Goal: Task Accomplishment & Management: Use online tool/utility

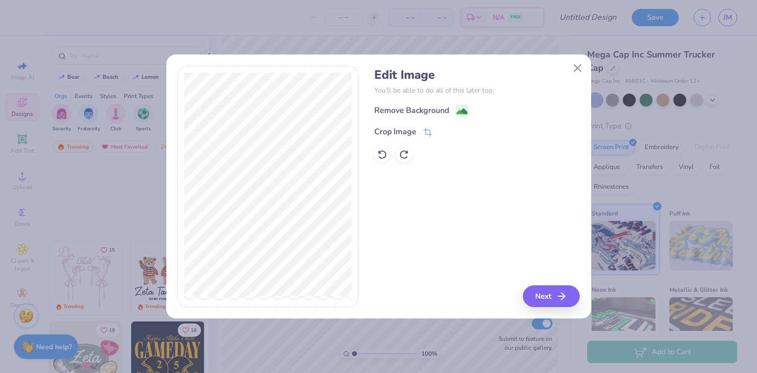
scroll to position [186, 0]
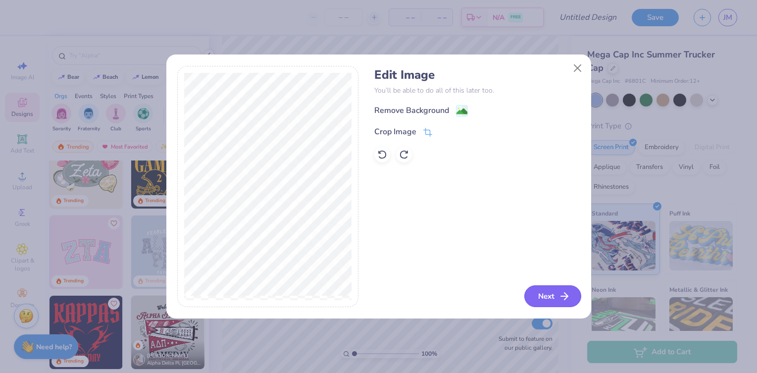
click at [553, 292] on button "Next" at bounding box center [552, 296] width 57 height 22
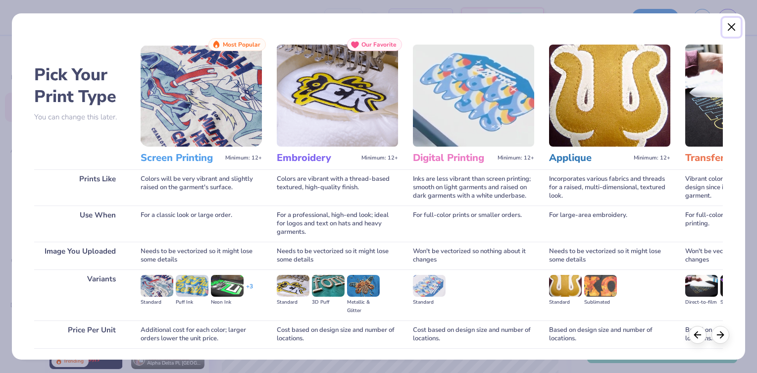
click at [730, 25] on button "Close" at bounding box center [731, 27] width 19 height 19
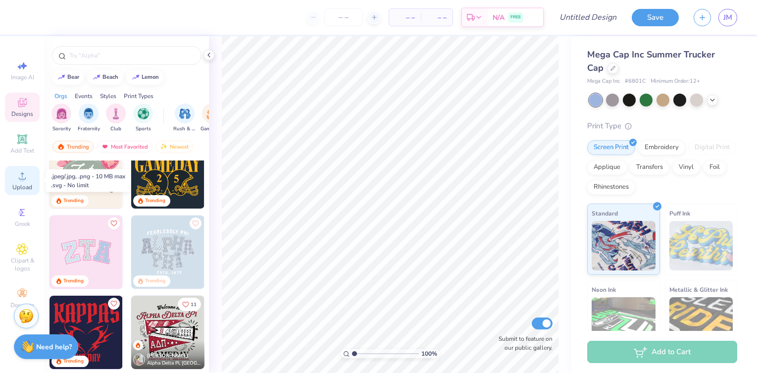
click at [24, 176] on icon at bounding box center [22, 176] width 12 height 12
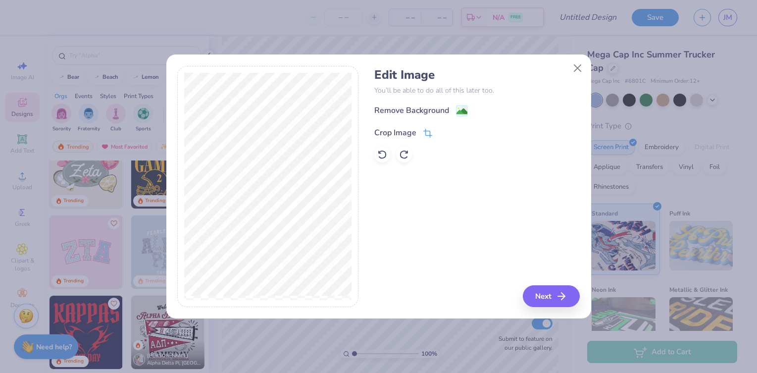
click at [409, 129] on div "Crop Image" at bounding box center [395, 133] width 42 height 12
click at [445, 129] on icon at bounding box center [444, 132] width 6 height 6
click at [461, 113] on image at bounding box center [461, 112] width 11 height 11
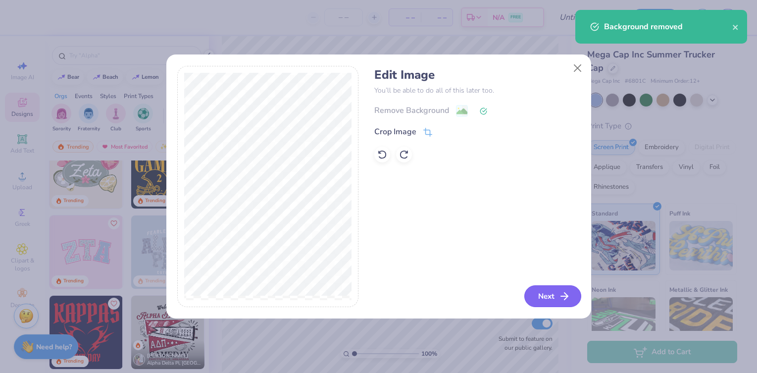
click at [549, 296] on button "Next" at bounding box center [552, 296] width 57 height 22
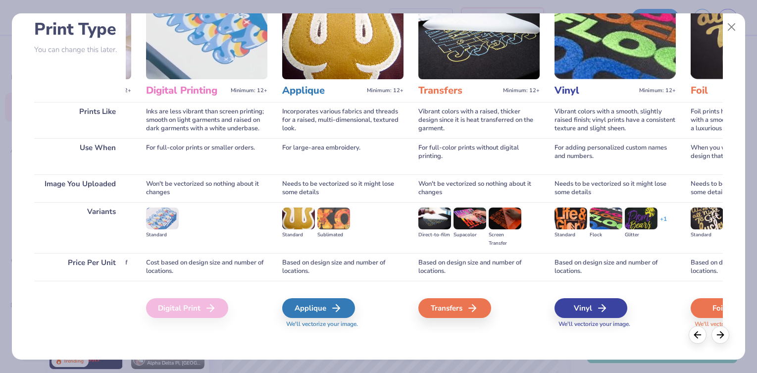
scroll to position [71, 0]
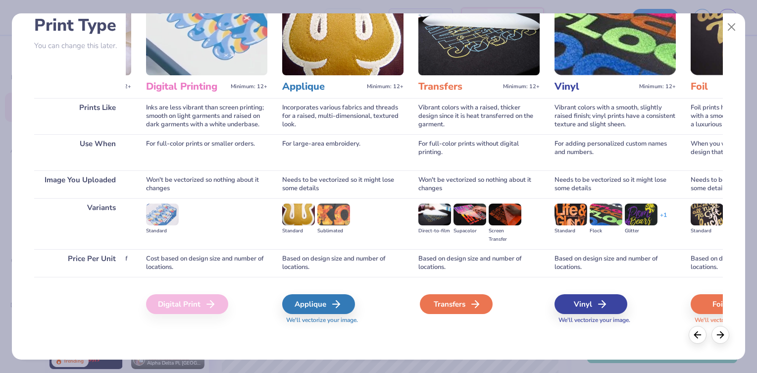
click at [481, 304] on icon at bounding box center [475, 304] width 12 height 12
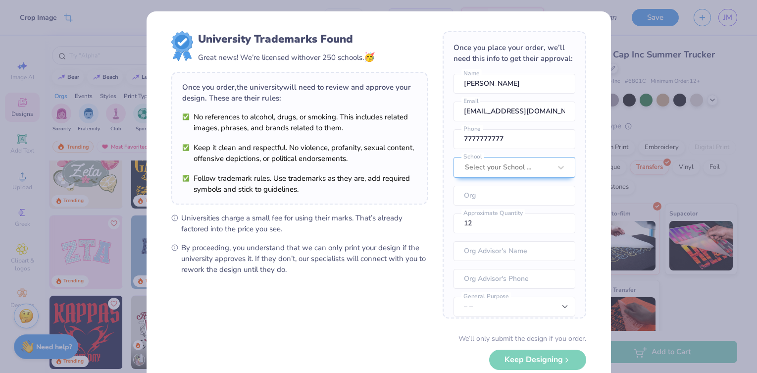
scroll to position [0, 0]
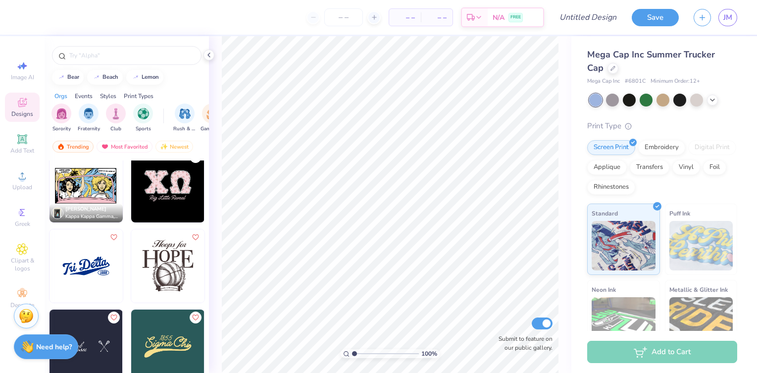
scroll to position [2742, 0]
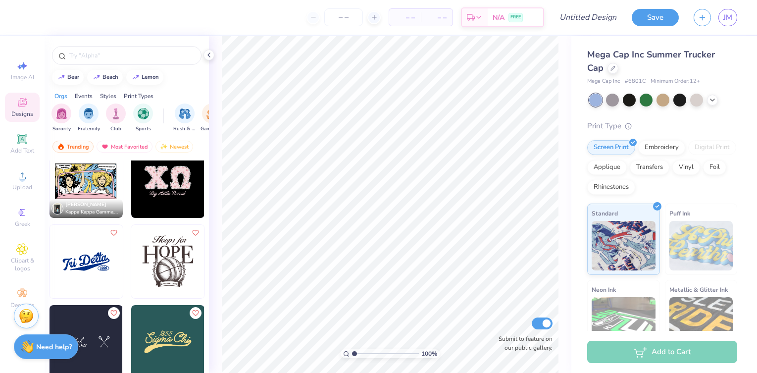
click at [88, 261] on img at bounding box center [85, 261] width 73 height 73
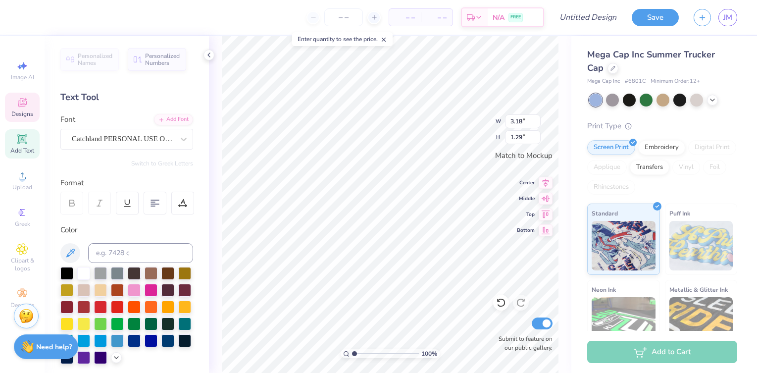
scroll to position [0, 0]
type textarea "T"
type textarea "Encino Charter"
type input "0.51"
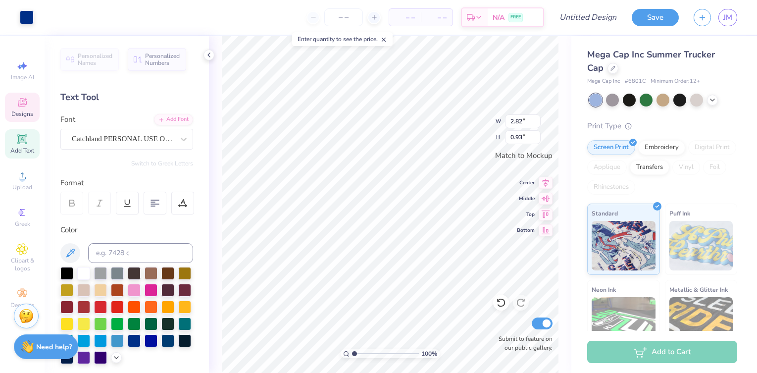
type input "0.22"
type textarea "1923"
click at [534, 118] on input "2.83" at bounding box center [523, 121] width 36 height 14
click at [534, 118] on input "2.84" at bounding box center [523, 121] width 36 height 14
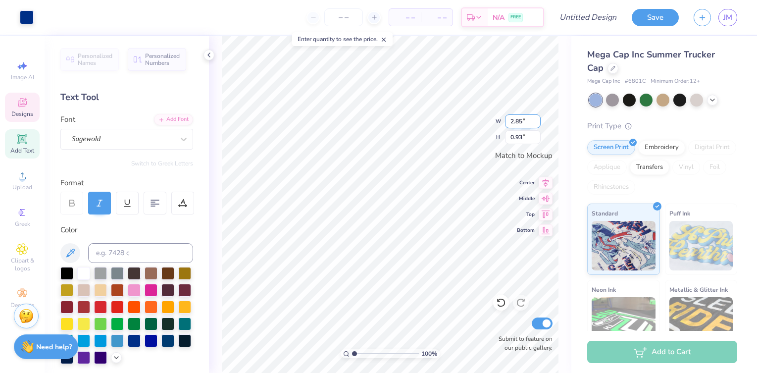
click at [534, 118] on input "2.85" at bounding box center [523, 121] width 36 height 14
click at [534, 118] on input "2.86" at bounding box center [523, 121] width 36 height 14
click at [534, 118] on input "2.87" at bounding box center [523, 121] width 36 height 14
click at [534, 118] on input "2.88" at bounding box center [523, 121] width 36 height 14
click at [534, 118] on input "2.89" at bounding box center [523, 121] width 36 height 14
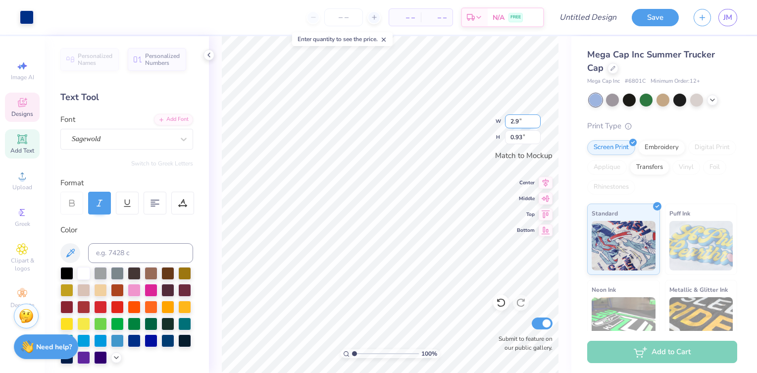
click at [534, 118] on input "2.9" at bounding box center [523, 121] width 36 height 14
click at [534, 118] on input "2.91" at bounding box center [523, 121] width 36 height 14
click at [534, 118] on input "2.92" at bounding box center [523, 121] width 36 height 14
click at [534, 118] on input "2.93" at bounding box center [523, 121] width 36 height 14
click at [534, 118] on input "2.94" at bounding box center [523, 121] width 36 height 14
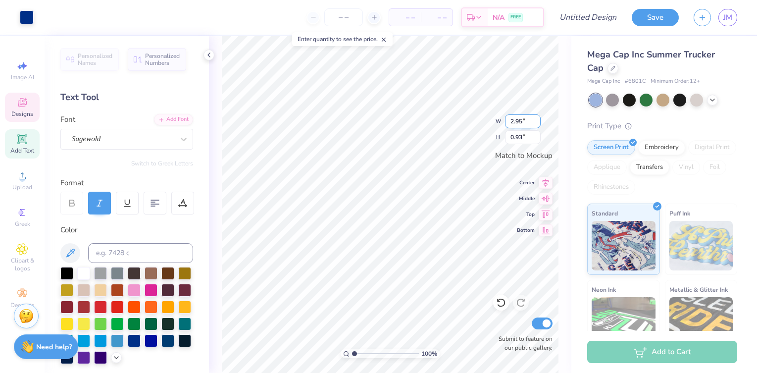
click at [534, 118] on input "2.95" at bounding box center [523, 121] width 36 height 14
click at [534, 118] on input "2.96" at bounding box center [523, 121] width 36 height 14
click at [534, 118] on input "2.97" at bounding box center [523, 121] width 36 height 14
click at [534, 118] on input "2.98" at bounding box center [523, 121] width 36 height 14
click at [534, 118] on input "2.99" at bounding box center [523, 121] width 36 height 14
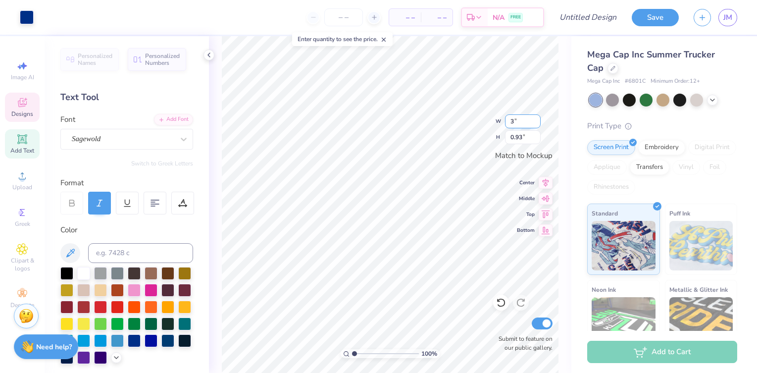
type input "3"
click at [534, 118] on input "3" at bounding box center [523, 121] width 36 height 14
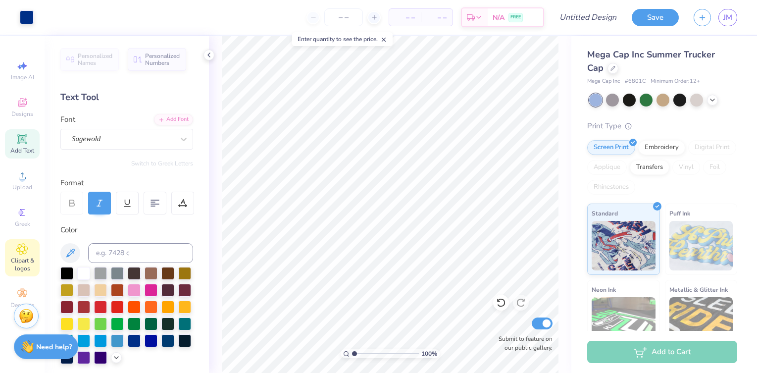
click at [22, 249] on icon at bounding box center [22, 248] width 5 height 5
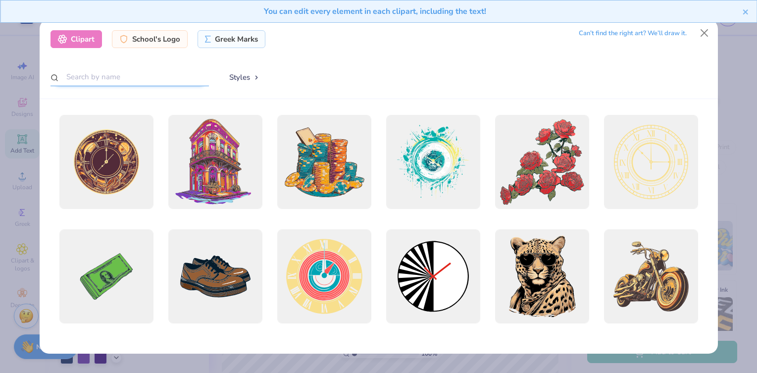
click at [114, 80] on input "text" at bounding box center [129, 77] width 158 height 18
type input "rainbow lines"
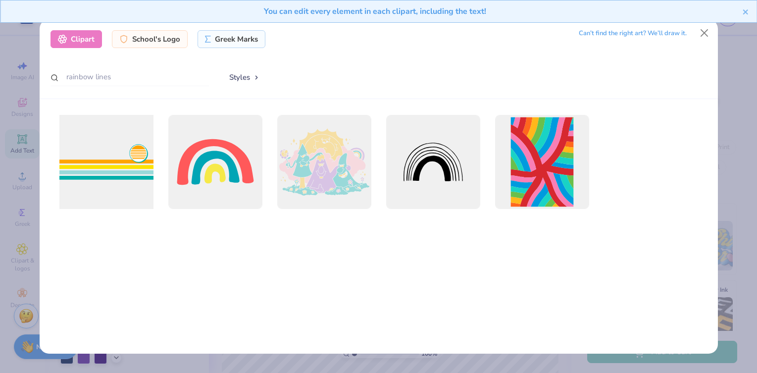
click at [115, 172] on div at bounding box center [105, 161] width 103 height 103
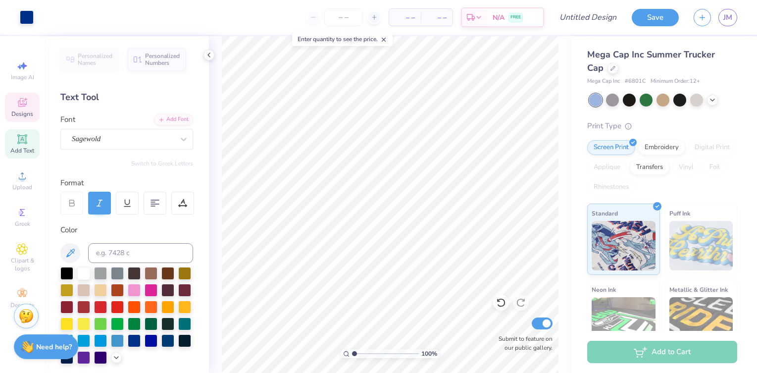
click at [18, 100] on icon at bounding box center [22, 103] width 12 height 12
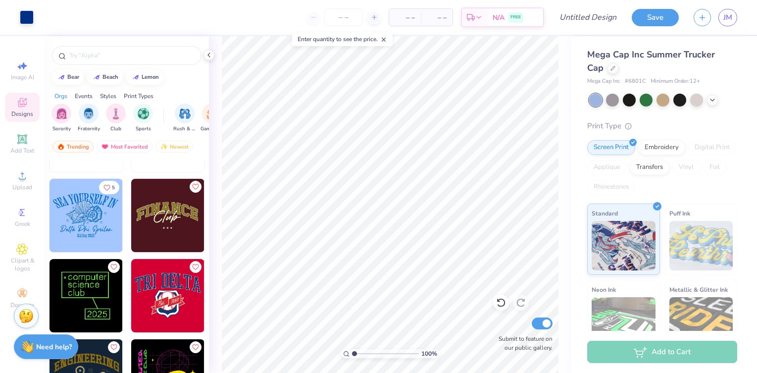
scroll to position [3758, 0]
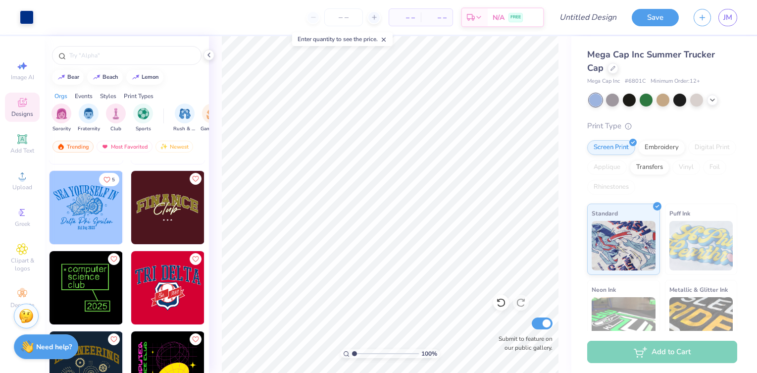
click at [170, 206] on img at bounding box center [167, 207] width 73 height 73
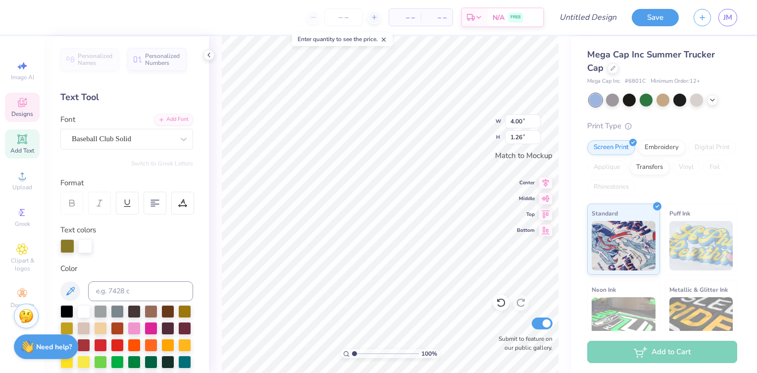
scroll to position [0, 0]
type textarea "encino charter"
type textarea "C"
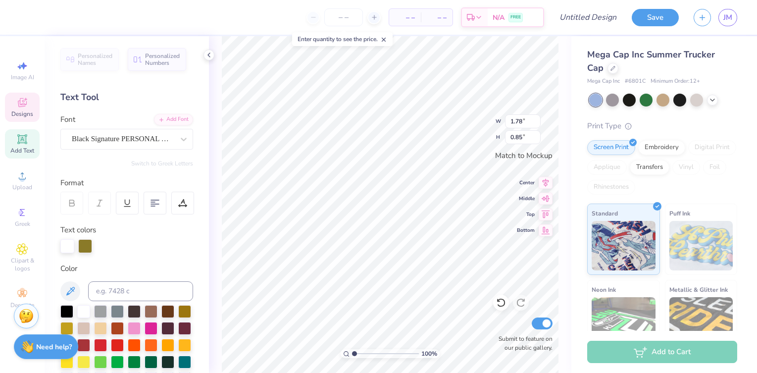
type textarea "Explorers"
click at [23, 140] on icon at bounding box center [21, 138] width 7 height 7
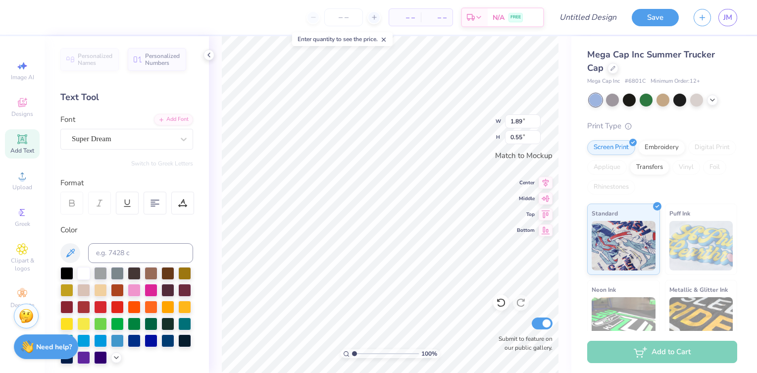
type input "1.89"
type input "0.55"
type textarea "1923"
click at [152, 340] on div at bounding box center [151, 339] width 13 height 13
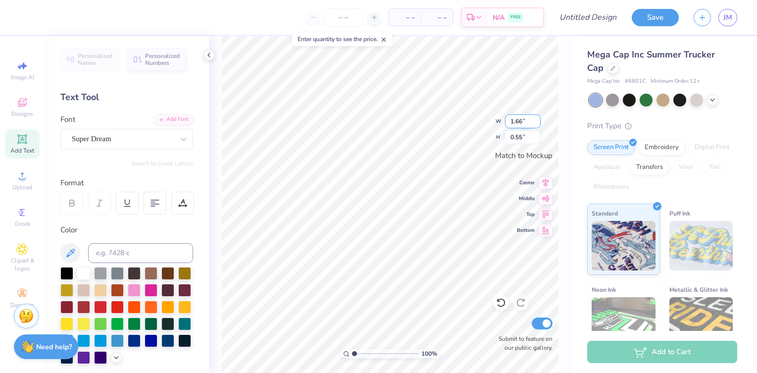
click at [535, 122] on input "1.66" at bounding box center [523, 121] width 36 height 14
click at [535, 122] on input "1.65" at bounding box center [523, 121] width 36 height 14
click at [535, 122] on input "1.64" at bounding box center [523, 121] width 36 height 14
click at [535, 122] on input "1.63" at bounding box center [523, 121] width 36 height 14
click at [535, 122] on input "1.62" at bounding box center [523, 121] width 36 height 14
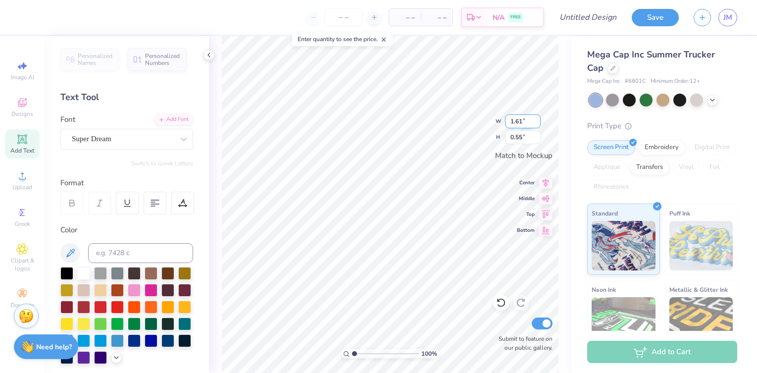
click at [535, 122] on input "1.61" at bounding box center [523, 121] width 36 height 14
click at [535, 122] on input "1.6" at bounding box center [523, 121] width 36 height 14
click at [535, 122] on input "1.59" at bounding box center [523, 121] width 36 height 14
click at [535, 122] on input "1.58" at bounding box center [523, 121] width 36 height 14
click at [535, 122] on input "1.57" at bounding box center [523, 121] width 36 height 14
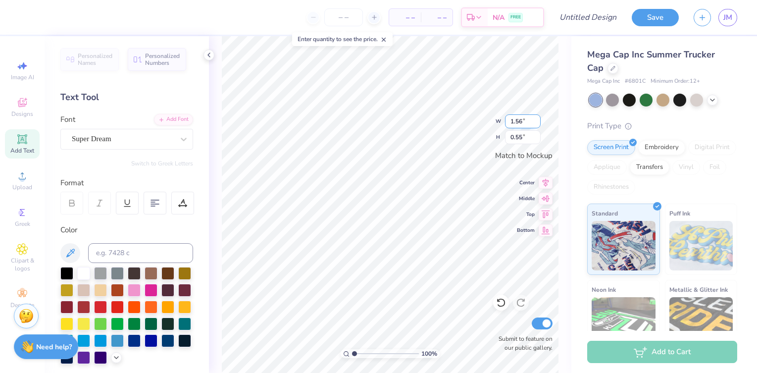
click at [535, 122] on input "1.56" at bounding box center [523, 121] width 36 height 14
click at [535, 122] on input "1.55" at bounding box center [523, 121] width 36 height 14
click at [535, 122] on input "1.54" at bounding box center [523, 121] width 36 height 14
click at [535, 122] on input "1.53" at bounding box center [523, 121] width 36 height 14
click at [535, 122] on input "1.52" at bounding box center [523, 121] width 36 height 14
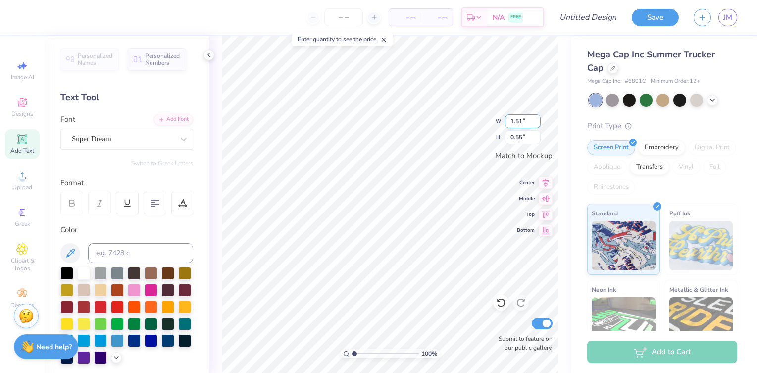
click at [535, 122] on input "1.51" at bounding box center [523, 121] width 36 height 14
click at [535, 122] on input "1.5" at bounding box center [523, 121] width 36 height 14
click at [535, 122] on input "1.49" at bounding box center [523, 121] width 36 height 14
click at [535, 122] on input "1.48" at bounding box center [523, 121] width 36 height 14
click at [535, 122] on input "1.47" at bounding box center [523, 121] width 36 height 14
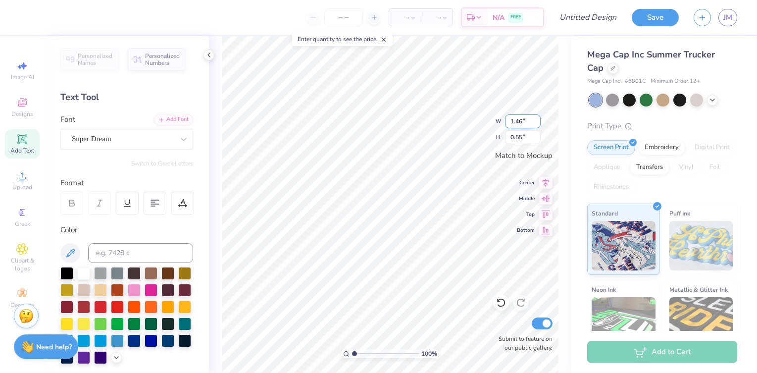
click at [535, 122] on input "1.46" at bounding box center [523, 121] width 36 height 14
click at [535, 122] on input "1.45" at bounding box center [523, 121] width 36 height 14
click at [535, 122] on input "1.44" at bounding box center [523, 121] width 36 height 14
click at [535, 122] on input "1.43" at bounding box center [523, 121] width 36 height 14
click at [535, 122] on input "1.42" at bounding box center [523, 121] width 36 height 14
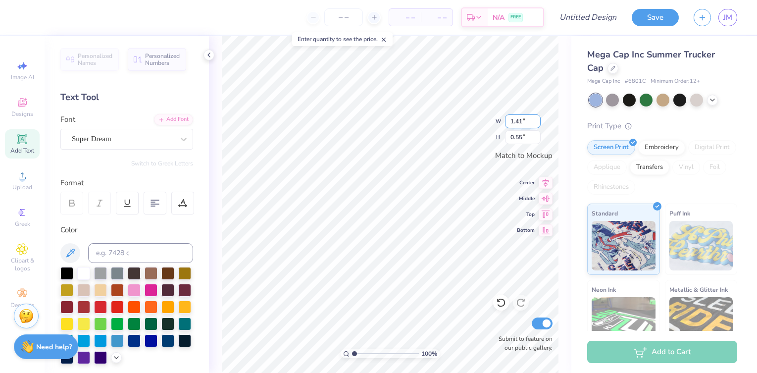
click at [535, 122] on input "1.41" at bounding box center [523, 121] width 36 height 14
click at [535, 122] on input "1.4" at bounding box center [523, 121] width 36 height 14
click at [535, 122] on input "1.39" at bounding box center [523, 121] width 36 height 14
click at [535, 122] on input "1.38" at bounding box center [523, 121] width 36 height 14
click at [535, 122] on input "1.37" at bounding box center [523, 121] width 36 height 14
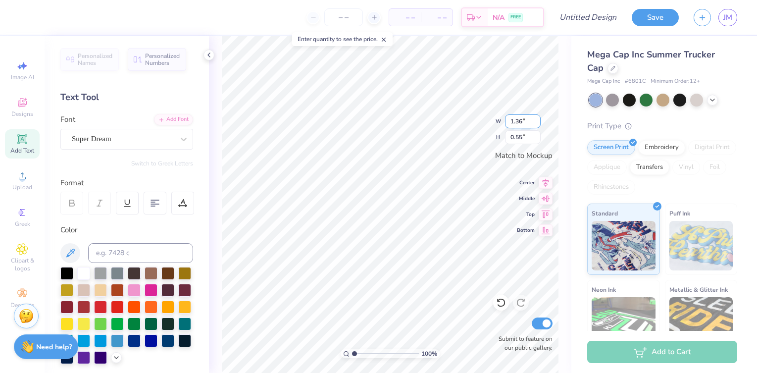
click at [535, 122] on input "1.36" at bounding box center [523, 121] width 36 height 14
click at [535, 122] on input "1.35" at bounding box center [523, 121] width 36 height 14
click at [535, 122] on input "1.34" at bounding box center [523, 121] width 36 height 14
click at [535, 122] on input "1.33" at bounding box center [523, 121] width 36 height 14
click at [535, 122] on input "1.32" at bounding box center [523, 121] width 36 height 14
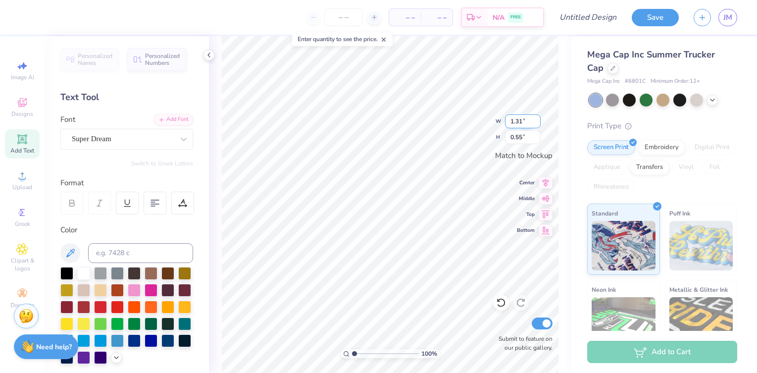
click at [535, 122] on input "1.31" at bounding box center [523, 121] width 36 height 14
click at [535, 122] on input "1.3" at bounding box center [523, 121] width 36 height 14
click at [535, 122] on input "1.29" at bounding box center [523, 121] width 36 height 14
click at [535, 122] on input "1.28" at bounding box center [523, 121] width 36 height 14
click at [535, 122] on input "1.27" at bounding box center [523, 121] width 36 height 14
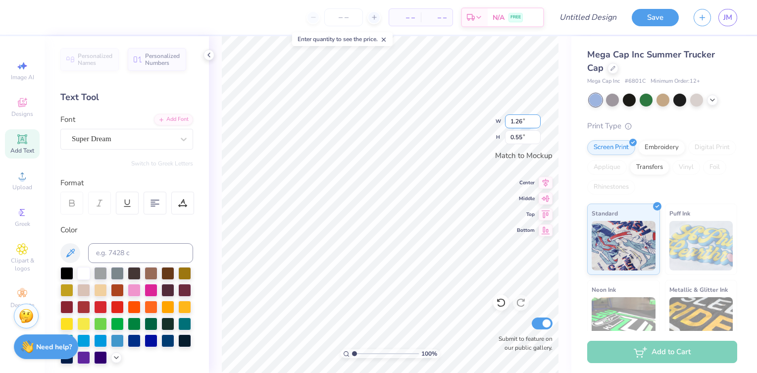
click at [535, 122] on input "1.26" at bounding box center [523, 121] width 36 height 14
click at [535, 122] on input "1.25" at bounding box center [523, 121] width 36 height 14
click at [535, 122] on input "1.24" at bounding box center [523, 121] width 36 height 14
click at [535, 122] on input "1.23" at bounding box center [523, 121] width 36 height 14
click at [535, 122] on input "1.22" at bounding box center [523, 121] width 36 height 14
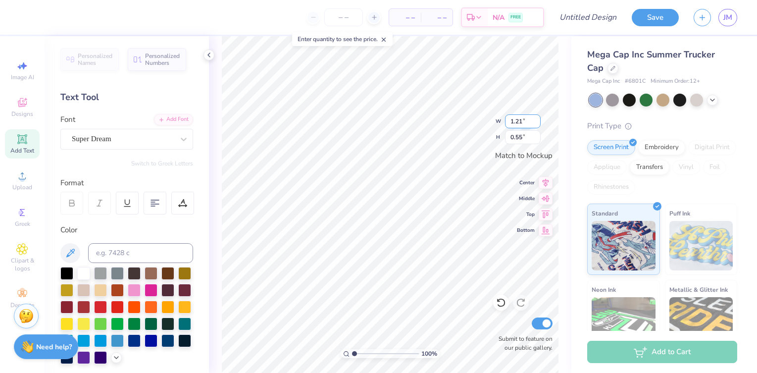
click at [535, 122] on input "1.21" at bounding box center [523, 121] width 36 height 14
click at [535, 122] on input "1.2" at bounding box center [523, 121] width 36 height 14
click at [535, 122] on input "1.19" at bounding box center [523, 121] width 36 height 14
click at [535, 122] on input "1.18" at bounding box center [523, 121] width 36 height 14
click at [535, 122] on input "1.17" at bounding box center [523, 121] width 36 height 14
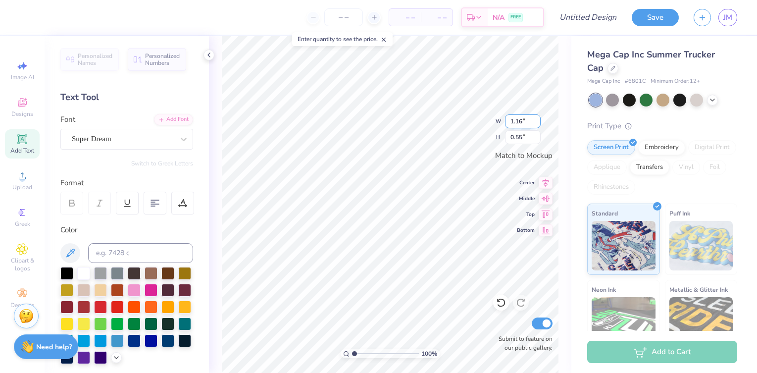
click at [535, 122] on input "1.16" at bounding box center [523, 121] width 36 height 14
click at [535, 122] on input "1.15" at bounding box center [523, 121] width 36 height 14
click at [535, 122] on input "1.14" at bounding box center [523, 121] width 36 height 14
click at [535, 122] on input "1.13" at bounding box center [523, 121] width 36 height 14
click at [535, 122] on input "1.12" at bounding box center [523, 121] width 36 height 14
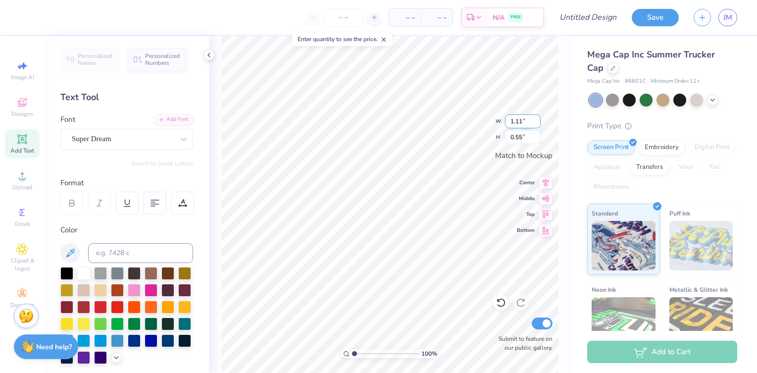
click at [535, 122] on input "1.11" at bounding box center [523, 121] width 36 height 14
type input "1.1"
click at [535, 122] on input "1.1" at bounding box center [523, 121] width 36 height 14
click at [492, 120] on div "100 % W 1.67 1.67 " H 0.55 0.55 " Match to Mockup Center Middle Top Bottom Subm…" at bounding box center [390, 204] width 362 height 337
type input "1.48"
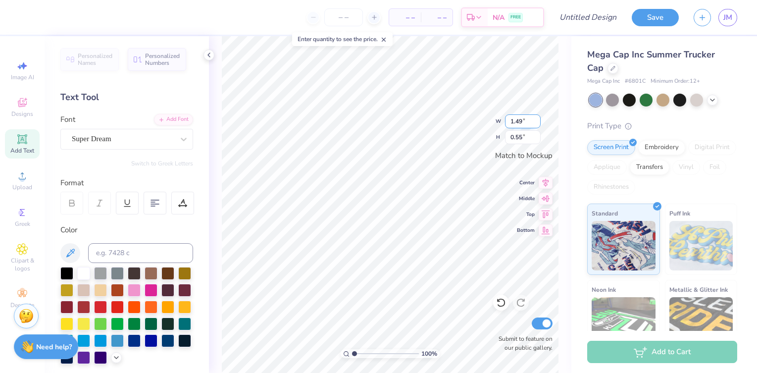
click at [537, 122] on input "1.48" at bounding box center [523, 121] width 36 height 14
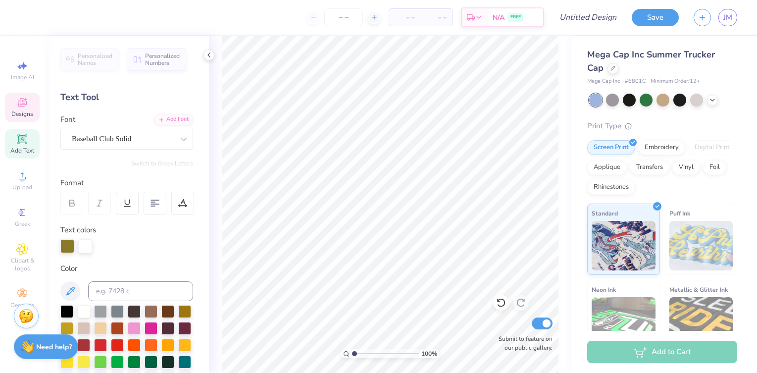
click at [25, 101] on icon at bounding box center [22, 103] width 12 height 12
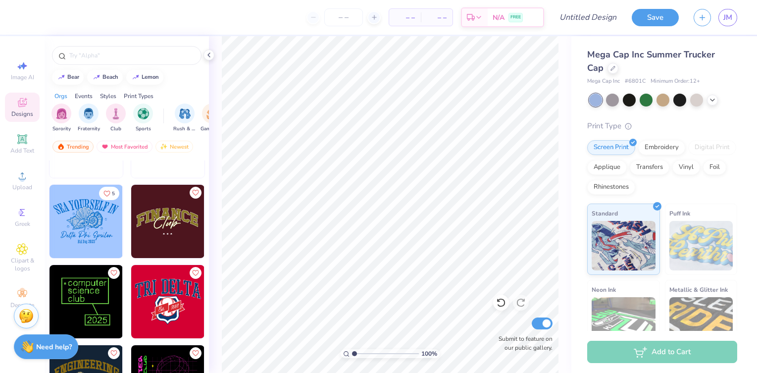
scroll to position [3745, 0]
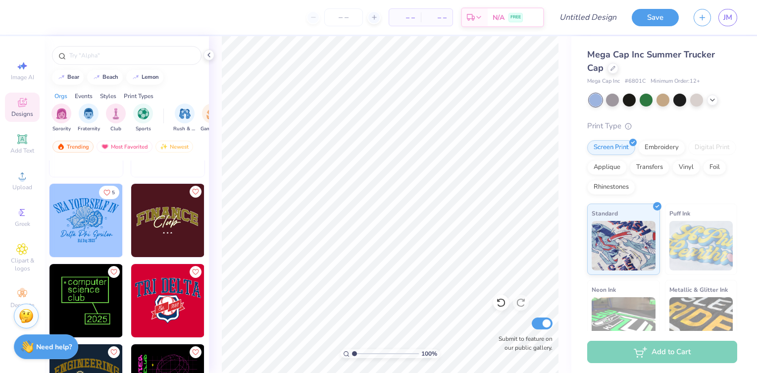
click at [168, 220] on img at bounding box center [167, 220] width 73 height 73
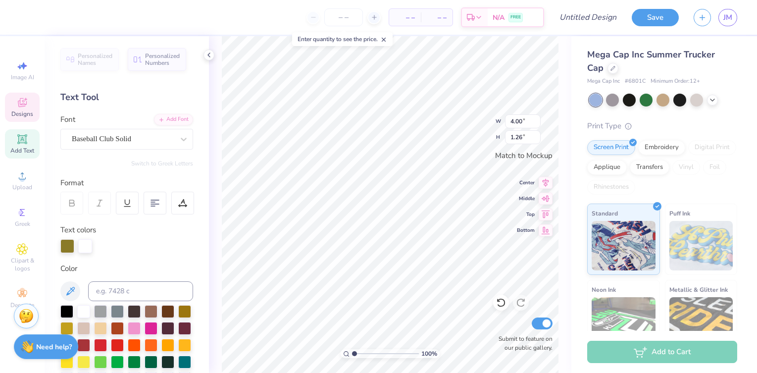
scroll to position [0, 2]
type textarea "encino charter"
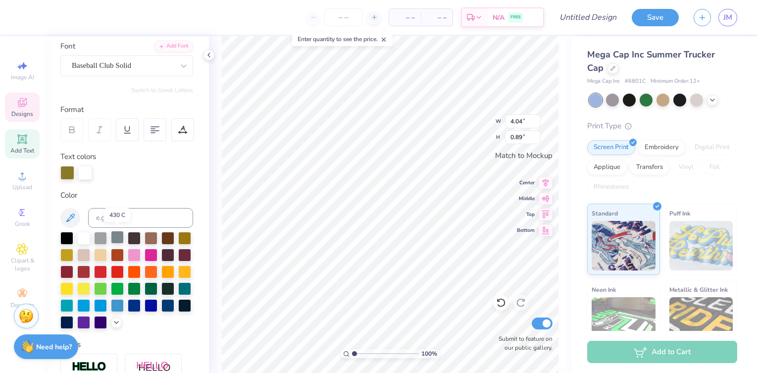
scroll to position [83, 0]
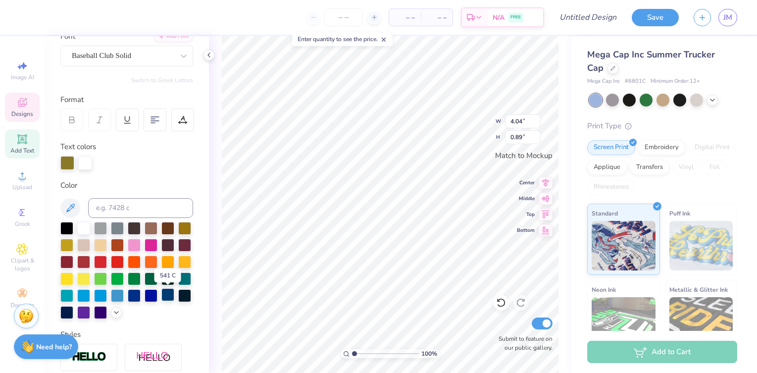
click at [164, 297] on div at bounding box center [167, 294] width 13 height 13
type input "1.78"
type input "0.85"
type textarea "Explorers"
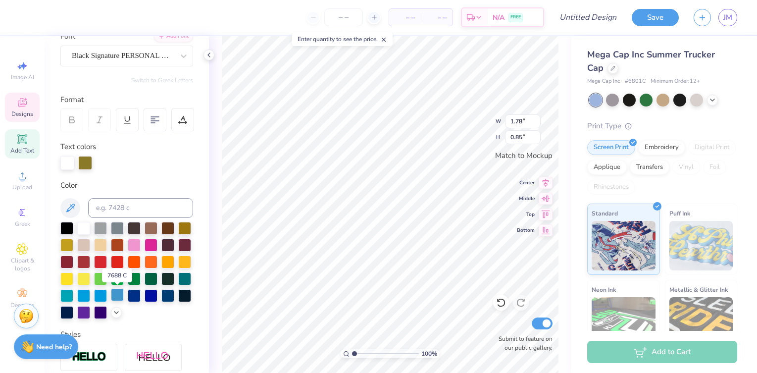
click at [119, 295] on div at bounding box center [117, 294] width 13 height 13
click at [89, 292] on div at bounding box center [83, 294] width 13 height 13
click at [101, 296] on div at bounding box center [100, 294] width 13 height 13
click at [84, 295] on div at bounding box center [83, 294] width 13 height 13
click at [167, 260] on div at bounding box center [167, 260] width 13 height 13
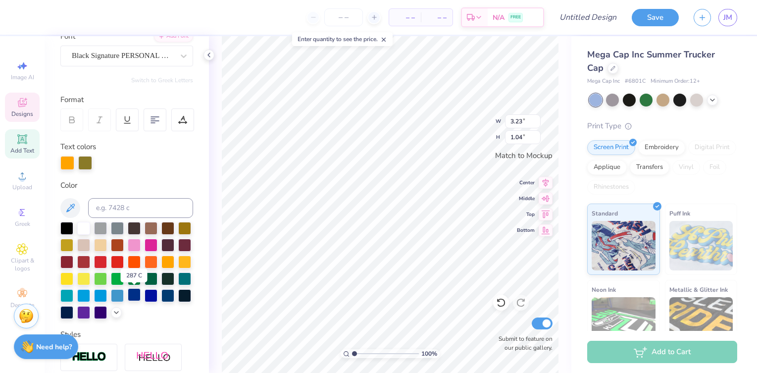
click at [135, 296] on div at bounding box center [134, 294] width 13 height 13
click at [120, 296] on div at bounding box center [117, 294] width 13 height 13
type input "0.13"
type input "0.12"
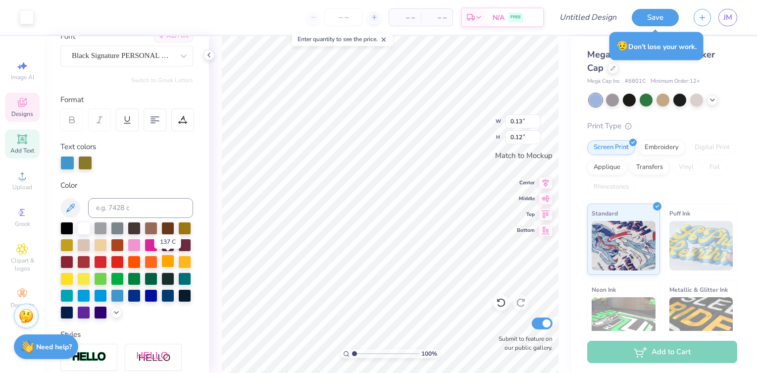
click at [167, 260] on div at bounding box center [167, 260] width 13 height 13
click at [119, 294] on div at bounding box center [117, 294] width 13 height 13
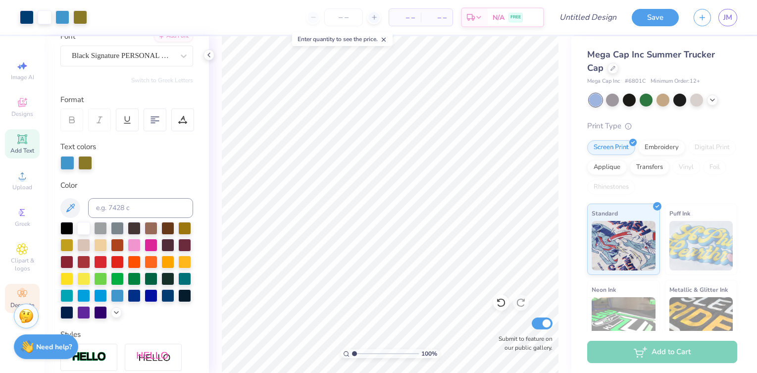
click at [23, 291] on circle at bounding box center [21, 290] width 5 height 5
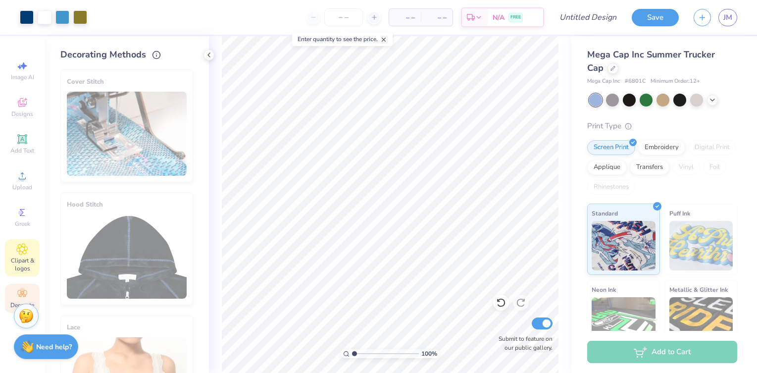
click at [25, 249] on icon at bounding box center [22, 248] width 11 height 11
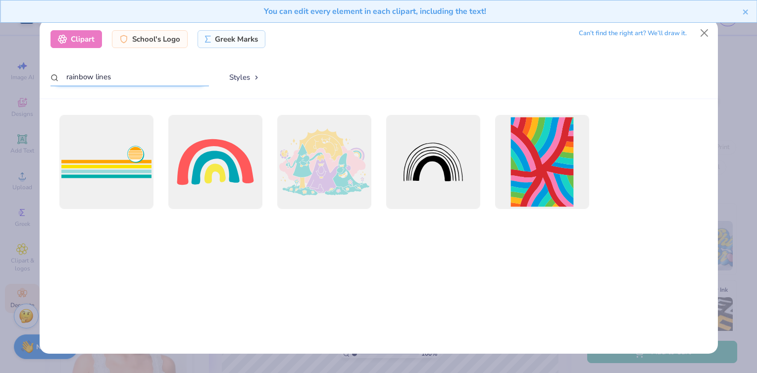
drag, startPoint x: 115, startPoint y: 75, endPoint x: 54, endPoint y: 71, distance: 60.5
click at [55, 71] on input "rainbow lines" at bounding box center [129, 77] width 158 height 18
type input "stars"
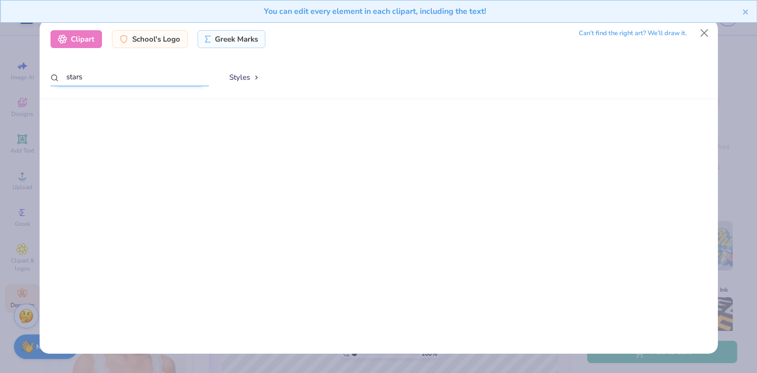
scroll to position [0, 0]
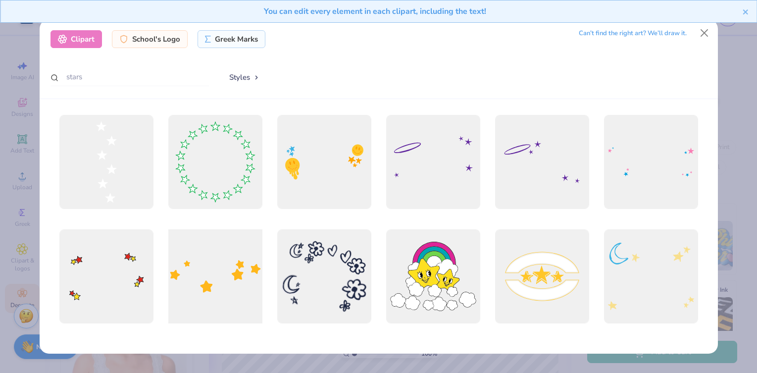
click at [213, 282] on div at bounding box center [214, 276] width 103 height 103
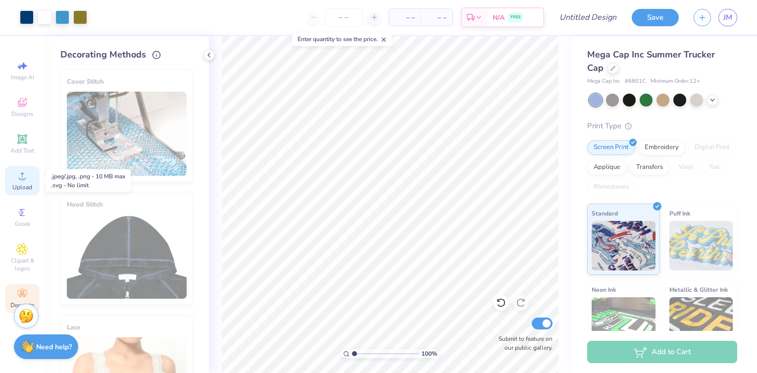
click at [24, 175] on icon at bounding box center [22, 176] width 12 height 12
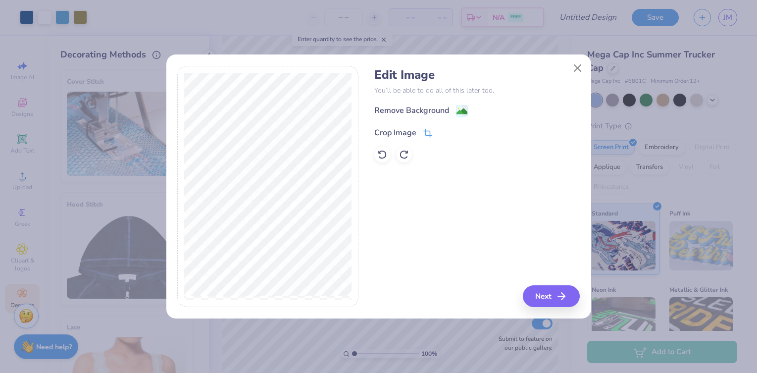
click at [398, 133] on div "Crop Image" at bounding box center [395, 133] width 42 height 12
click at [444, 132] on icon at bounding box center [444, 132] width 6 height 6
click at [426, 109] on div "Remove Background" at bounding box center [411, 111] width 75 height 12
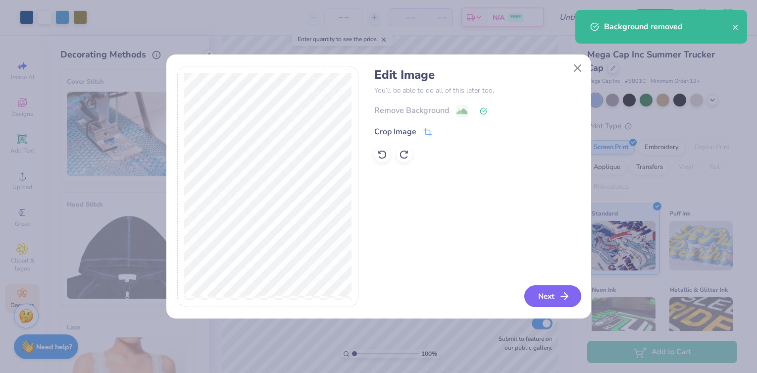
click at [548, 295] on button "Next" at bounding box center [552, 296] width 57 height 22
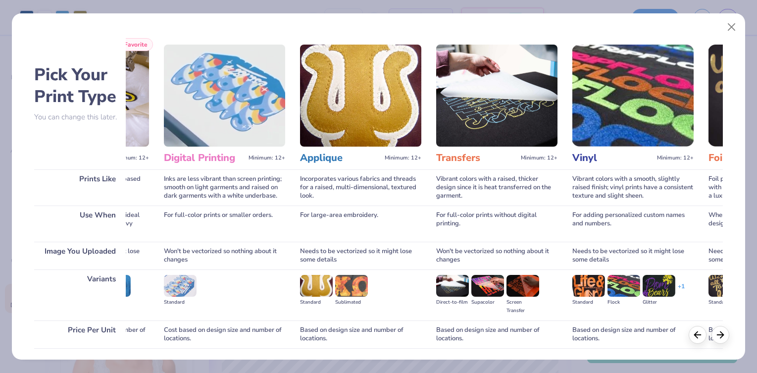
scroll to position [71, 0]
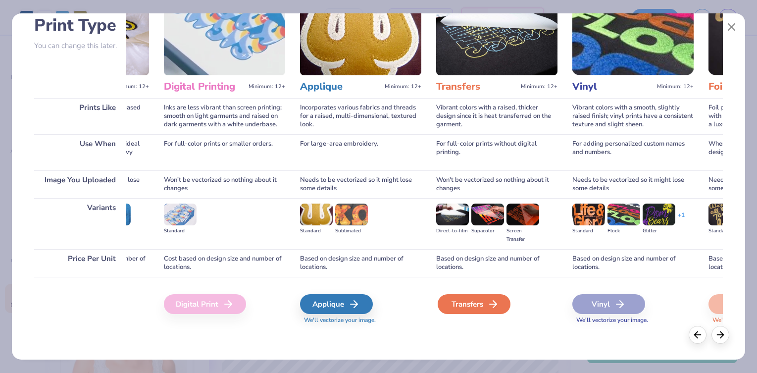
click at [479, 301] on div "Transfers" at bounding box center [473, 304] width 73 height 20
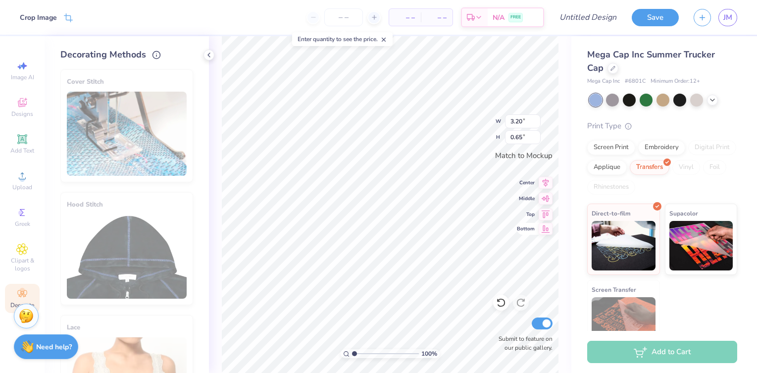
click at [544, 232] on icon at bounding box center [545, 228] width 8 height 7
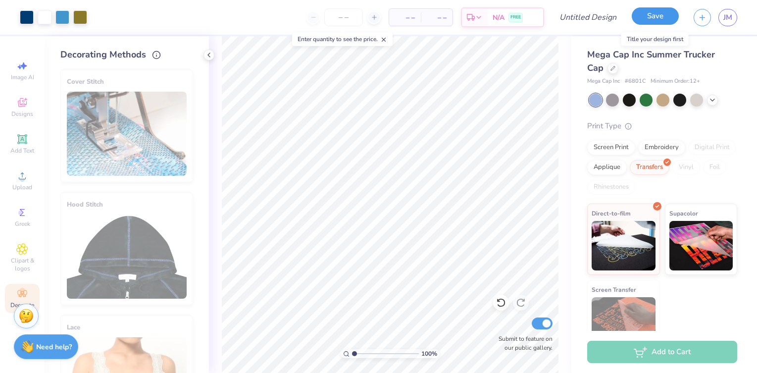
click at [653, 17] on button "Save" at bounding box center [654, 15] width 47 height 17
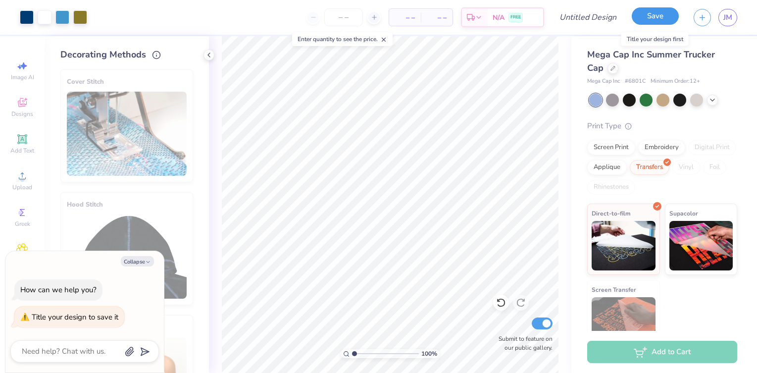
click at [660, 17] on button "Save" at bounding box center [654, 15] width 47 height 17
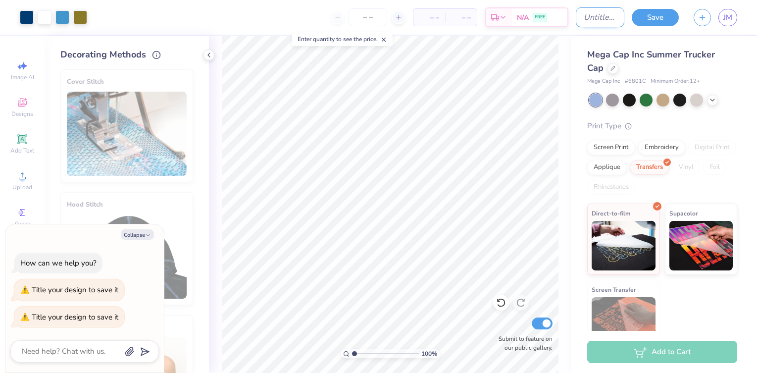
type textarea "x"
click at [593, 18] on input "Design Title" at bounding box center [600, 17] width 48 height 20
type input "P"
type textarea "x"
type input "Pl"
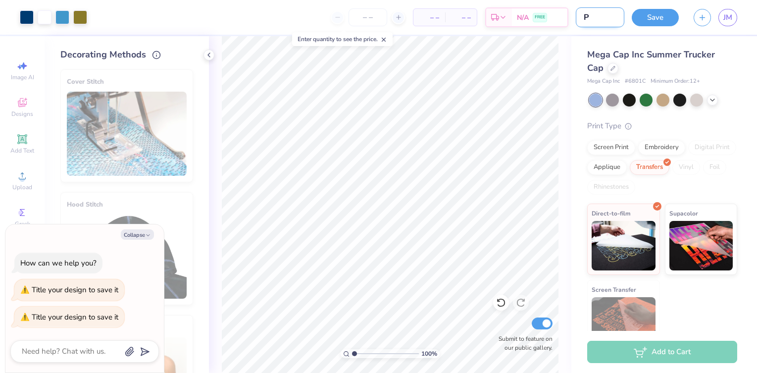
type textarea "x"
type input "Ple"
type textarea "x"
type input "Pled"
type textarea "x"
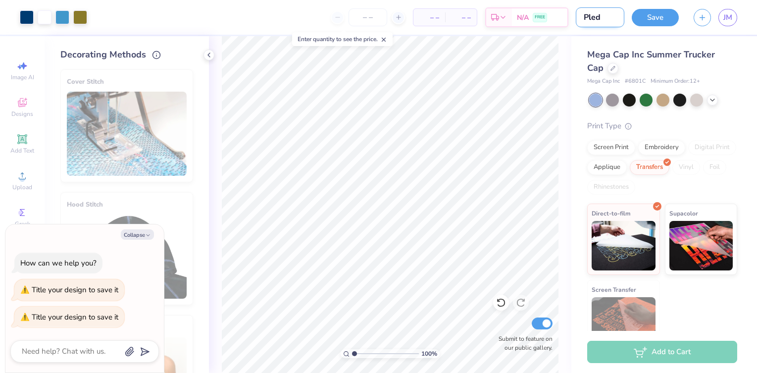
type input "Pledg"
type textarea "x"
type input "Pledge"
type textarea "x"
type input "Pledge"
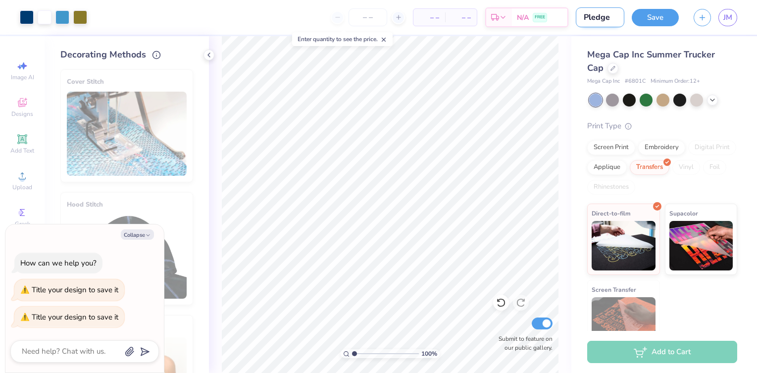
type textarea "x"
type input "Pledge H"
type textarea "x"
type input "Pledge Ha"
type textarea "x"
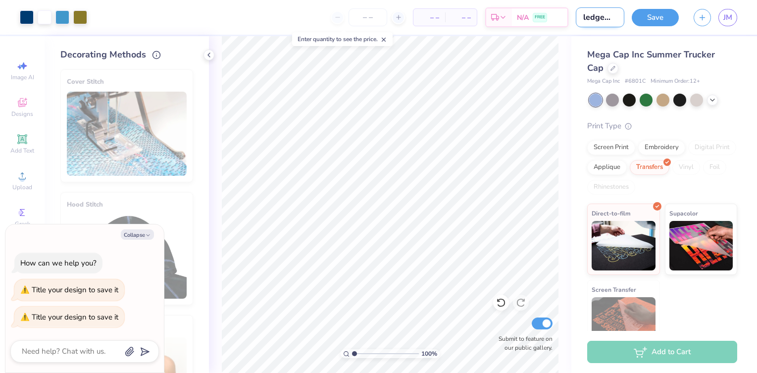
type input "Pledge Hat"
type textarea "x"
type input "Pledge Hate"
type textarea "x"
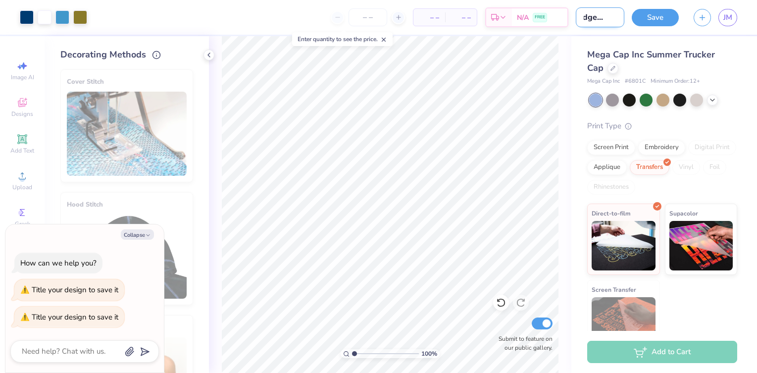
type input "Pledge Hate"
type textarea "x"
type input "Pledge Hate O"
type textarea "x"
type input "Pledge Hate Op"
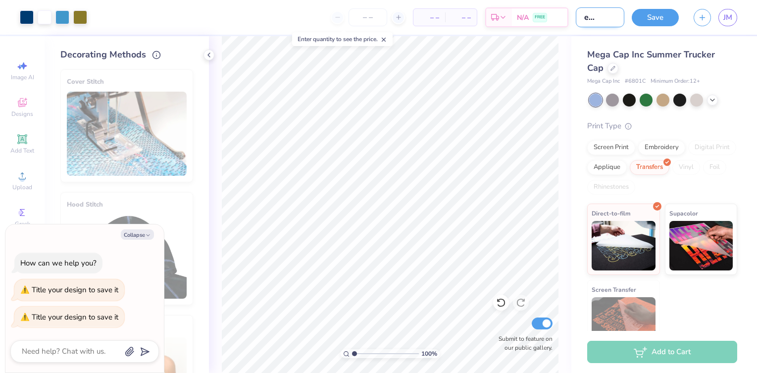
type textarea "x"
type input "Pledge Hate Opt"
type textarea "x"
type input "Pledge Hate Opti"
type textarea "x"
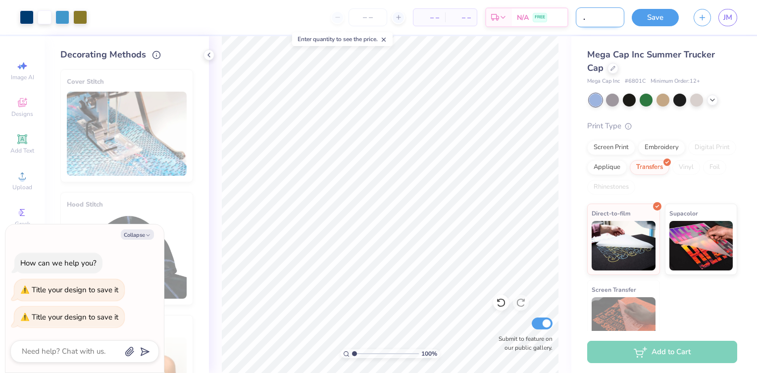
type input "Pledge Hate Optio"
type textarea "x"
type input "Pledge Hate Option"
type textarea "x"
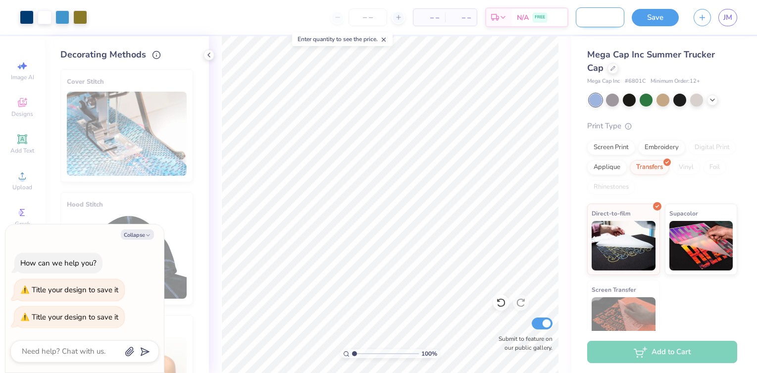
type input "Pledge Hate Option"
click at [661, 15] on button "Save" at bounding box center [654, 15] width 47 height 17
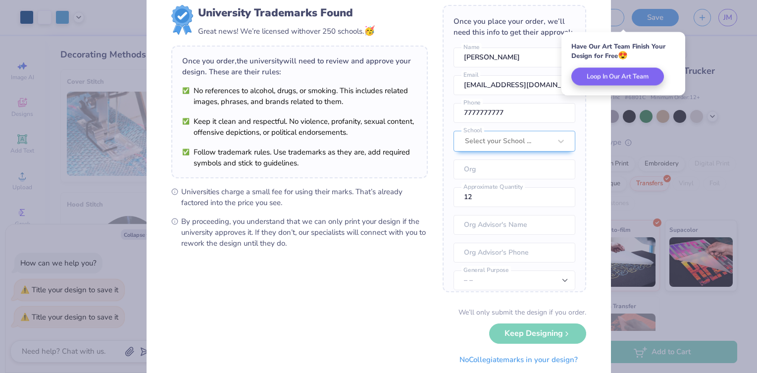
scroll to position [58, 0]
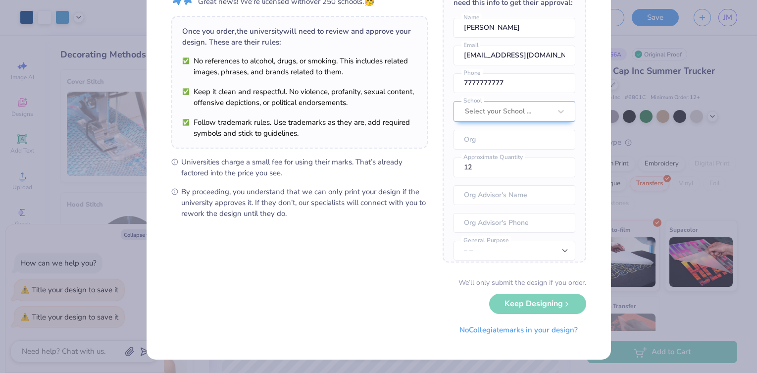
click at [134, 265] on div "University Trademarks Found Great news! We’re licensed with over 250 schools. 🥳…" at bounding box center [378, 186] width 757 height 373
click at [523, 328] on button "No Collegiate marks in your design?" at bounding box center [518, 327] width 135 height 20
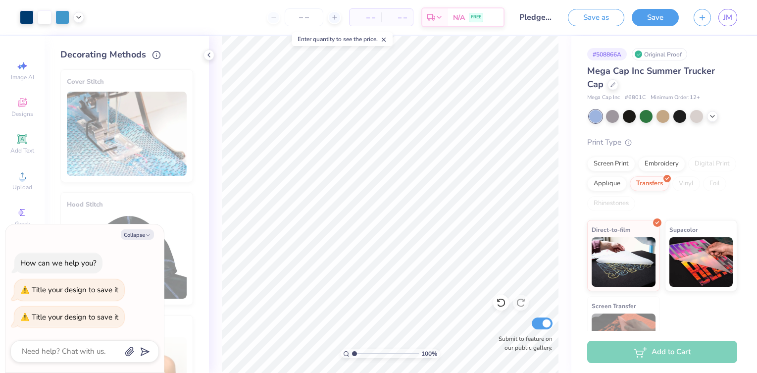
type textarea "x"
click at [546, 327] on input "Submit to feature on our public gallery." at bounding box center [542, 323] width 21 height 12
checkbox input "false"
click at [141, 234] on button "Collapse" at bounding box center [137, 234] width 33 height 10
type textarea "x"
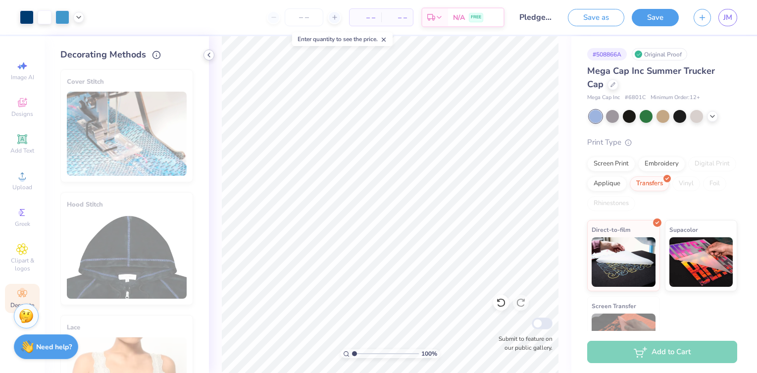
click at [208, 53] on icon at bounding box center [209, 55] width 8 height 8
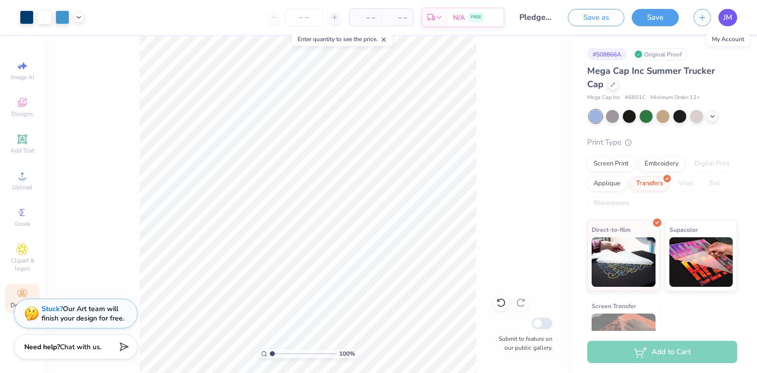
click at [725, 19] on span "JM" at bounding box center [727, 17] width 9 height 11
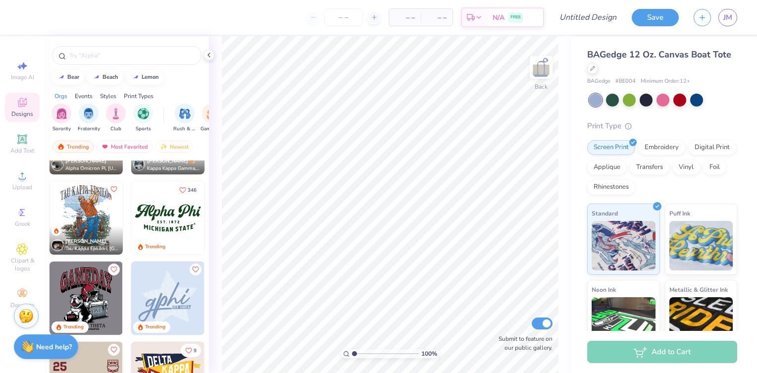
scroll to position [1023, 0]
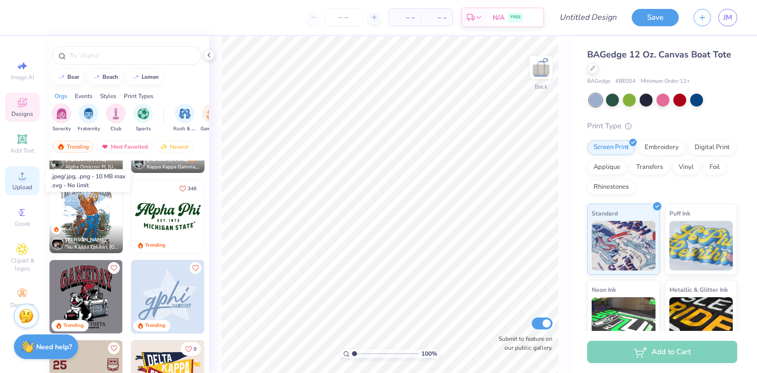
click at [22, 180] on circle at bounding box center [21, 178] width 5 height 5
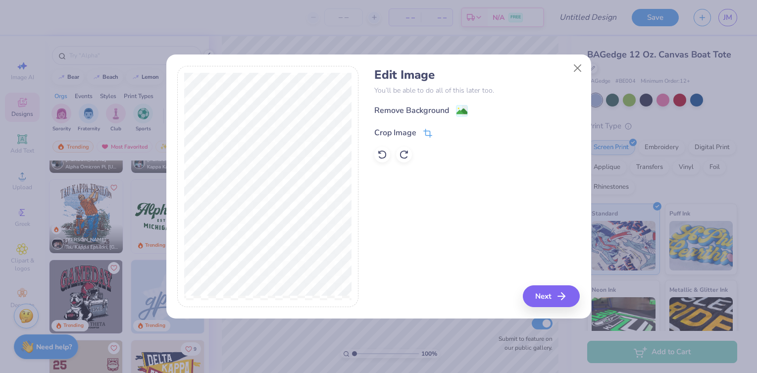
click at [407, 132] on div "Crop Image" at bounding box center [395, 133] width 42 height 12
click at [445, 130] on icon at bounding box center [444, 132] width 6 height 6
click at [424, 108] on div "Remove Background" at bounding box center [411, 111] width 75 height 12
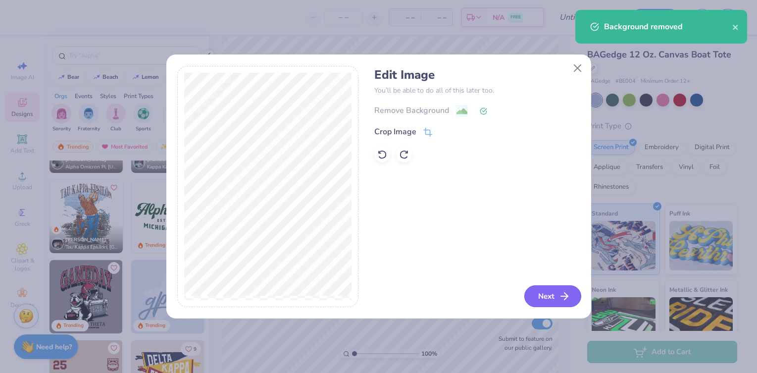
click at [546, 297] on button "Next" at bounding box center [552, 296] width 57 height 22
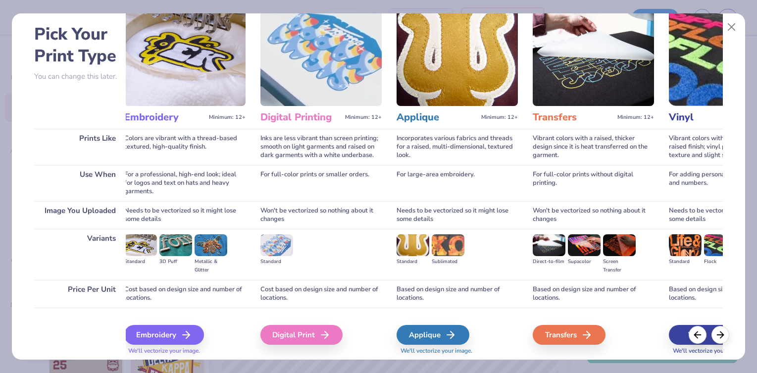
scroll to position [71, 0]
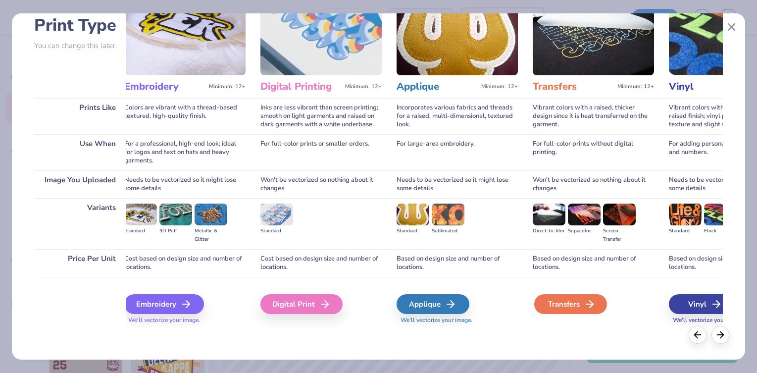
click at [568, 303] on div "Transfers" at bounding box center [570, 304] width 73 height 20
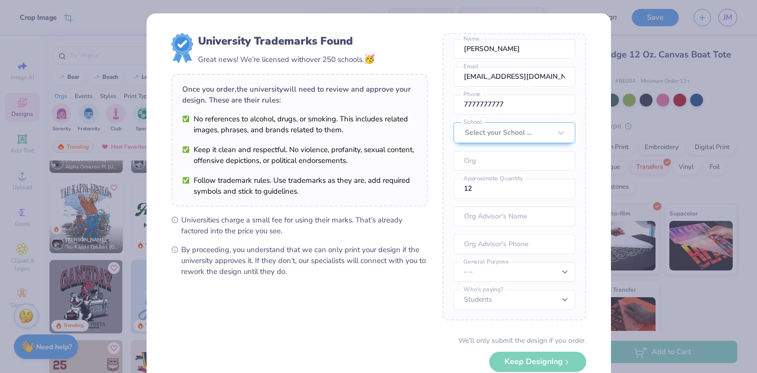
scroll to position [58, 0]
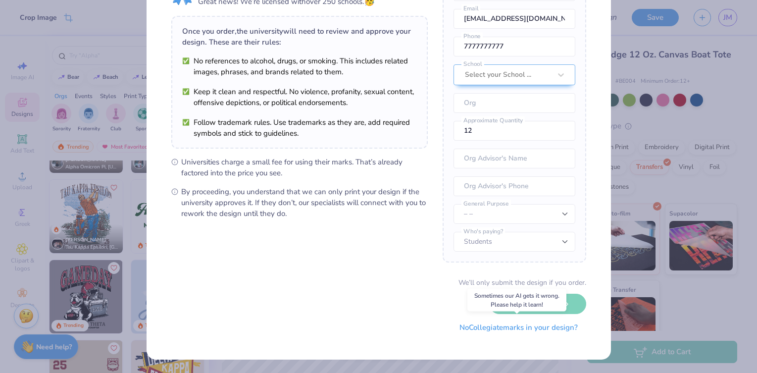
click at [550, 325] on button "No Collegiate marks in your design?" at bounding box center [518, 327] width 135 height 20
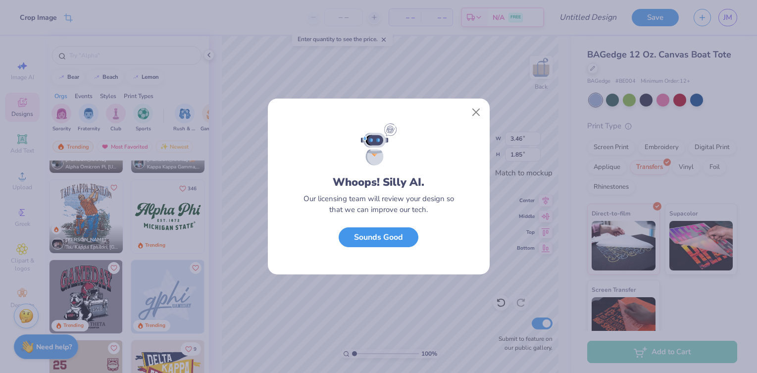
click at [403, 240] on button "Sounds Good" at bounding box center [379, 237] width 80 height 20
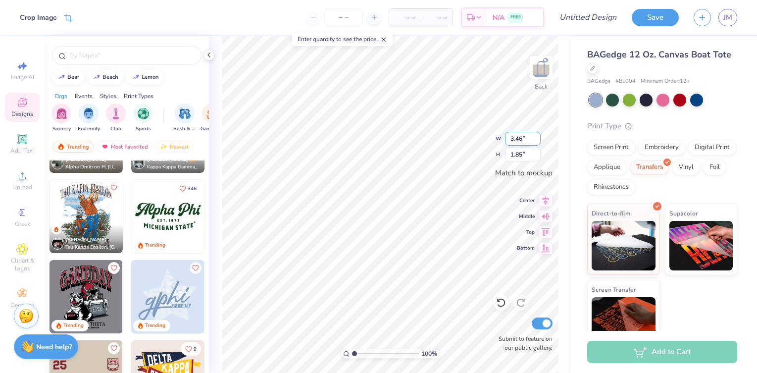
drag, startPoint x: 529, startPoint y: 138, endPoint x: 505, endPoint y: 137, distance: 24.3
click at [505, 137] on input "3.46" at bounding box center [523, 139] width 36 height 14
type input "3.50"
type input "1.87"
click at [502, 156] on div "100 % Back W 3.50 3.50 " H 1.87 1.87 " Match to mockup Center Middle Top Bottom…" at bounding box center [390, 204] width 362 height 337
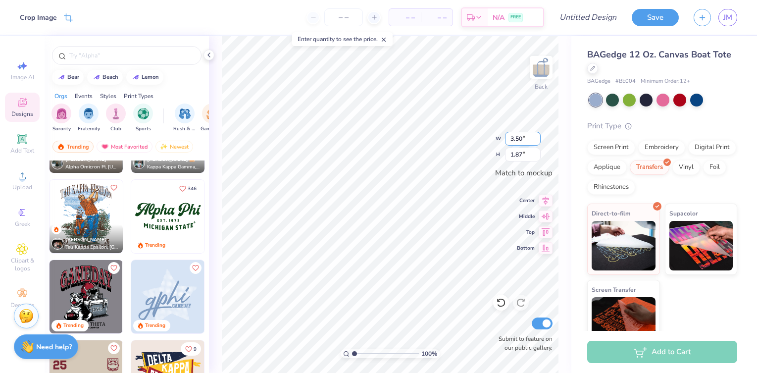
click at [537, 136] on input "3.50" at bounding box center [523, 139] width 36 height 14
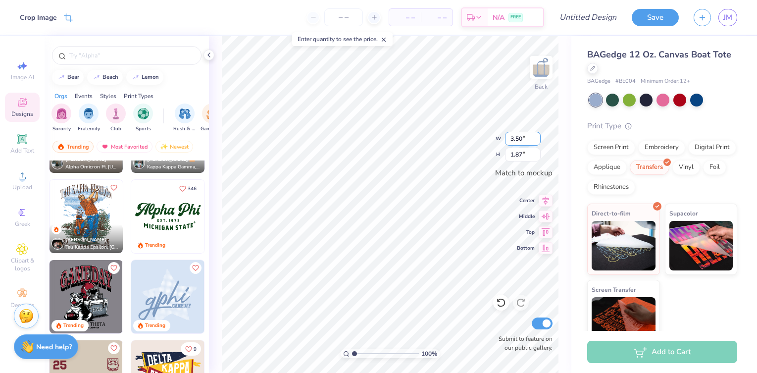
click at [537, 136] on input "3.50" at bounding box center [523, 139] width 36 height 14
click at [528, 248] on span "Bottom" at bounding box center [526, 246] width 18 height 7
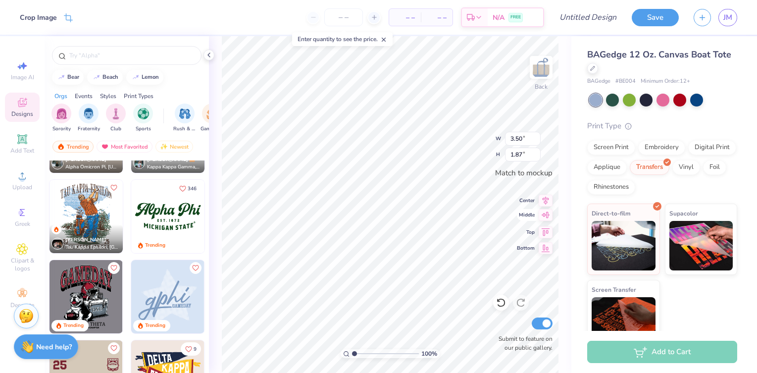
click at [532, 215] on span "Middle" at bounding box center [526, 214] width 18 height 7
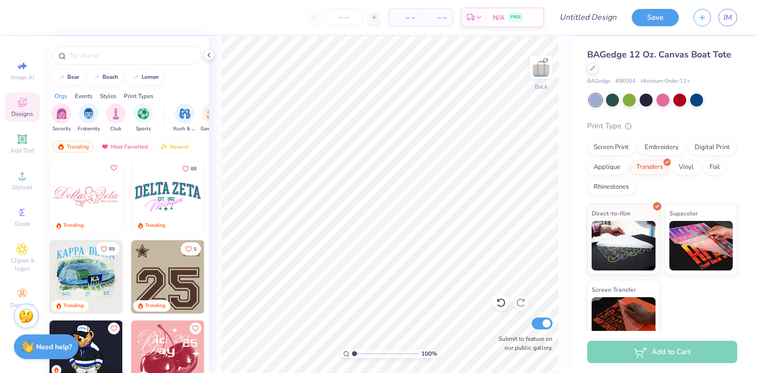
scroll to position [1283, 0]
click at [173, 189] on img at bounding box center [167, 196] width 73 height 73
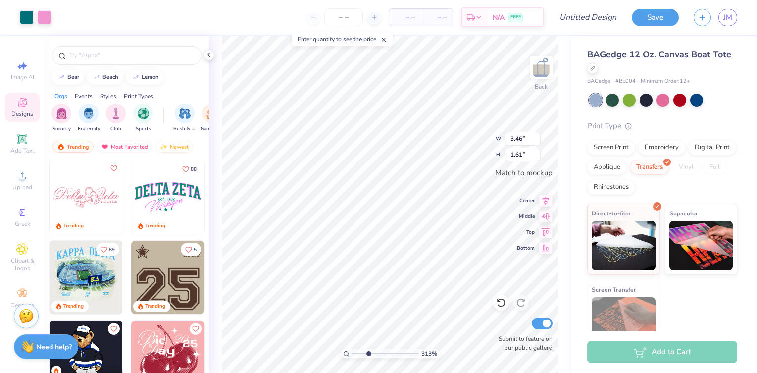
type input "3.1"
drag, startPoint x: 353, startPoint y: 352, endPoint x: 368, endPoint y: 352, distance: 14.4
click at [368, 352] on input "range" at bounding box center [385, 353] width 67 height 9
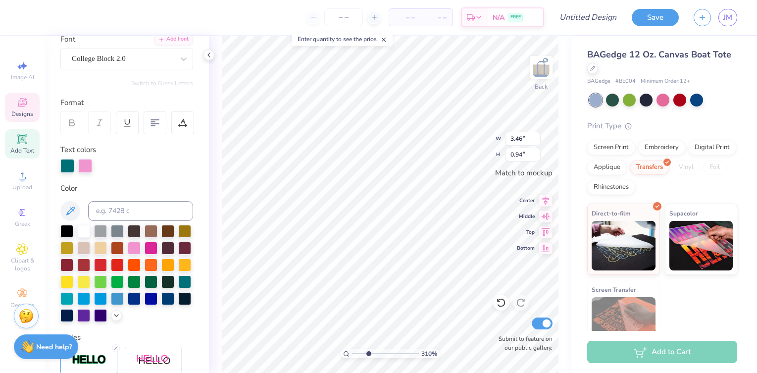
scroll to position [84, 0]
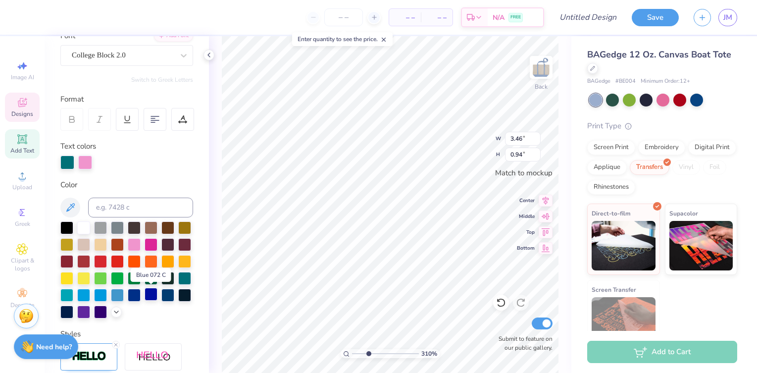
click at [151, 294] on div at bounding box center [151, 294] width 13 height 13
click at [67, 162] on div at bounding box center [67, 162] width 14 height 14
click at [87, 163] on div at bounding box center [85, 162] width 14 height 14
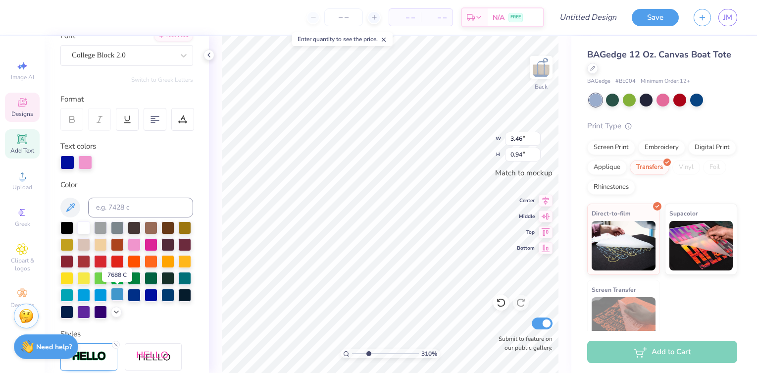
click at [118, 293] on div at bounding box center [117, 294] width 13 height 13
click at [69, 163] on div at bounding box center [67, 162] width 14 height 14
click at [81, 163] on div at bounding box center [85, 162] width 14 height 14
click at [128, 170] on div "Personalized Names Personalized Numbers Text Tool Add Font Font College Block 2…" at bounding box center [127, 204] width 164 height 337
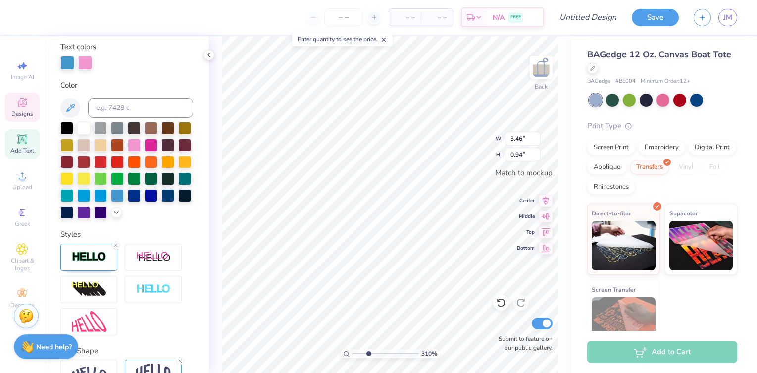
scroll to position [241, 0]
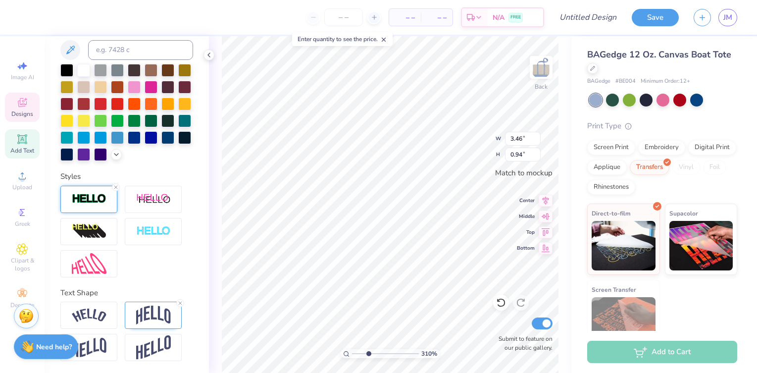
click at [97, 199] on img at bounding box center [89, 198] width 35 height 11
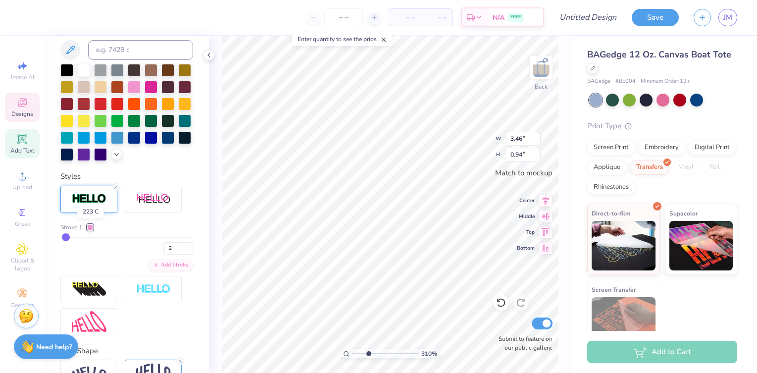
click at [92, 227] on div at bounding box center [90, 227] width 6 height 6
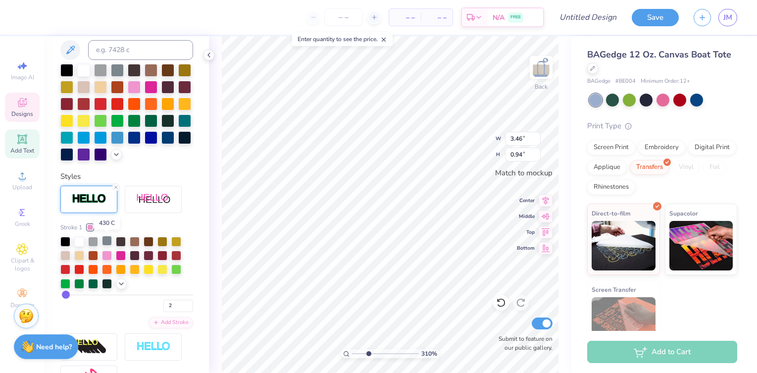
click at [106, 242] on div at bounding box center [107, 241] width 10 height 10
type textarea "encino charter"
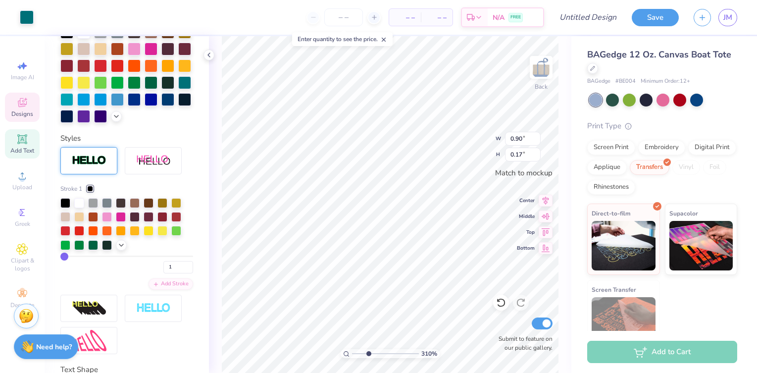
scroll to position [241, 0]
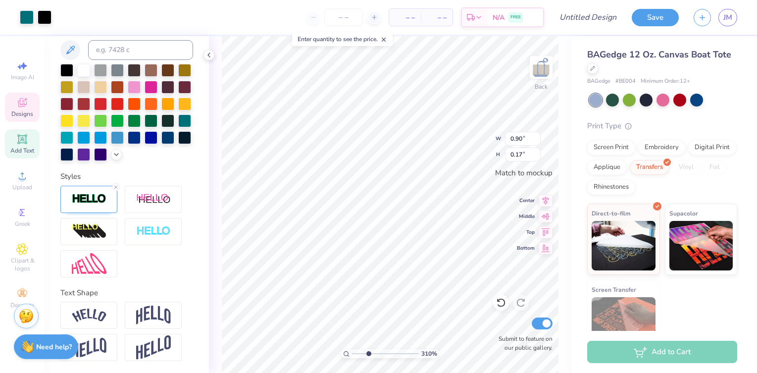
type input "0.19"
type input "2.03"
type input "0.80"
type textarea "Explorers"
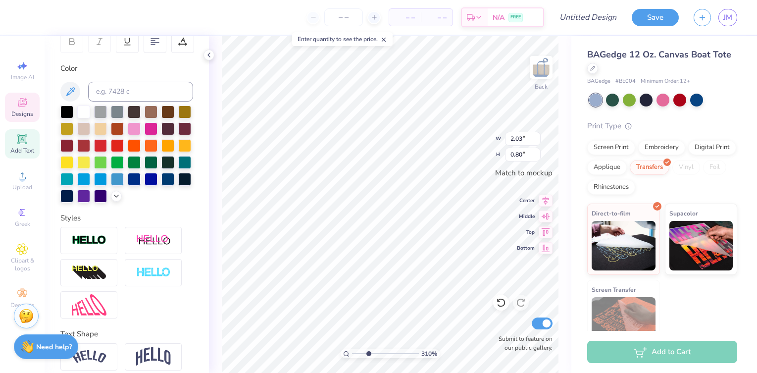
scroll to position [146, 0]
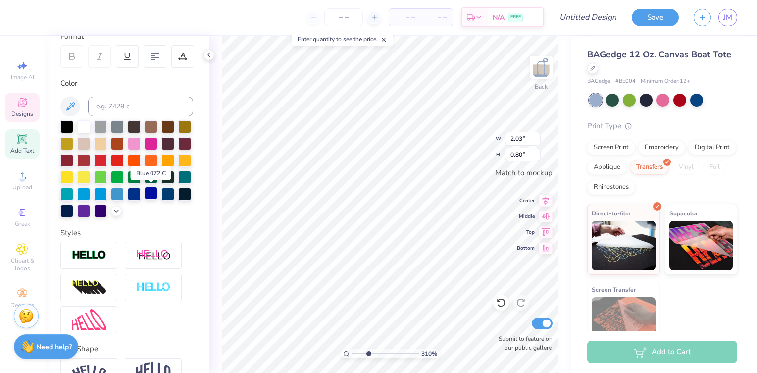
click at [145, 192] on div at bounding box center [151, 193] width 13 height 13
click at [135, 193] on div at bounding box center [134, 193] width 13 height 13
click at [529, 246] on span "Bottom" at bounding box center [526, 246] width 18 height 7
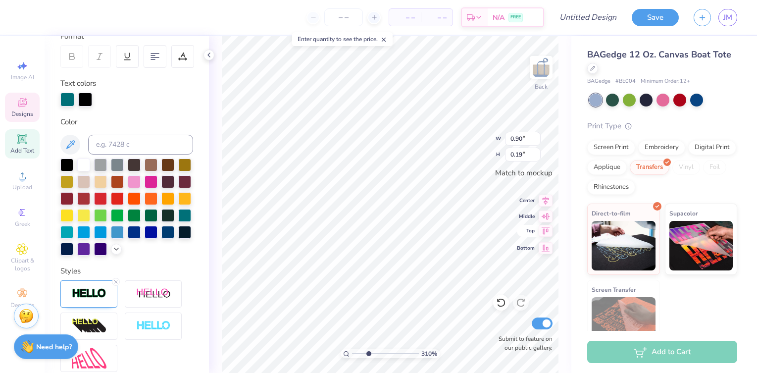
type input "0.90"
type input "0.19"
type textarea "EST. !1923"
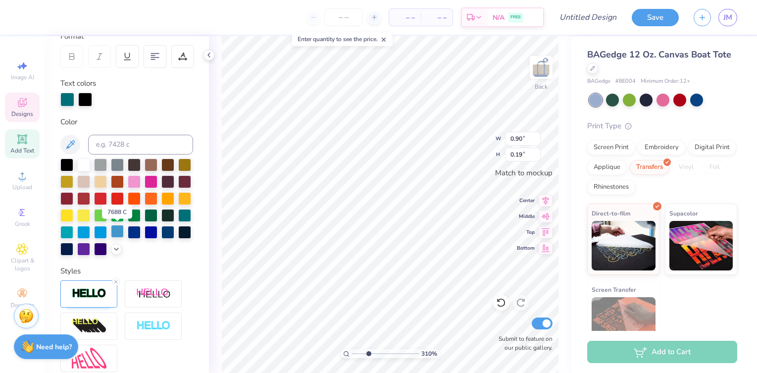
click at [115, 232] on div at bounding box center [117, 231] width 13 height 13
click at [532, 215] on span "Middle" at bounding box center [526, 214] width 18 height 7
type input "1.96"
type input "0.78"
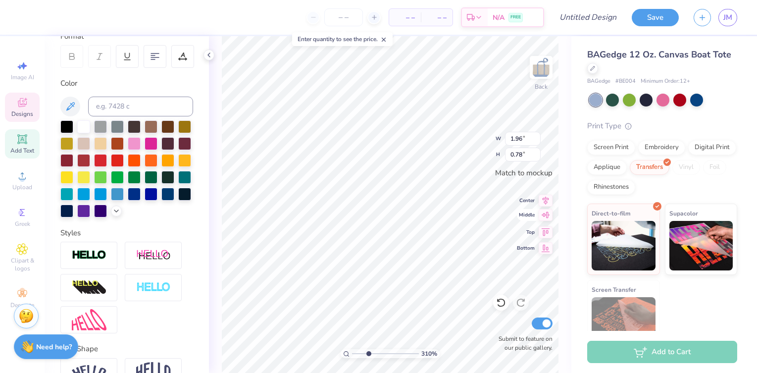
click at [544, 213] on icon at bounding box center [545, 215] width 8 height 6
click at [547, 243] on icon at bounding box center [545, 247] width 14 height 12
click at [547, 201] on icon at bounding box center [545, 199] width 14 height 12
click at [547, 217] on icon at bounding box center [545, 215] width 14 height 12
click at [29, 19] on div at bounding box center [27, 16] width 14 height 14
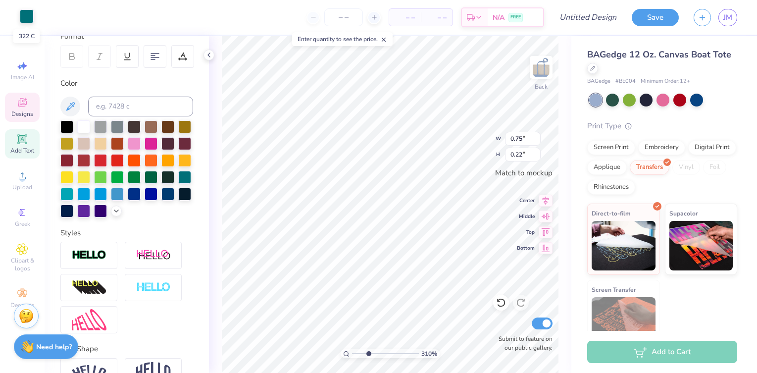
click at [29, 19] on div at bounding box center [27, 16] width 14 height 14
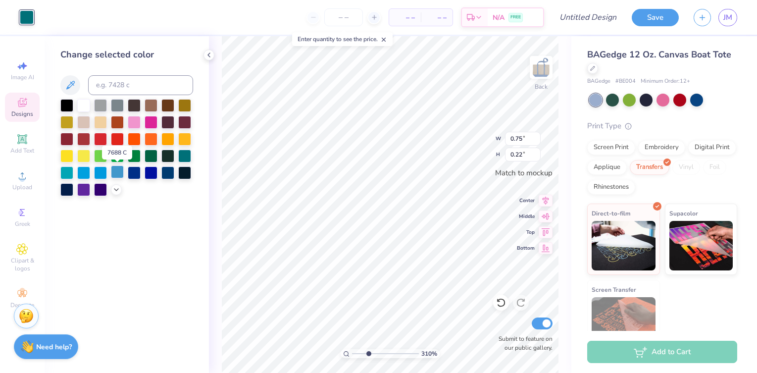
click at [115, 171] on div at bounding box center [117, 171] width 13 height 13
click at [169, 136] on div at bounding box center [167, 138] width 13 height 13
click at [151, 173] on div at bounding box center [151, 171] width 13 height 13
click at [116, 176] on div at bounding box center [117, 171] width 13 height 13
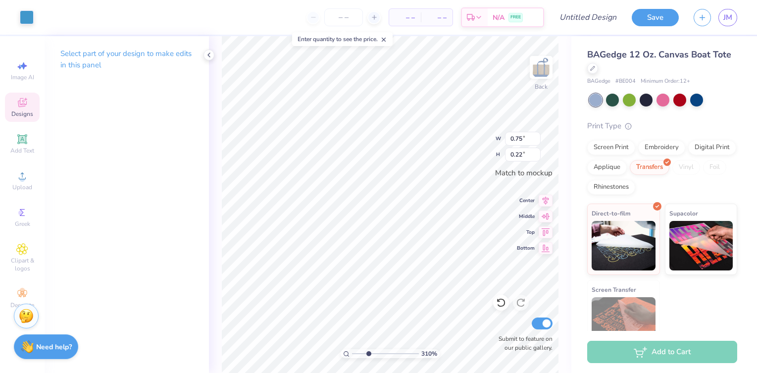
type input "1.96"
type input "0.78"
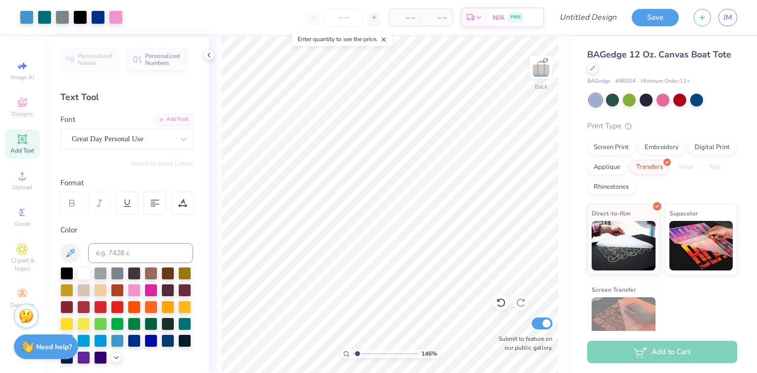
drag, startPoint x: 368, startPoint y: 352, endPoint x: 357, endPoint y: 353, distance: 10.5
click at [357, 353] on input "range" at bounding box center [385, 353] width 67 height 9
drag, startPoint x: 357, startPoint y: 353, endPoint x: 373, endPoint y: 356, distance: 16.6
click at [373, 356] on input "range" at bounding box center [385, 353] width 67 height 9
drag, startPoint x: 375, startPoint y: 352, endPoint x: 346, endPoint y: 353, distance: 28.2
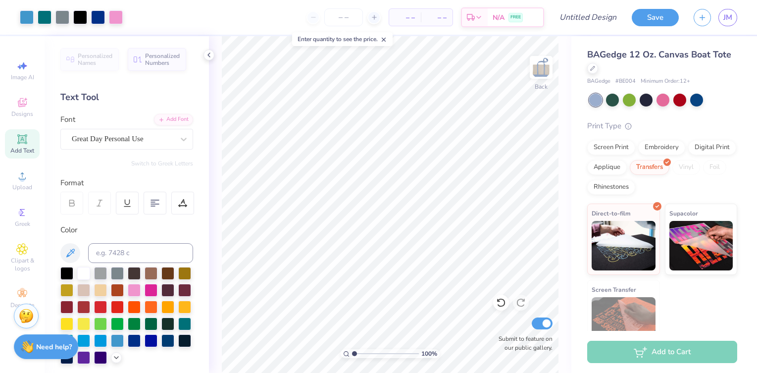
type input "1"
click at [352, 353] on input "range" at bounding box center [385, 353] width 67 height 9
click at [594, 18] on input "Design Title" at bounding box center [600, 17] width 48 height 20
type input "pledge tote option 1"
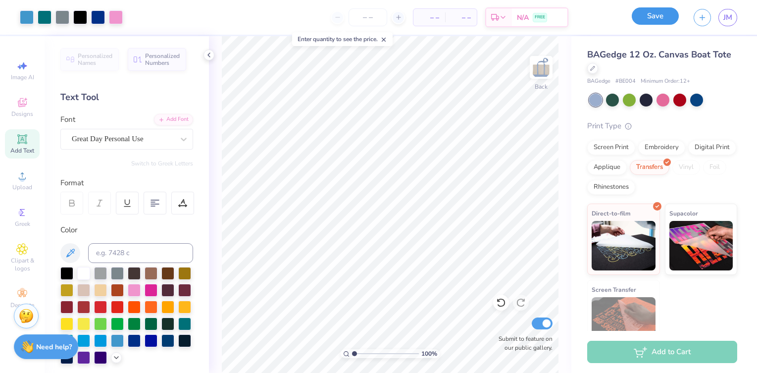
click at [657, 16] on button "Save" at bounding box center [654, 15] width 47 height 17
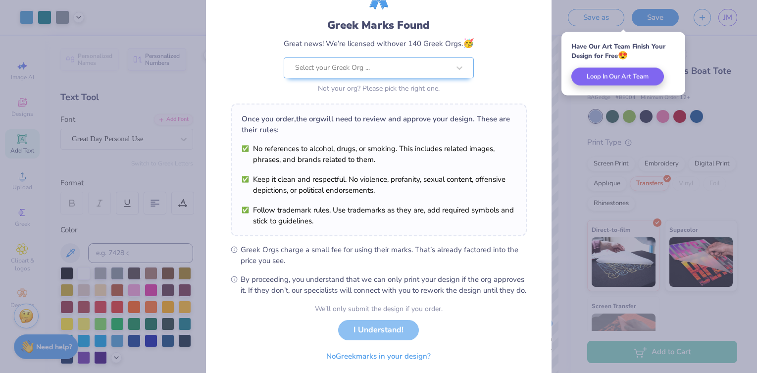
scroll to position [91, 0]
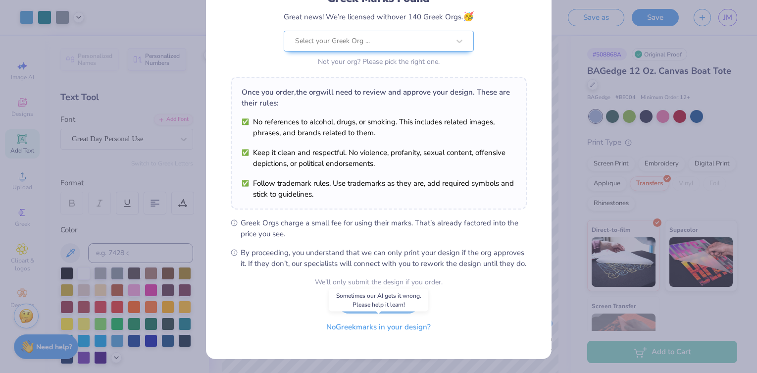
click at [371, 326] on button "No Greek marks in your design?" at bounding box center [378, 327] width 121 height 20
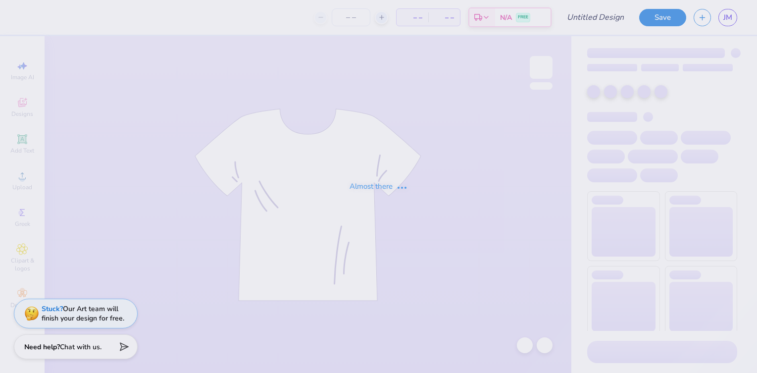
type input "Pledge Hate Option"
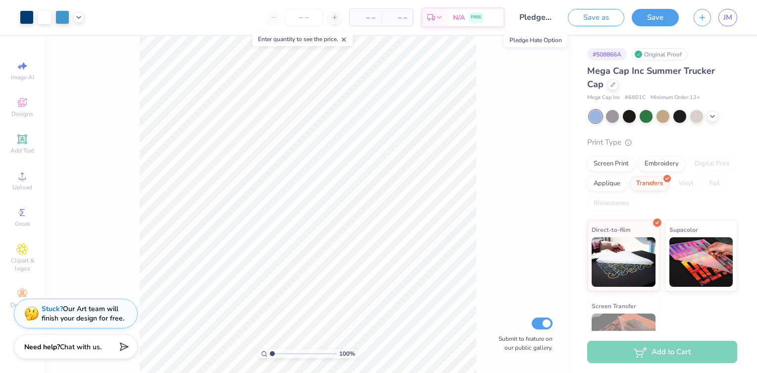
click at [539, 16] on input "Pledge Hate Option" at bounding box center [536, 17] width 48 height 20
click at [542, 17] on input "Pledge Hate Option" at bounding box center [536, 17] width 48 height 20
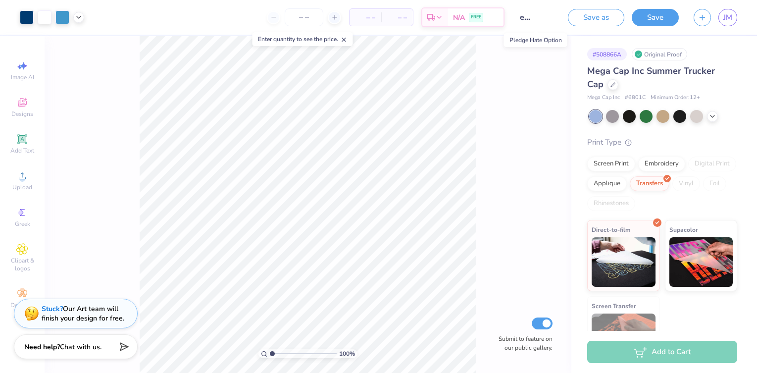
scroll to position [0, 39]
click at [542, 17] on input "Pledge Hate Option" at bounding box center [536, 17] width 48 height 20
click at [525, 15] on input "Pledge Hate Option" at bounding box center [536, 17] width 48 height 20
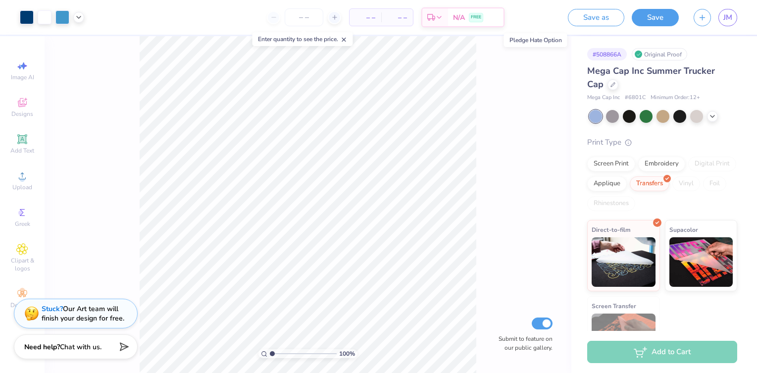
click at [525, 15] on input "Pledge Hate Option" at bounding box center [536, 17] width 48 height 20
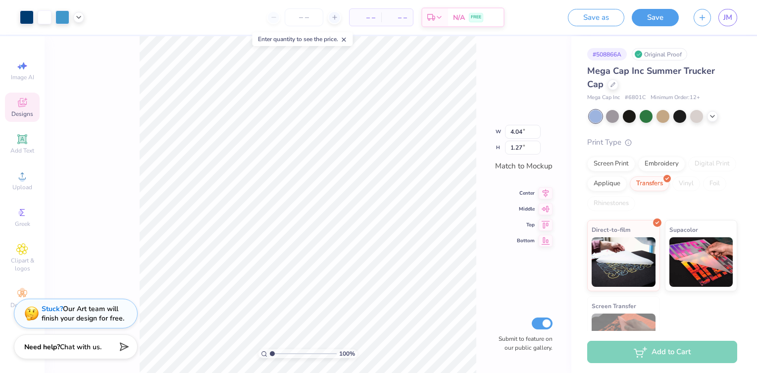
scroll to position [0, 0]
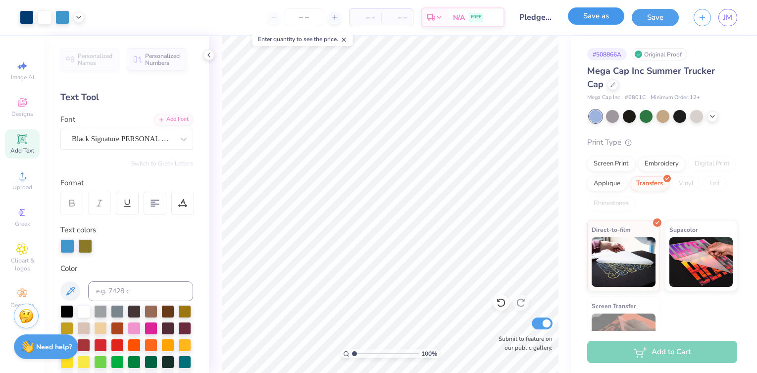
click at [605, 13] on button "Save as" at bounding box center [596, 15] width 56 height 17
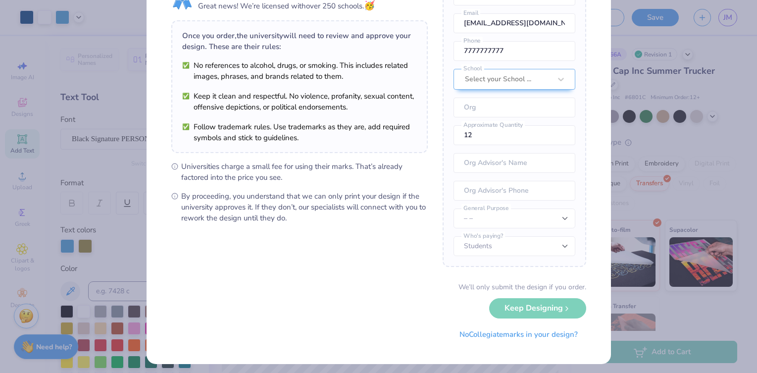
scroll to position [58, 0]
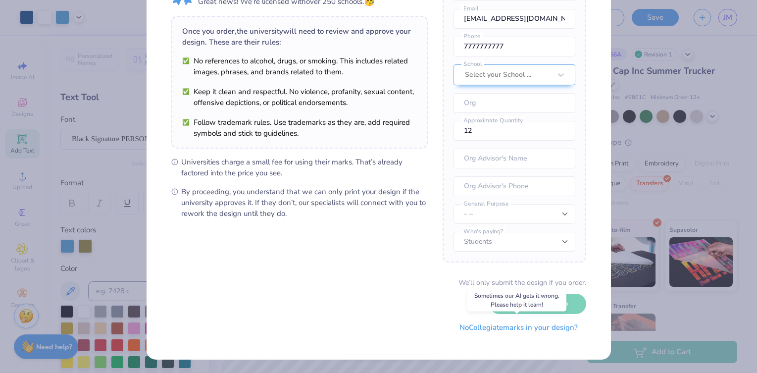
click at [527, 329] on button "No Collegiate marks in your design?" at bounding box center [518, 327] width 135 height 20
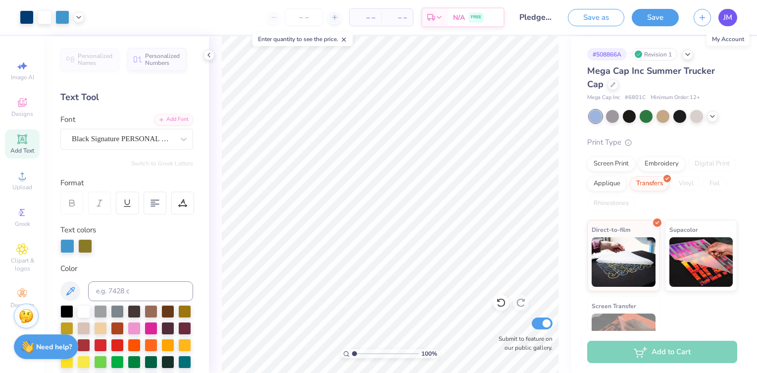
click at [725, 18] on span "JM" at bounding box center [727, 17] width 9 height 11
click at [724, 13] on span "JM" at bounding box center [727, 17] width 9 height 11
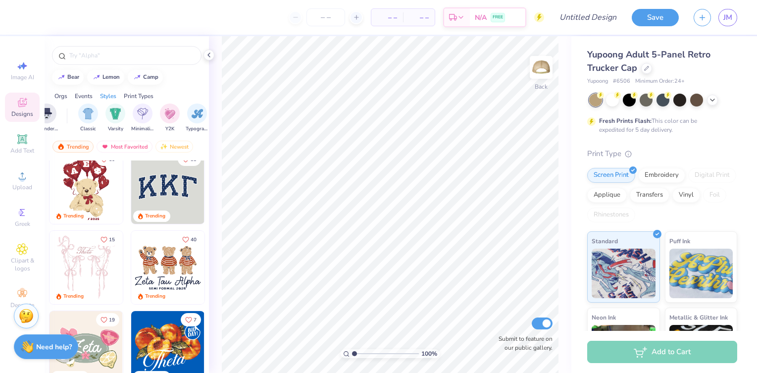
scroll to position [0, 490]
click at [140, 117] on img "filter for Minimalist" at bounding box center [144, 113] width 11 height 11
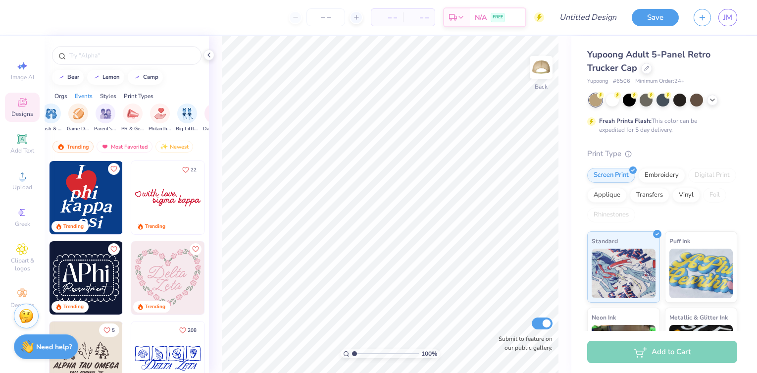
scroll to position [0, 130]
click at [133, 116] on img "filter for PR & General" at bounding box center [136, 112] width 11 height 11
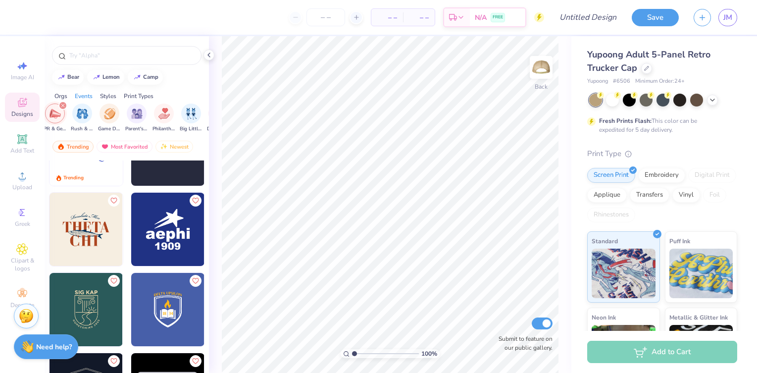
scroll to position [214, 0]
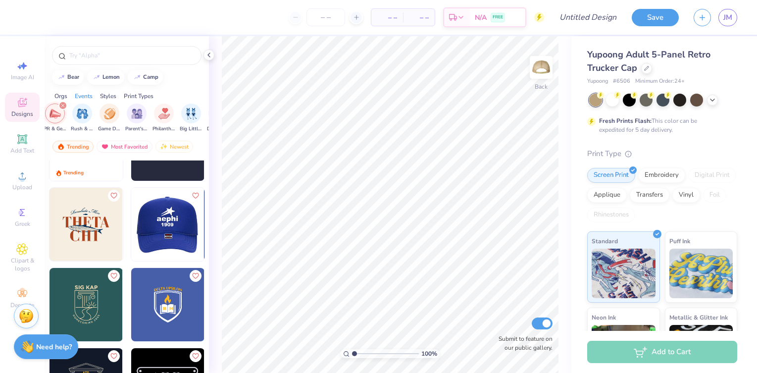
click at [175, 221] on div at bounding box center [168, 224] width 220 height 73
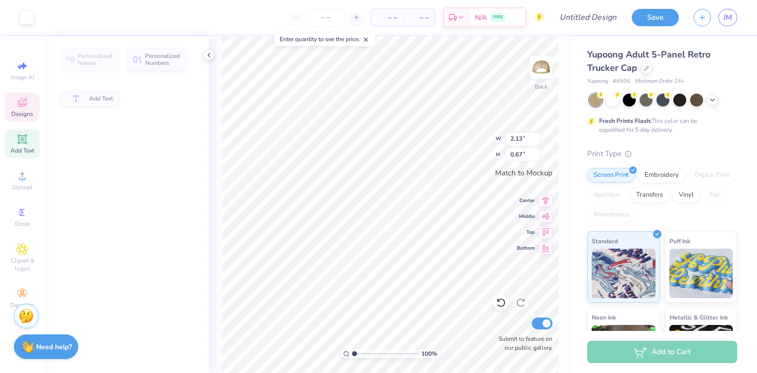
type input "0.67"
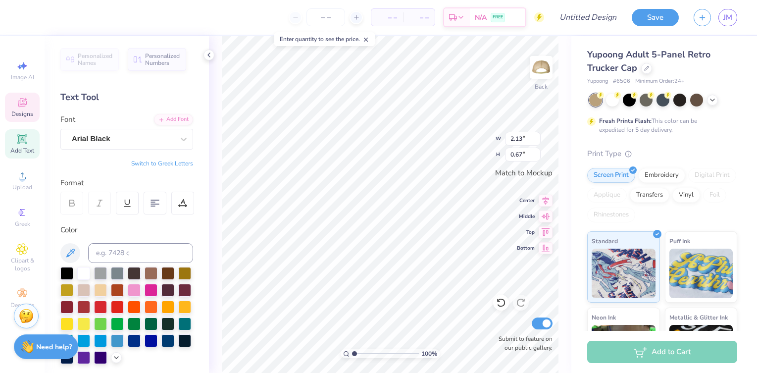
scroll to position [0, 0]
type textarea "a"
type textarea "e"
type textarea "Encino Charter"
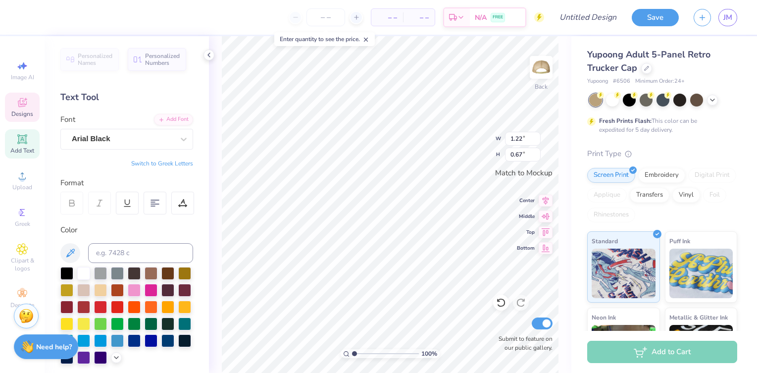
type input "1.22"
type input "0.36"
type textarea "1923"
type input "1.41"
type input "0.95"
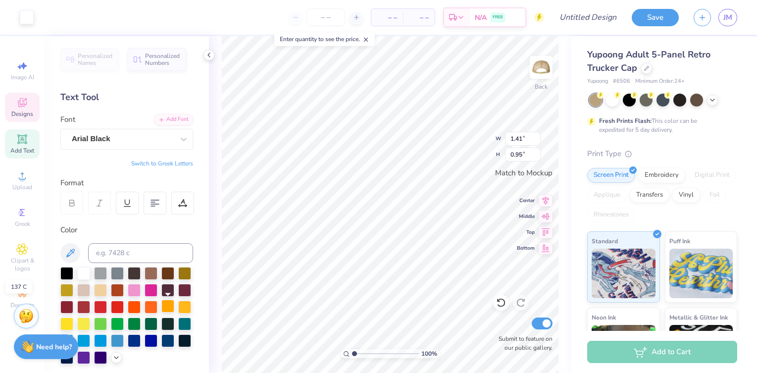
click at [167, 307] on div at bounding box center [167, 305] width 13 height 13
type input "1.23"
type input "0.36"
click at [171, 340] on div at bounding box center [167, 339] width 13 height 13
click at [120, 338] on div at bounding box center [117, 339] width 13 height 13
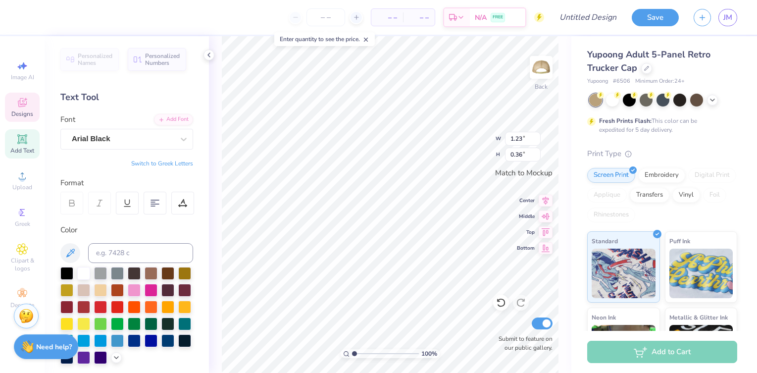
type input "3.98"
click at [167, 340] on div at bounding box center [167, 339] width 13 height 13
click at [86, 274] on div at bounding box center [83, 272] width 13 height 13
click at [28, 21] on div at bounding box center [27, 16] width 14 height 14
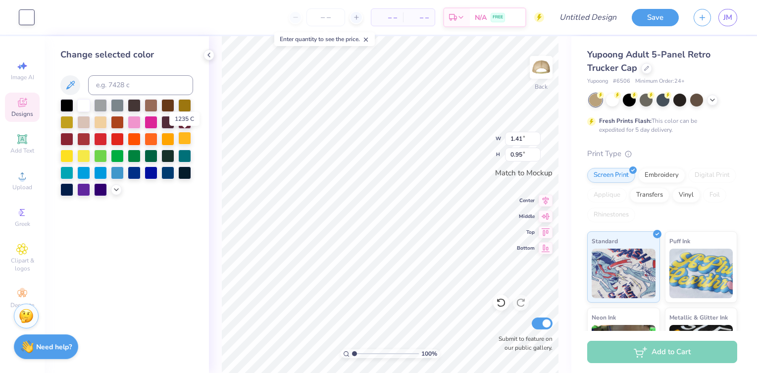
click at [183, 139] on div at bounding box center [184, 138] width 13 height 13
click at [70, 153] on div at bounding box center [66, 154] width 13 height 13
click at [168, 139] on div at bounding box center [167, 138] width 13 height 13
click at [193, 136] on div at bounding box center [126, 147] width 133 height 97
click at [185, 135] on div at bounding box center [184, 138] width 13 height 13
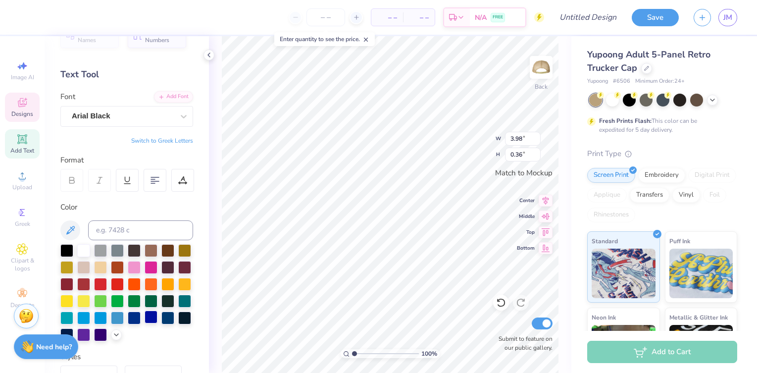
scroll to position [26, 0]
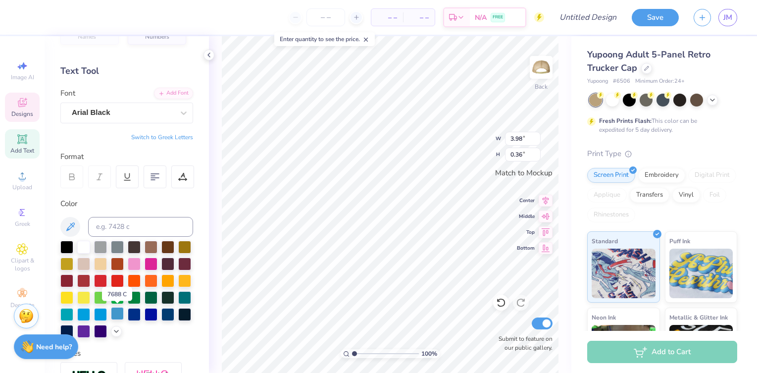
click at [119, 313] on div at bounding box center [117, 313] width 13 height 13
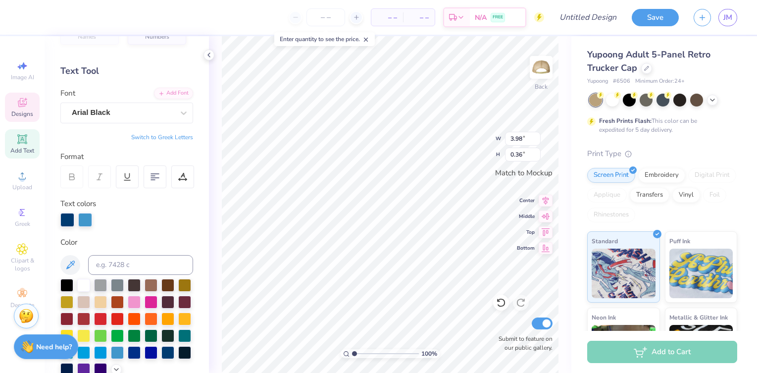
scroll to position [0, 2]
click at [116, 352] on div at bounding box center [117, 351] width 13 height 13
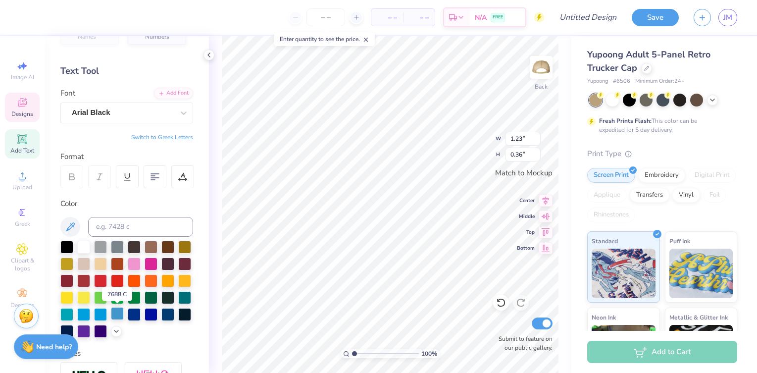
click at [118, 312] on div at bounding box center [117, 313] width 13 height 13
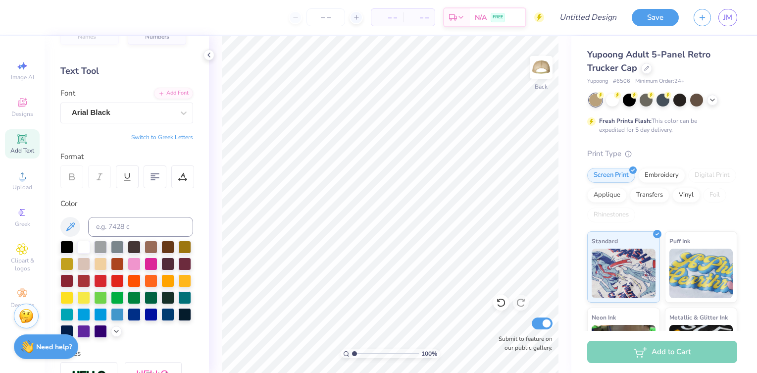
scroll to position [0, 0]
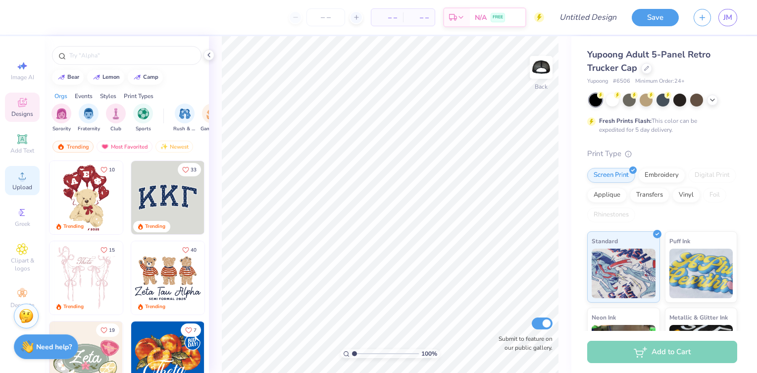
click at [23, 177] on circle at bounding box center [21, 178] width 5 height 5
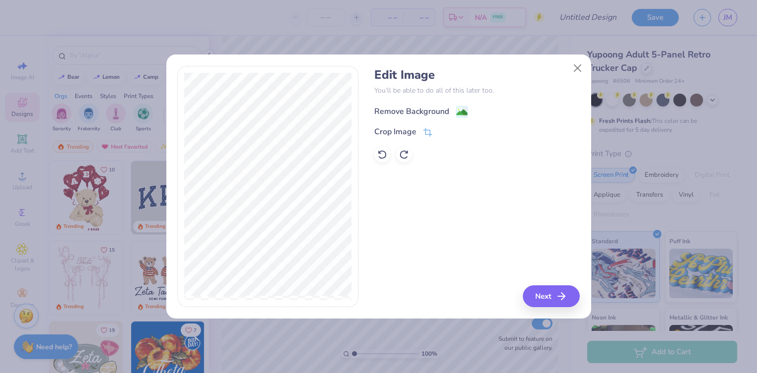
click at [418, 108] on div "Remove Background" at bounding box center [411, 111] width 75 height 12
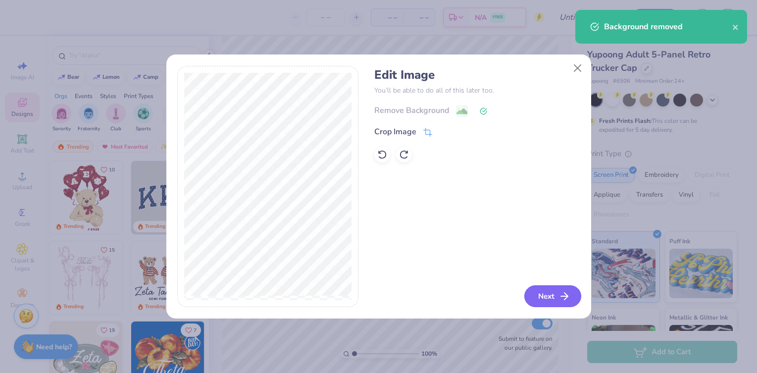
click at [552, 295] on button "Next" at bounding box center [552, 296] width 57 height 22
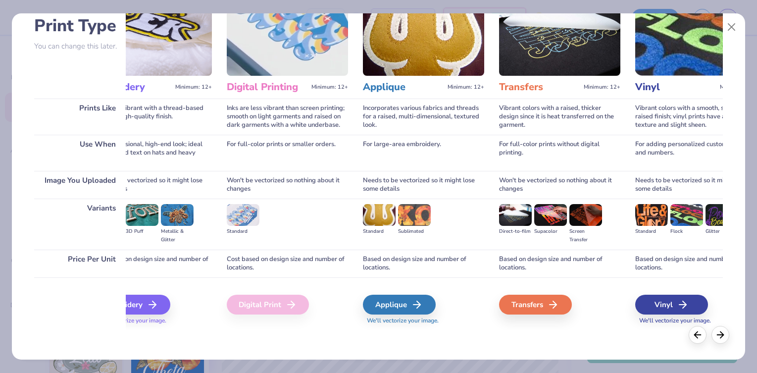
scroll to position [71, 0]
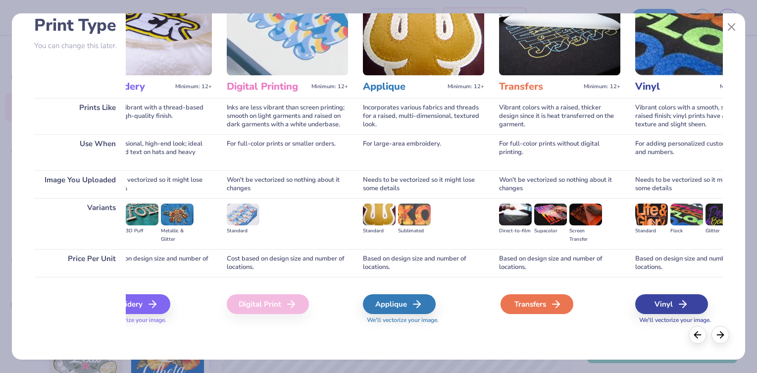
click at [549, 304] on div "Transfers" at bounding box center [536, 304] width 73 height 20
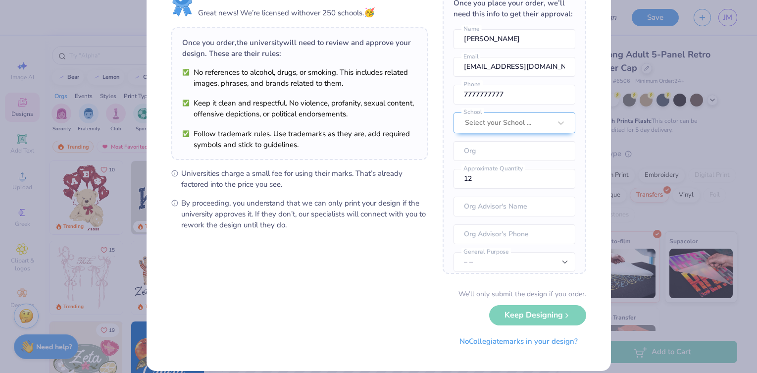
scroll to position [58, 0]
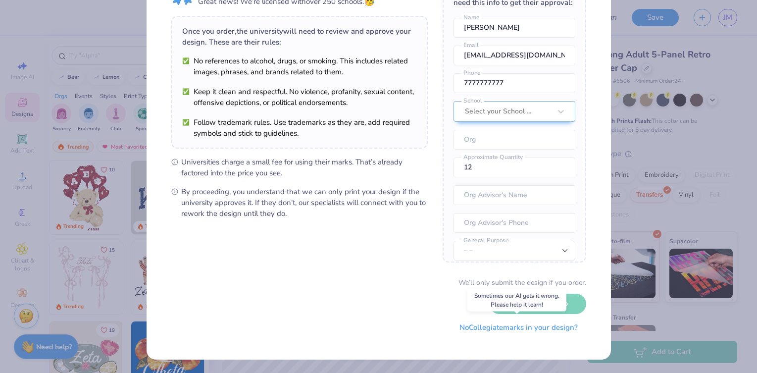
click at [491, 326] on button "No Collegiate marks in your design?" at bounding box center [518, 327] width 135 height 20
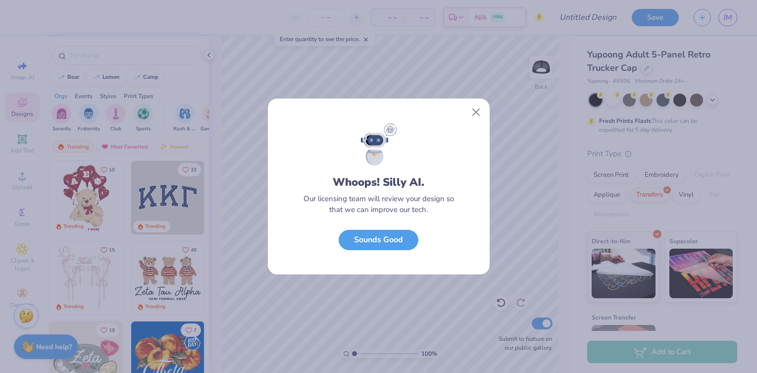
scroll to position [0, 0]
click at [405, 234] on button "Sounds Good" at bounding box center [379, 237] width 80 height 20
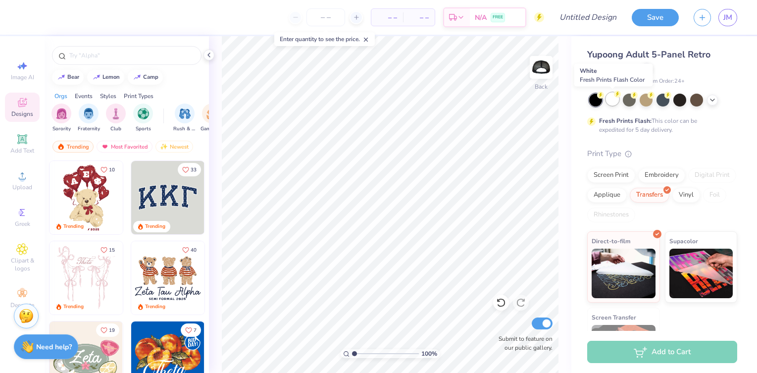
click at [614, 101] on div at bounding box center [612, 99] width 13 height 13
click at [633, 98] on div at bounding box center [629, 99] width 13 height 13
click at [646, 100] on div at bounding box center [645, 99] width 13 height 13
click at [697, 97] on div at bounding box center [696, 99] width 13 height 13
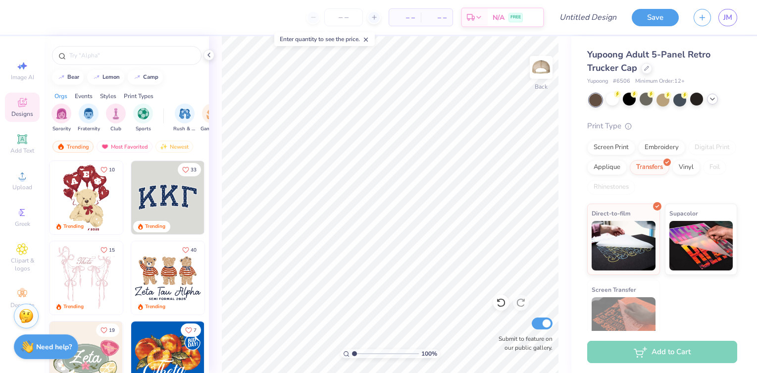
click at [711, 98] on polyline at bounding box center [712, 99] width 4 height 2
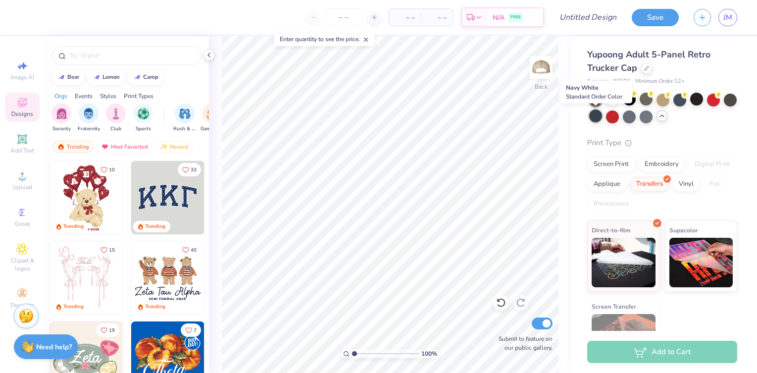
click at [593, 117] on div at bounding box center [595, 115] width 13 height 13
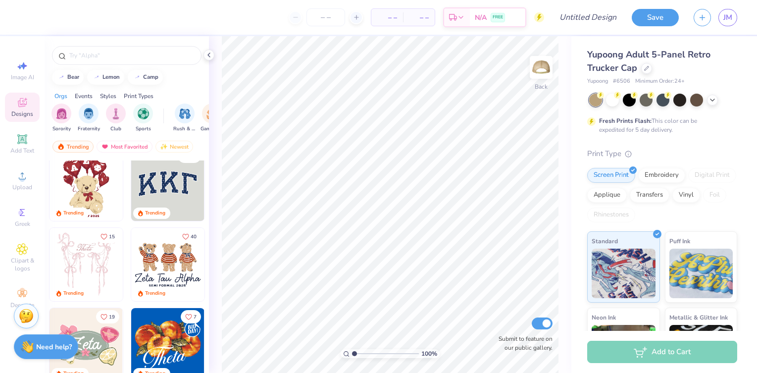
scroll to position [16, 0]
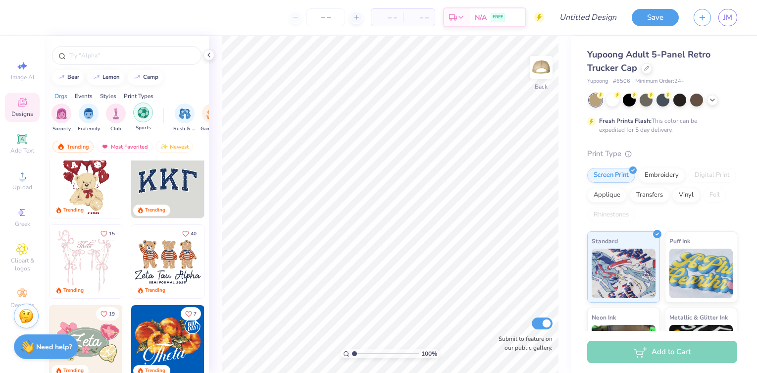
click at [146, 117] on img "filter for Sports" at bounding box center [143, 112] width 11 height 11
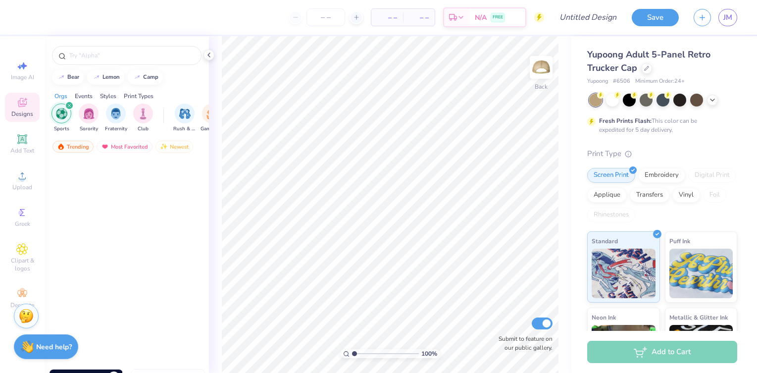
scroll to position [0, 0]
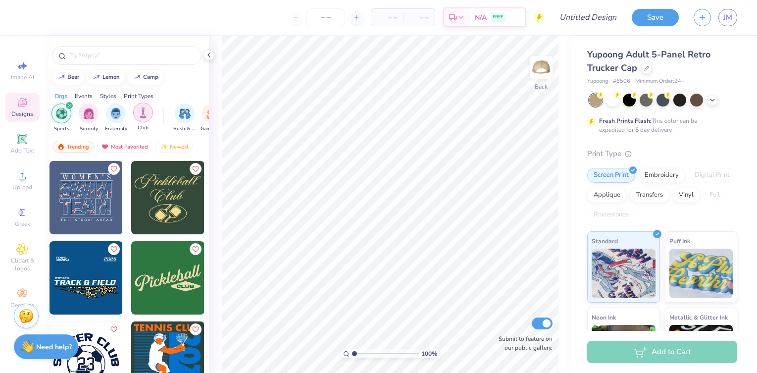
click at [148, 110] on img "filter for Club" at bounding box center [143, 112] width 11 height 11
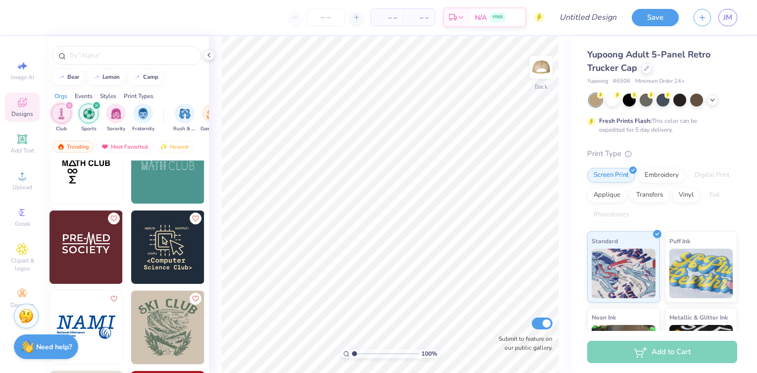
scroll to position [3819, 0]
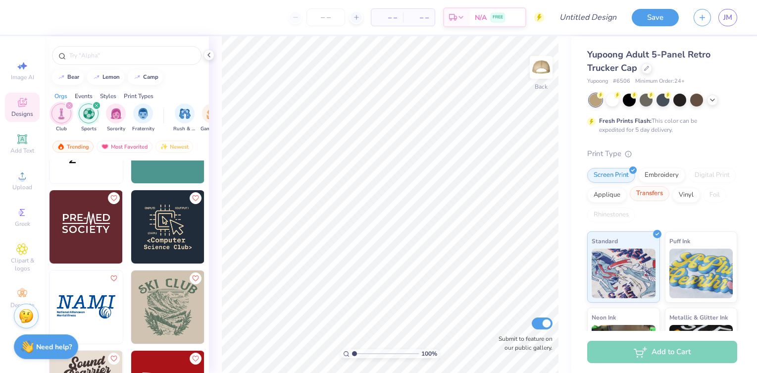
click at [652, 194] on div "Transfers" at bounding box center [650, 193] width 40 height 15
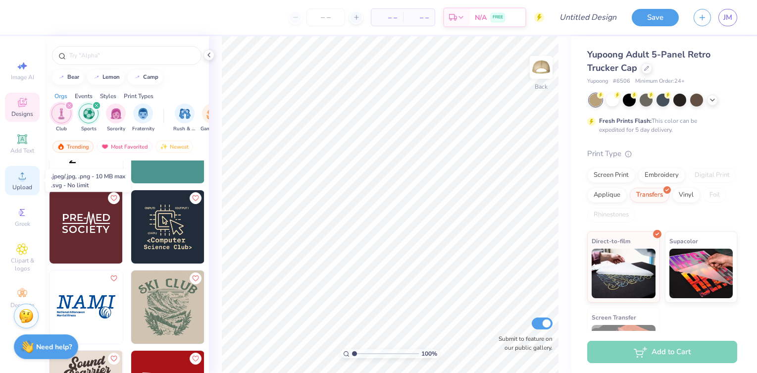
click at [21, 180] on circle at bounding box center [21, 178] width 5 height 5
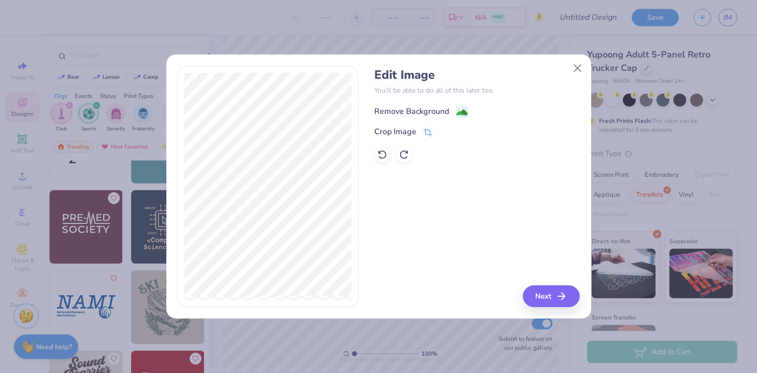
click at [428, 110] on div "Remove Background" at bounding box center [411, 111] width 75 height 12
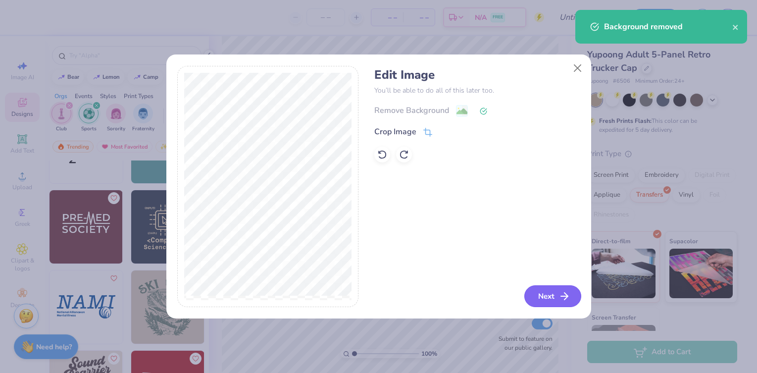
click at [550, 298] on button "Next" at bounding box center [552, 296] width 57 height 22
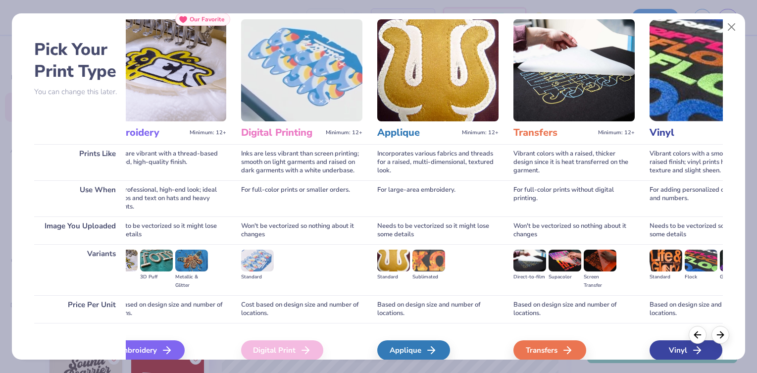
scroll to position [71, 0]
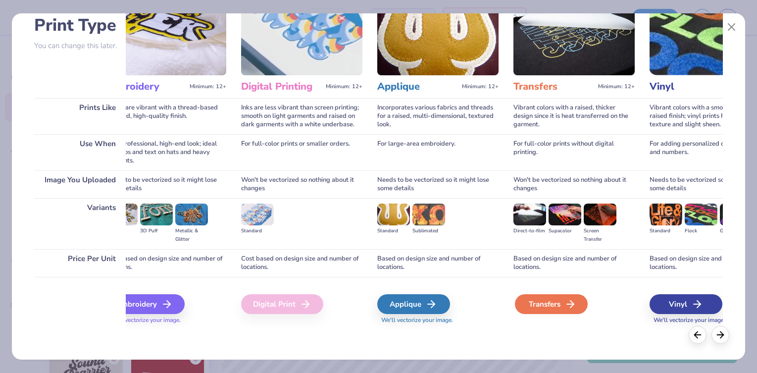
click at [558, 306] on div "Transfers" at bounding box center [551, 304] width 73 height 20
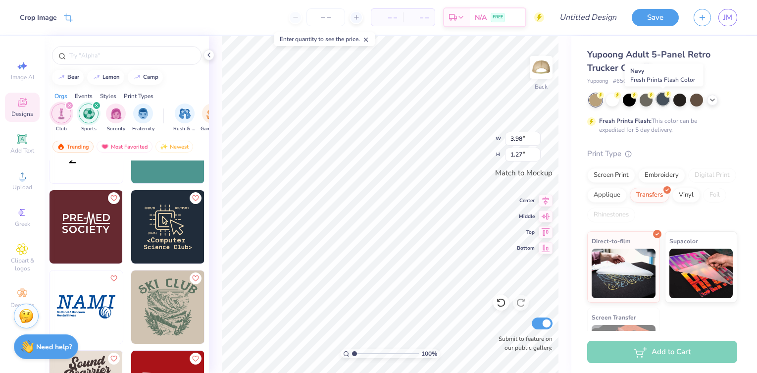
click at [663, 102] on div at bounding box center [662, 99] width 13 height 13
click at [597, 101] on div at bounding box center [595, 100] width 13 height 13
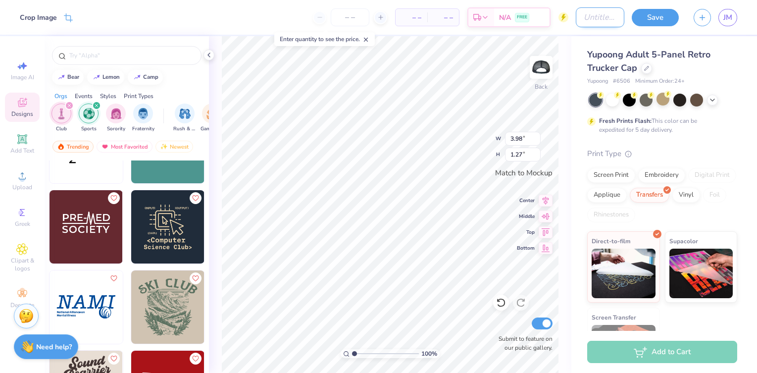
click at [593, 20] on input "Design Title" at bounding box center [600, 17] width 48 height 20
type input "Rainbow Classic Hat"
click at [652, 15] on button "Save" at bounding box center [654, 15] width 47 height 17
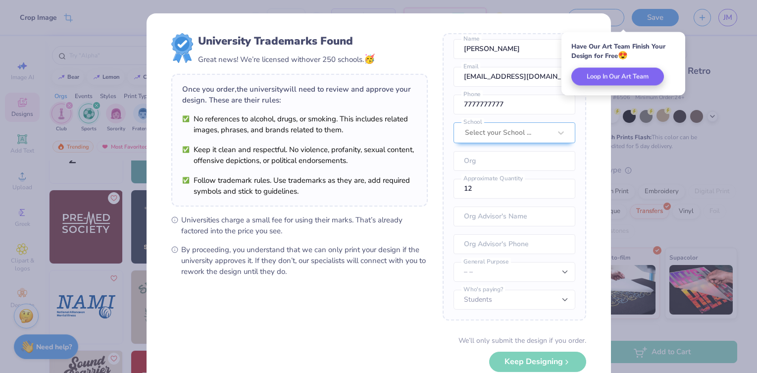
scroll to position [58, 0]
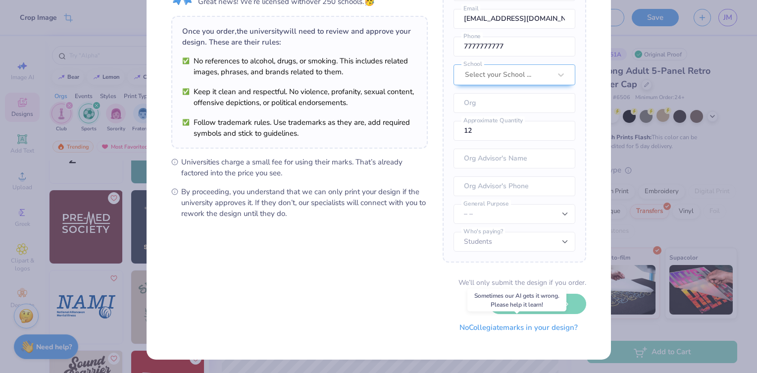
click at [524, 327] on button "No Collegiate marks in your design?" at bounding box center [518, 327] width 135 height 20
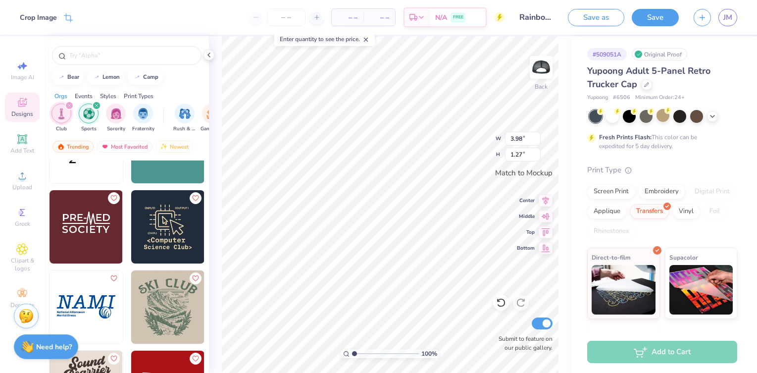
scroll to position [0, 0]
click at [95, 105] on icon "filter for Sports" at bounding box center [97, 105] width 4 height 4
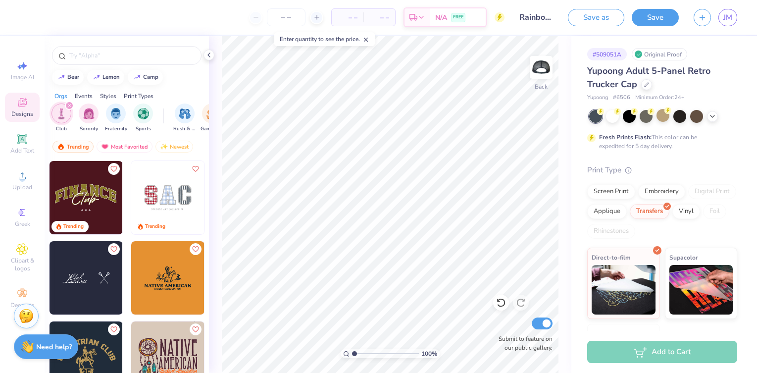
click at [70, 106] on icon "filter for Club" at bounding box center [69, 105] width 4 height 4
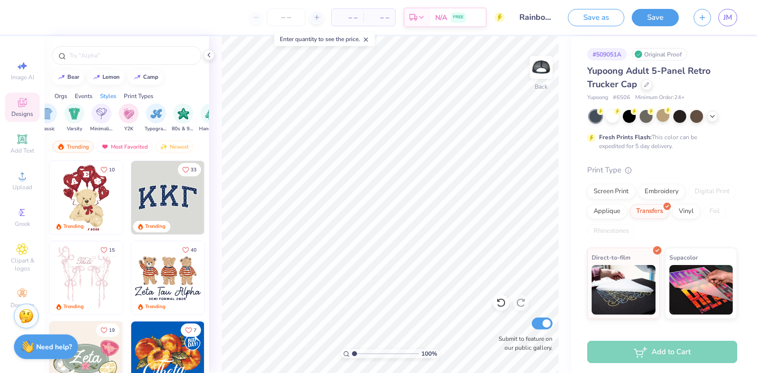
scroll to position [0, 531]
click at [131, 110] on img "filter for Y2K" at bounding box center [130, 112] width 11 height 11
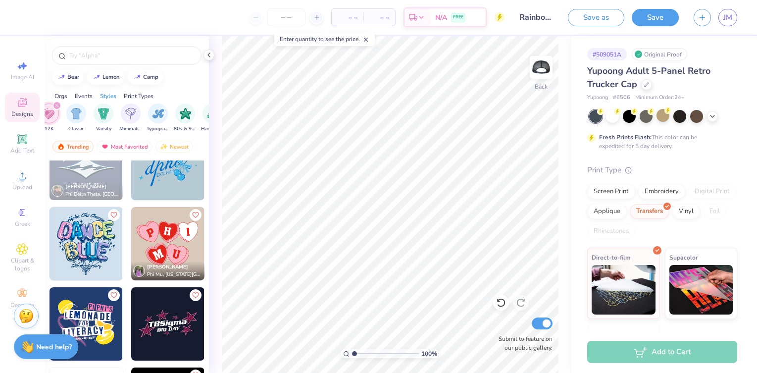
scroll to position [2124, 0]
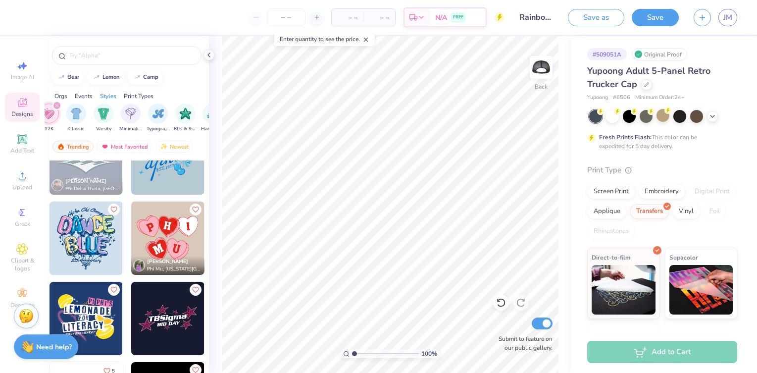
click at [56, 104] on icon "filter for Y2K" at bounding box center [57, 105] width 4 height 4
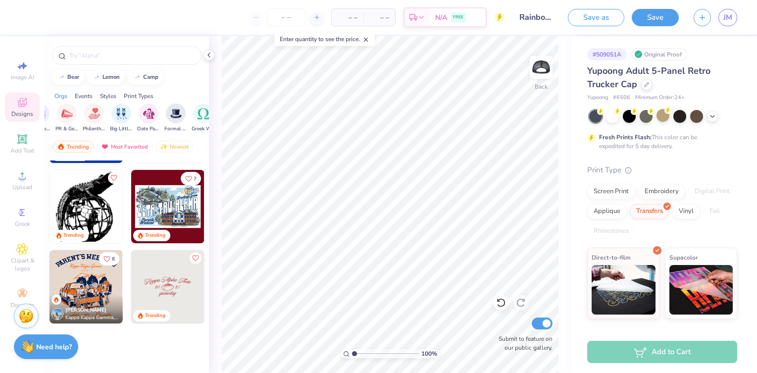
scroll to position [0, 0]
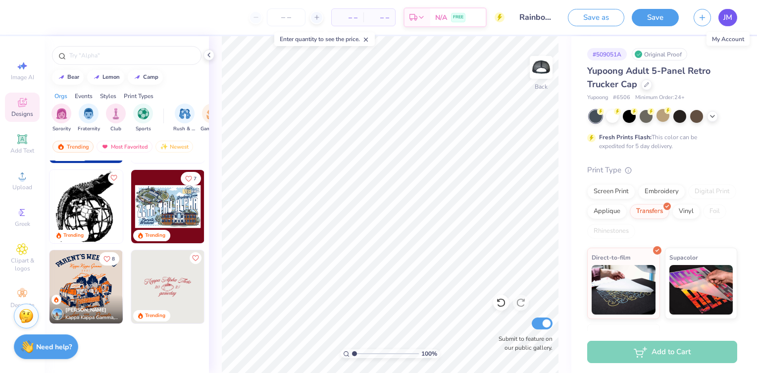
click at [729, 15] on span "JM" at bounding box center [727, 17] width 9 height 11
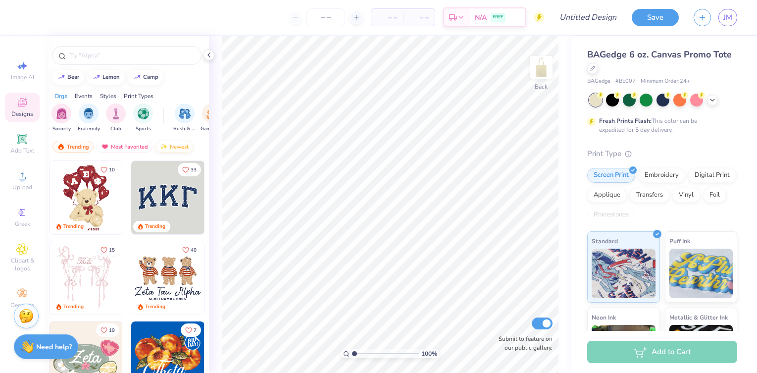
click at [171, 145] on div "Newest" at bounding box center [174, 147] width 38 height 12
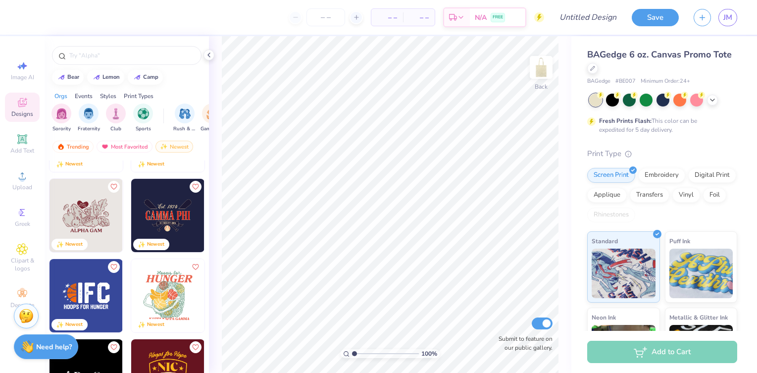
scroll to position [777, 0]
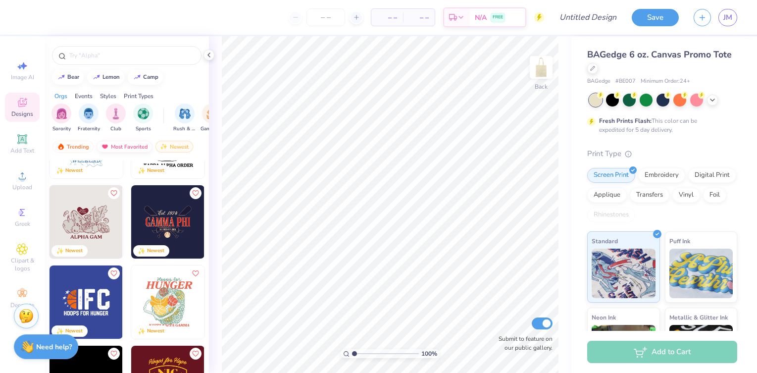
click at [132, 146] on div "Most Favorited" at bounding box center [125, 147] width 56 height 12
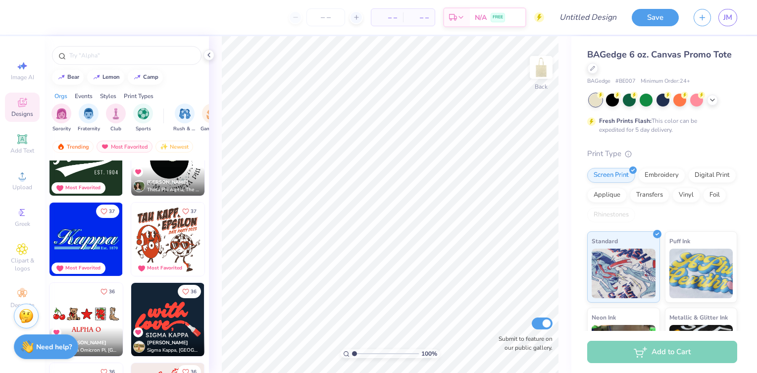
scroll to position [6059, 0]
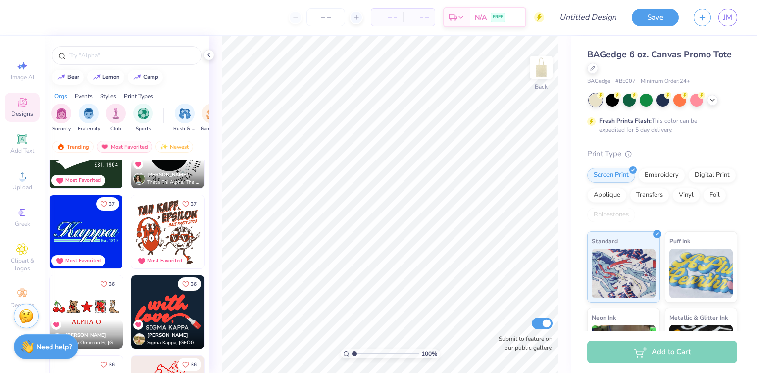
click at [97, 232] on img at bounding box center [85, 231] width 73 height 73
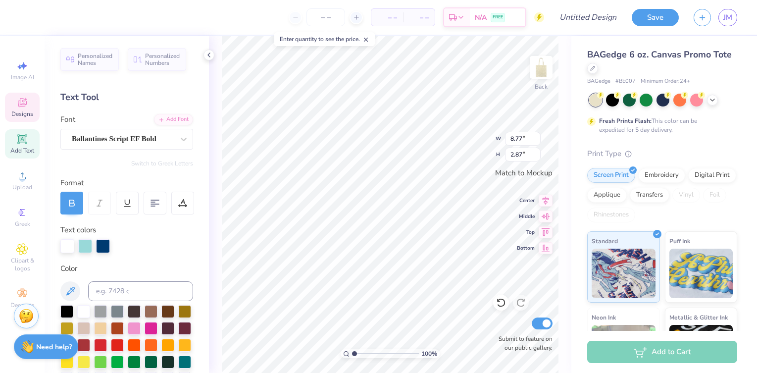
type textarea "K"
type textarea "Encino Charter"
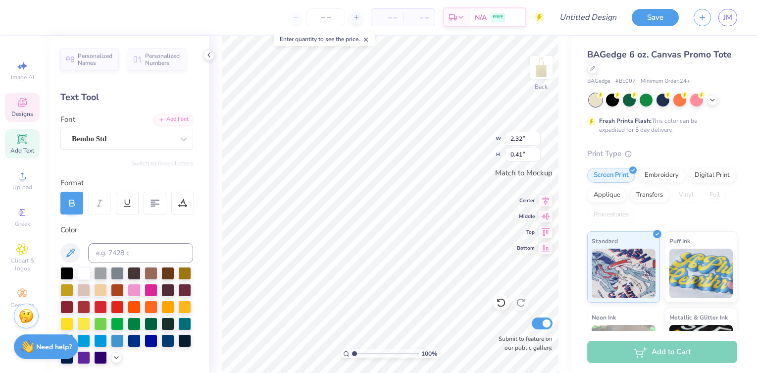
scroll to position [0, 1]
type textarea "Est. 1923"
click at [152, 341] on div at bounding box center [151, 339] width 13 height 13
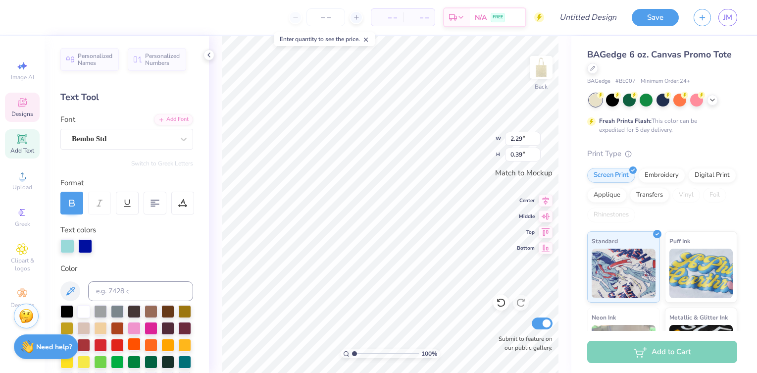
click at [133, 338] on div at bounding box center [134, 344] width 13 height 13
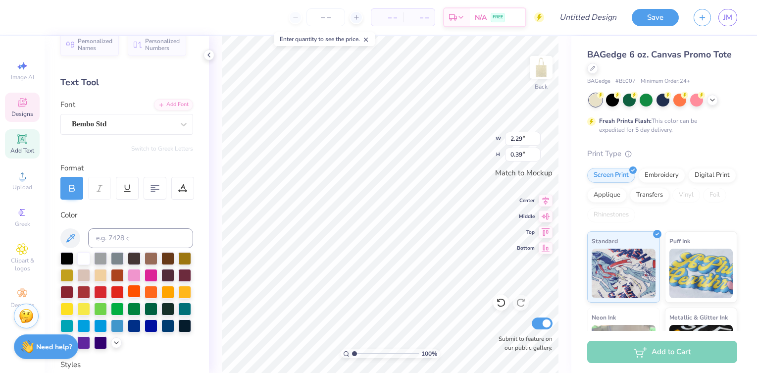
scroll to position [22, 0]
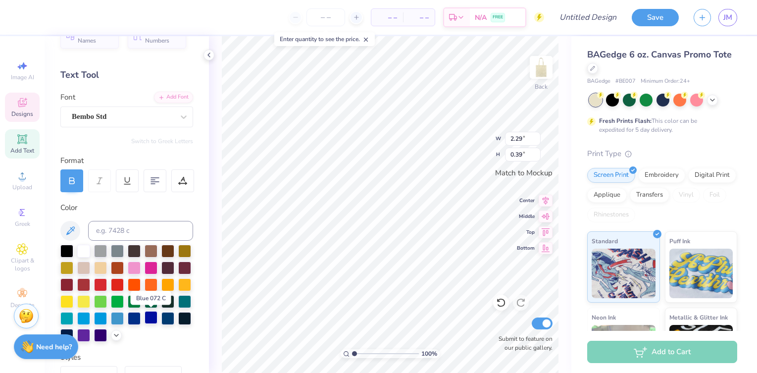
click at [151, 319] on div at bounding box center [151, 317] width 13 height 13
click at [28, 16] on div at bounding box center [27, 16] width 14 height 14
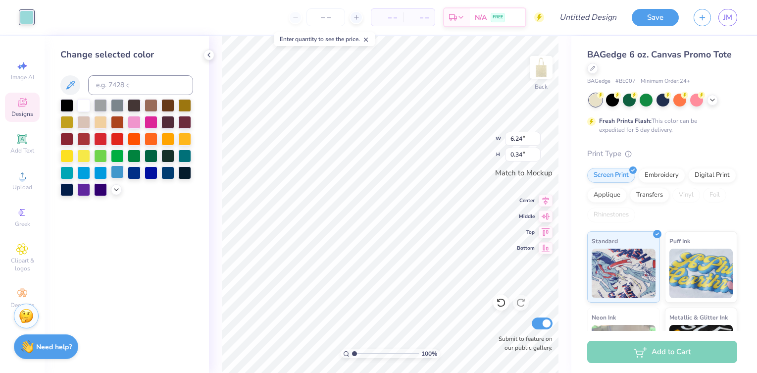
click at [118, 172] on div at bounding box center [117, 171] width 13 height 13
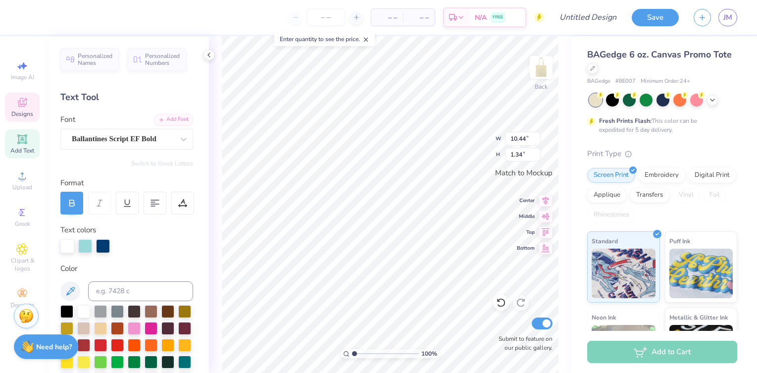
scroll to position [0, 2]
click at [83, 245] on div at bounding box center [85, 246] width 14 height 14
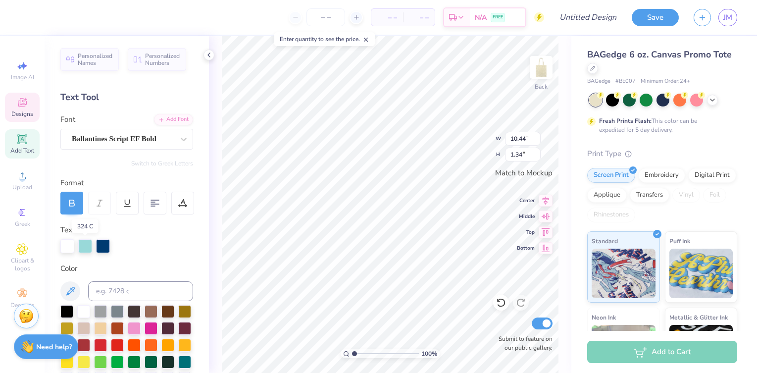
click at [83, 245] on div at bounding box center [85, 246] width 14 height 14
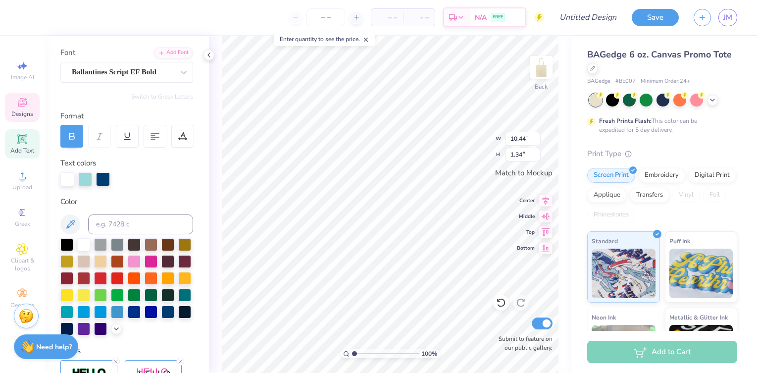
scroll to position [72, 0]
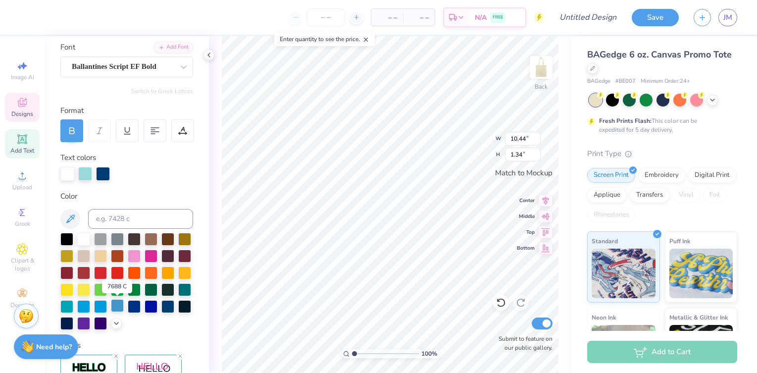
click at [118, 304] on div at bounding box center [117, 305] width 13 height 13
click at [84, 237] on div at bounding box center [83, 238] width 13 height 13
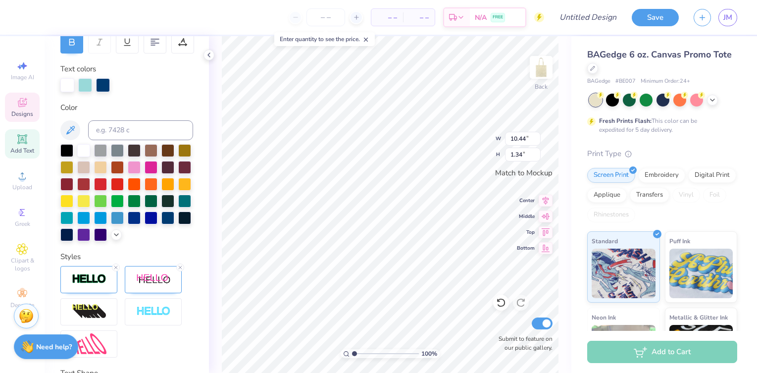
scroll to position [169, 0]
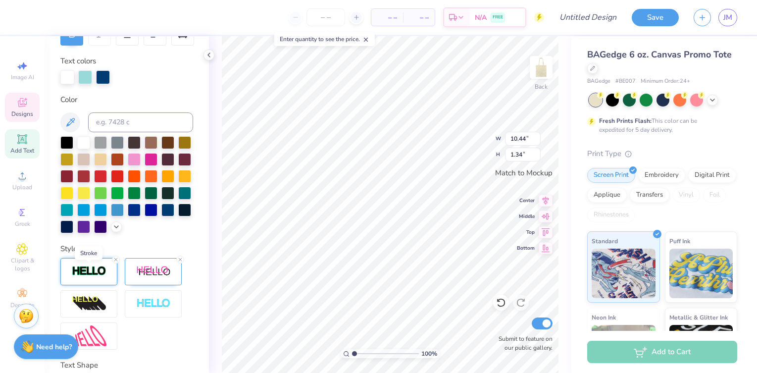
click at [99, 272] on img at bounding box center [89, 270] width 35 height 11
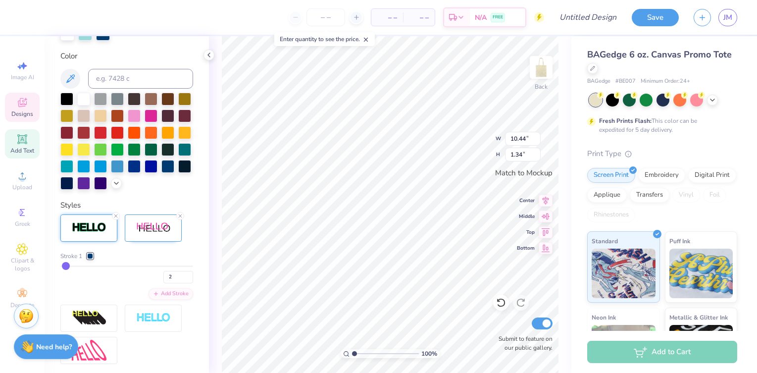
scroll to position [216, 0]
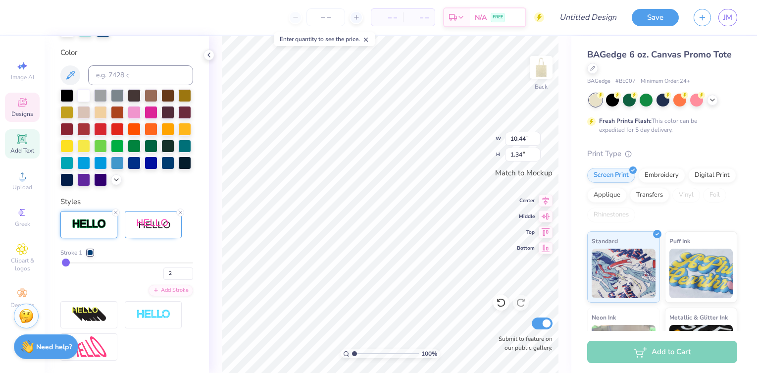
click at [131, 250] on div "Stroke 1" at bounding box center [126, 252] width 133 height 9
click at [193, 239] on div "Stroke 1 2 Add Stroke" at bounding box center [126, 285] width 133 height 149
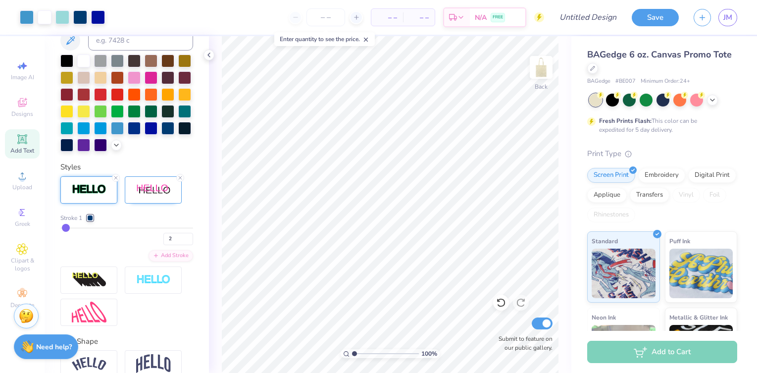
scroll to position [249, 0]
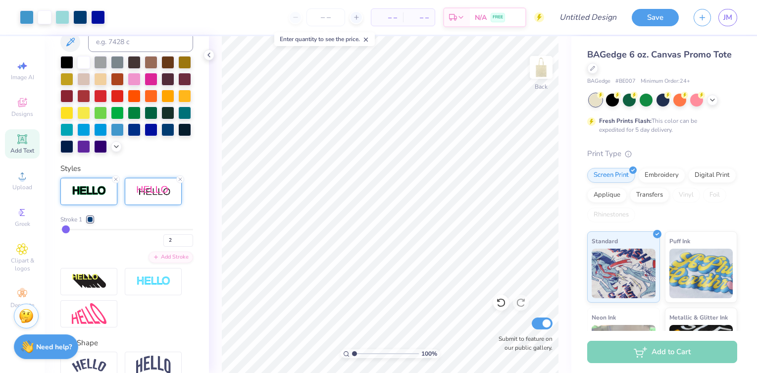
click at [159, 186] on img at bounding box center [153, 191] width 35 height 12
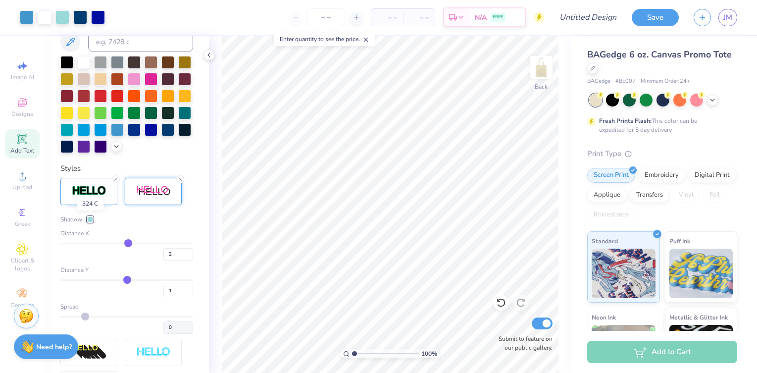
click at [91, 219] on div at bounding box center [90, 219] width 6 height 6
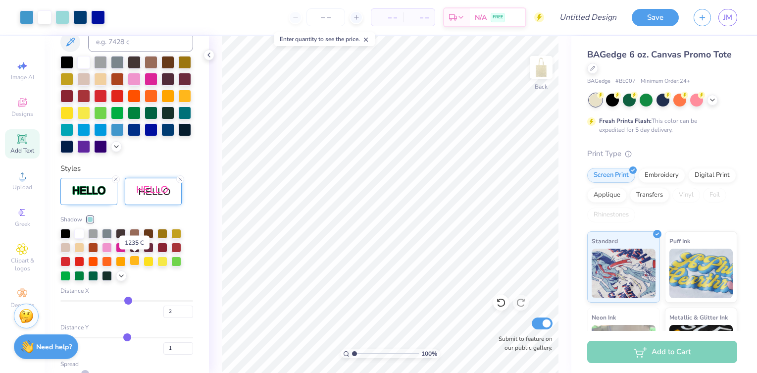
click at [134, 259] on div at bounding box center [135, 260] width 10 height 10
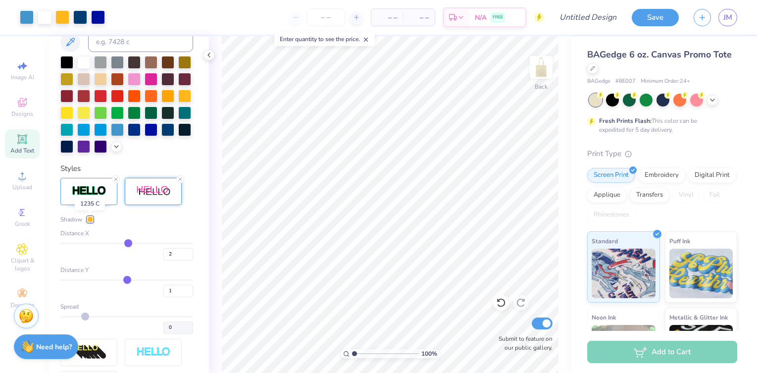
click at [90, 218] on div at bounding box center [90, 219] width 6 height 6
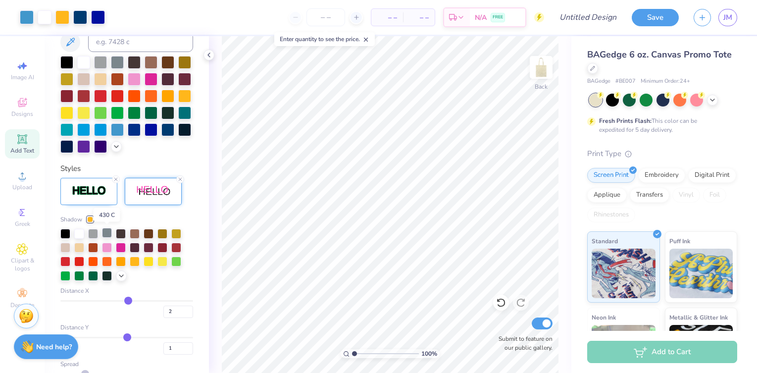
click at [108, 230] on div at bounding box center [107, 233] width 10 height 10
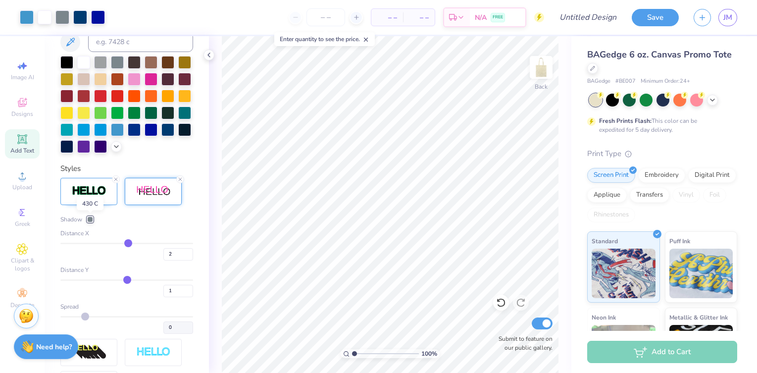
click at [90, 219] on div at bounding box center [90, 219] width 6 height 6
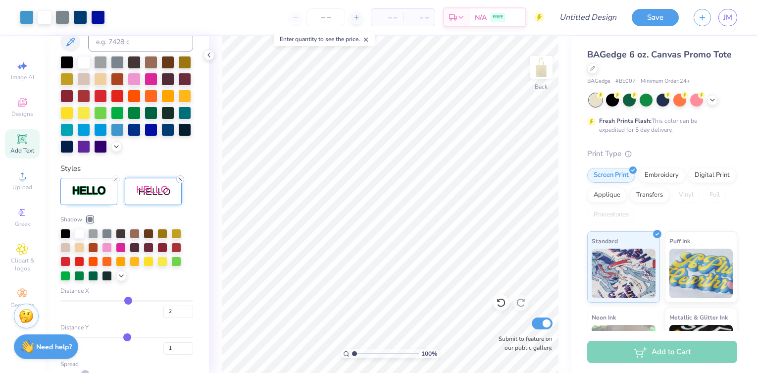
click at [179, 179] on line at bounding box center [180, 179] width 3 height 3
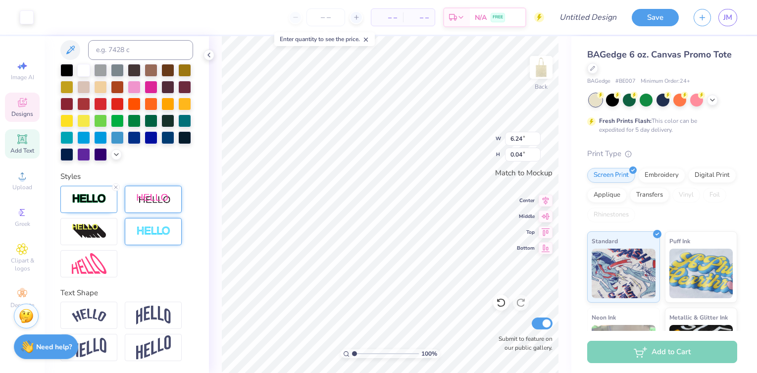
scroll to position [0, 0]
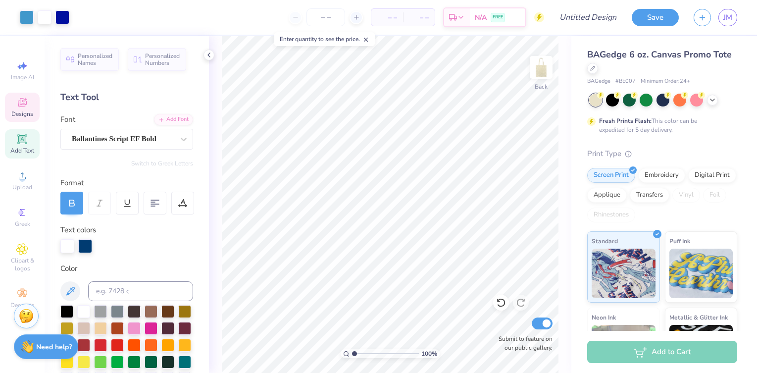
click at [21, 109] on div "Designs" at bounding box center [22, 107] width 35 height 29
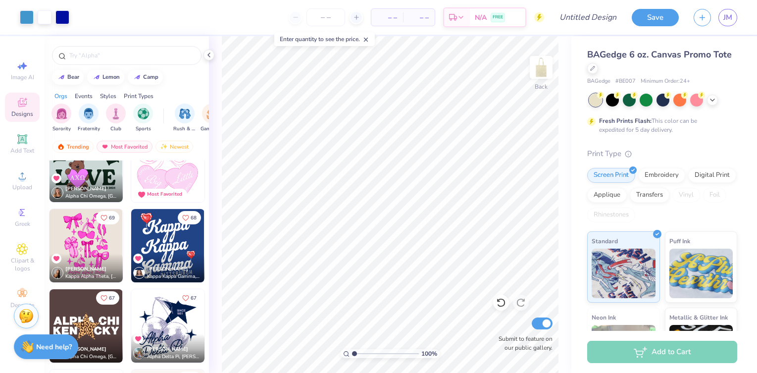
scroll to position [2040, 0]
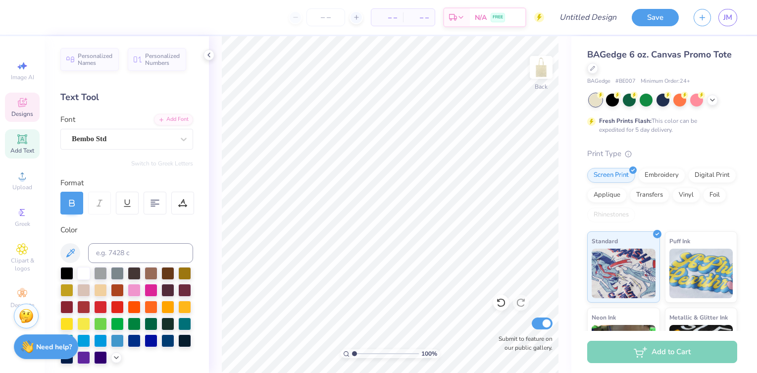
click at [20, 101] on icon at bounding box center [22, 102] width 9 height 9
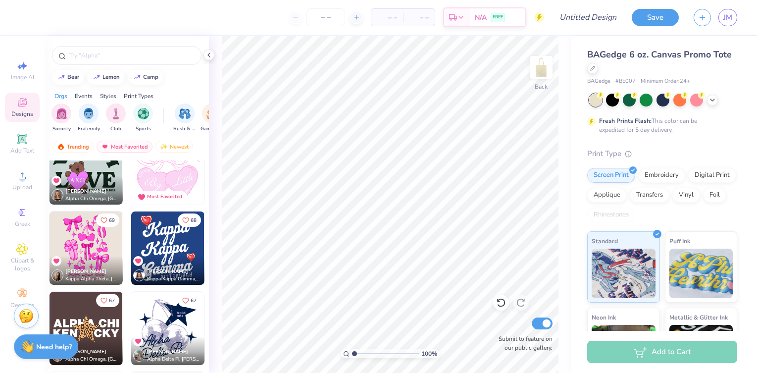
scroll to position [2035, 0]
click at [166, 246] on img at bounding box center [167, 247] width 73 height 73
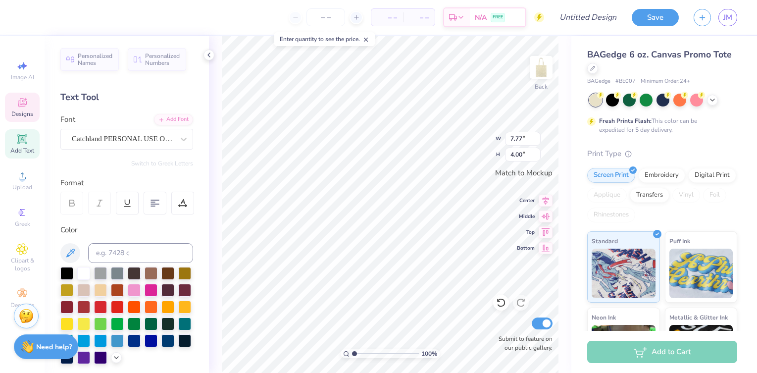
type input "1.74"
type input "1.54"
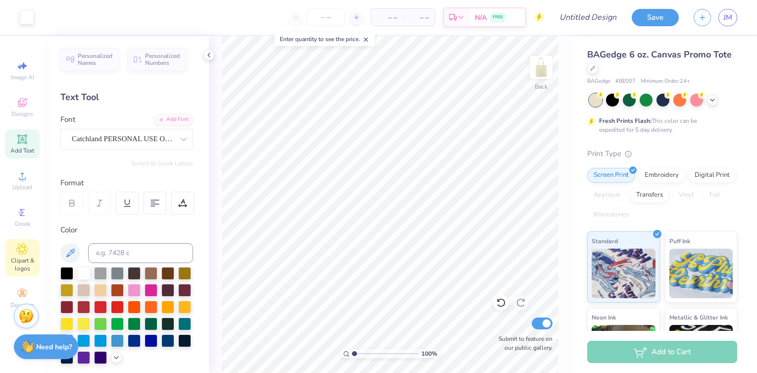
click at [22, 254] on icon at bounding box center [21, 249] width 11 height 12
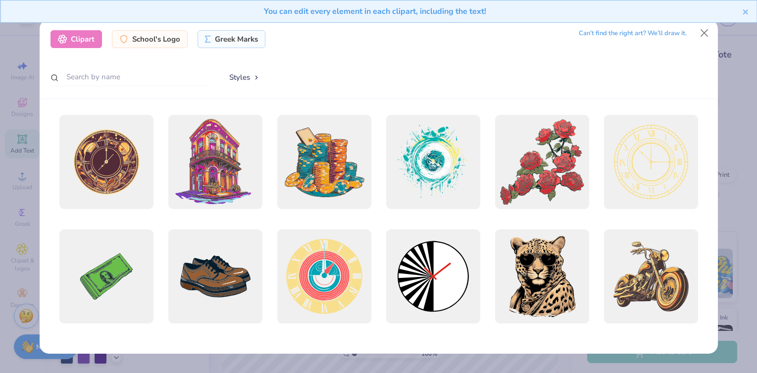
click at [98, 91] on div "Clipart School's Logo Greek Marks Can’t find the right art? We’ll draw it. Styl…" at bounding box center [379, 59] width 678 height 80
click at [95, 80] on input "text" at bounding box center [129, 77] width 158 height 18
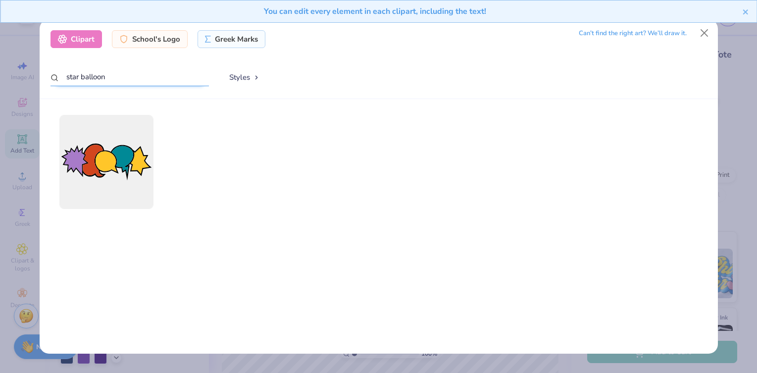
drag, startPoint x: 108, startPoint y: 76, endPoint x: 81, endPoint y: 76, distance: 27.2
click at [81, 76] on input "star balloon" at bounding box center [129, 77] width 158 height 18
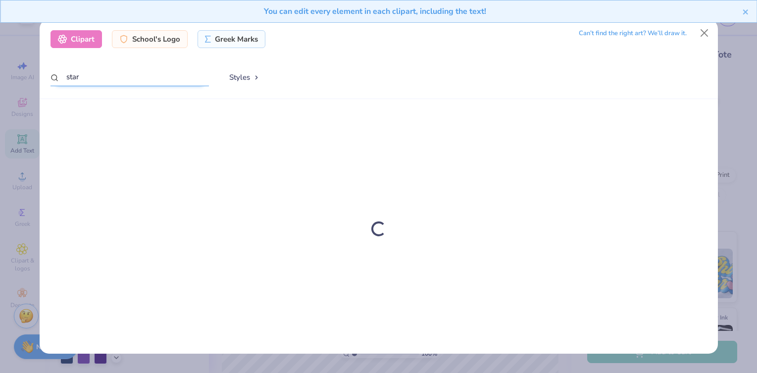
type input "star"
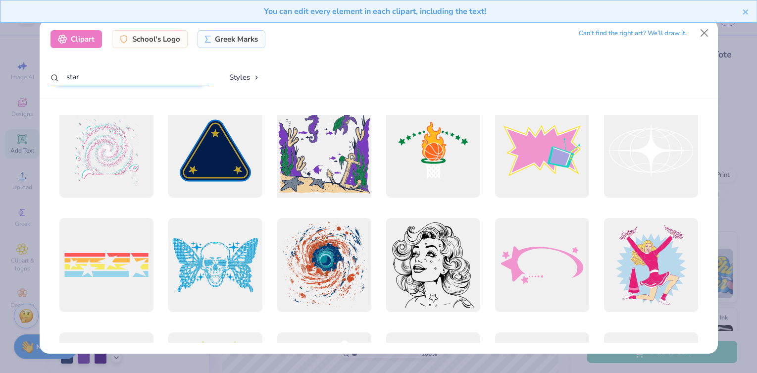
scroll to position [2872, 0]
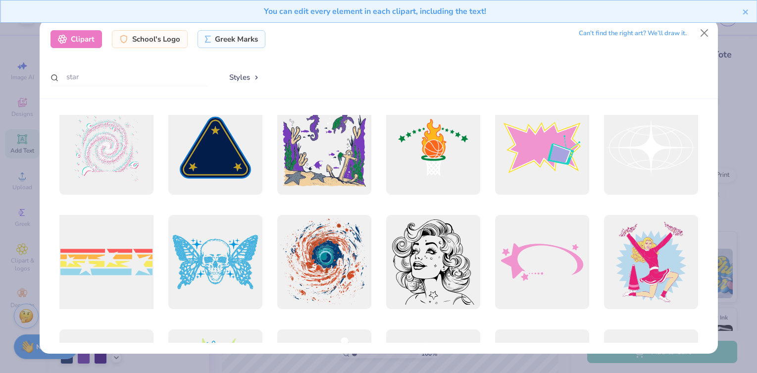
click at [113, 258] on div at bounding box center [105, 261] width 103 height 103
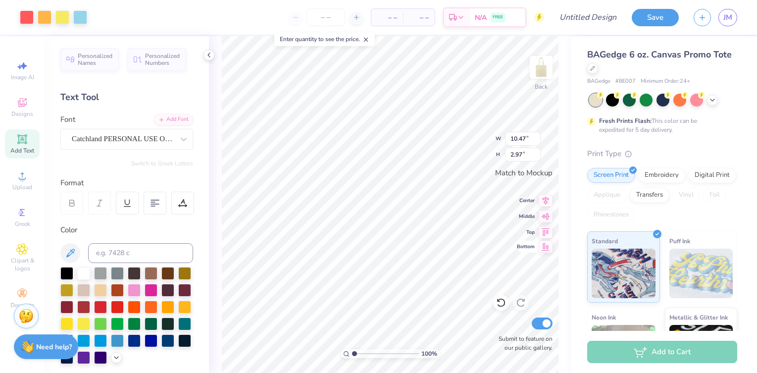
click at [523, 245] on span "Bottom" at bounding box center [526, 246] width 18 height 7
type input "7.77"
type input "4.00"
type input "8.36"
type input "3.18"
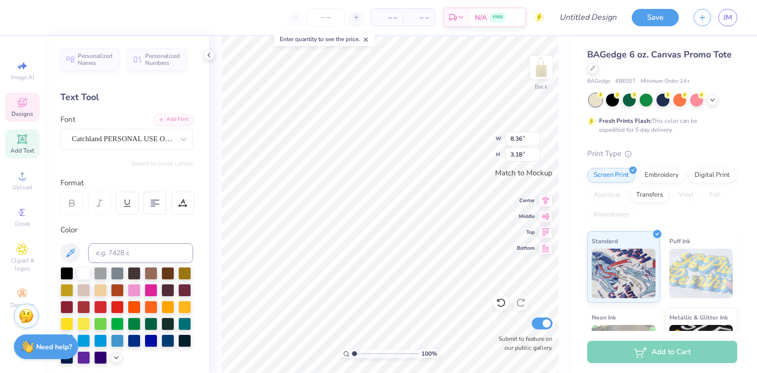
type input "10.47"
type input "2.97"
click at [533, 231] on span "Top" at bounding box center [526, 230] width 18 height 7
type input "5.10"
type input "1.23"
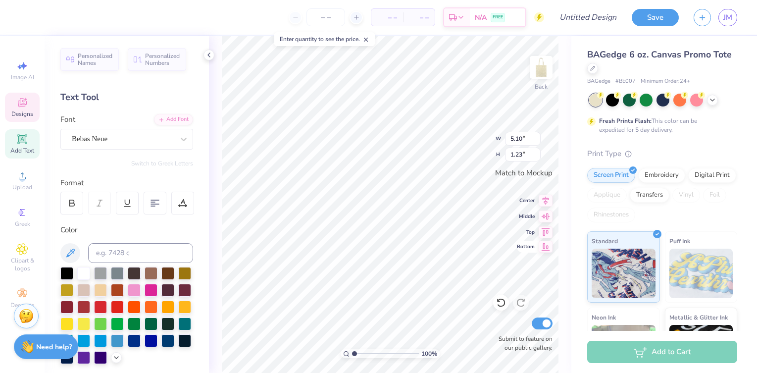
type input "10.47"
type input "2.97"
click at [658, 97] on div at bounding box center [662, 99] width 13 height 13
type input "7.77"
type input "4.00"
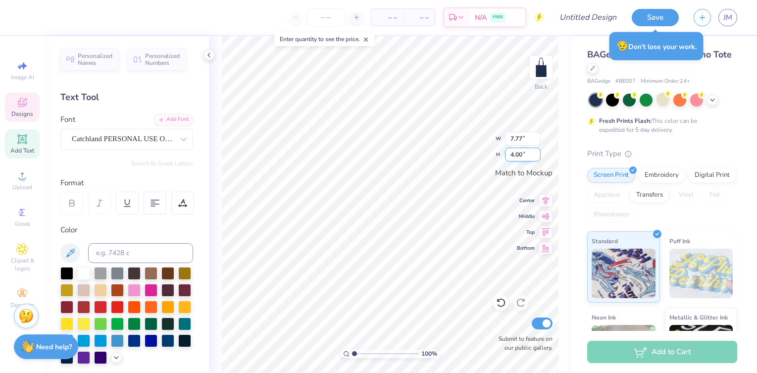
type textarea "a"
type input "8.36"
type input "3.18"
type input "5.10"
type input "1.23"
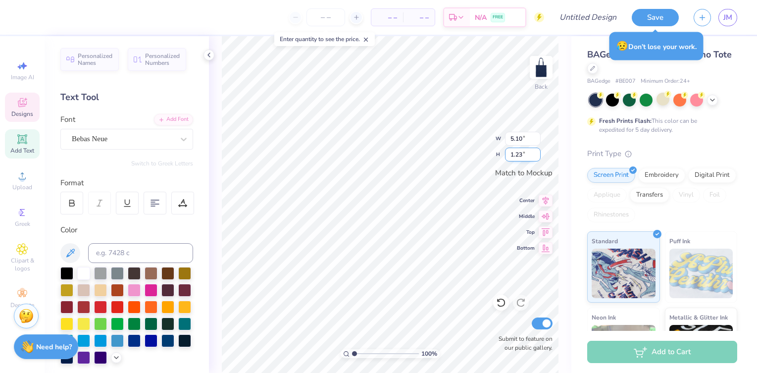
type input "8.36"
type input "3.18"
type input "7.77"
type input "4.00"
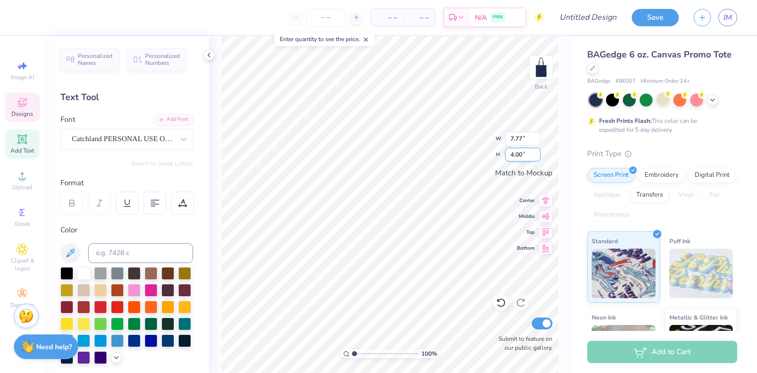
scroll to position [0, 0]
type textarea "K"
type textarea "Encino"
type input "8.36"
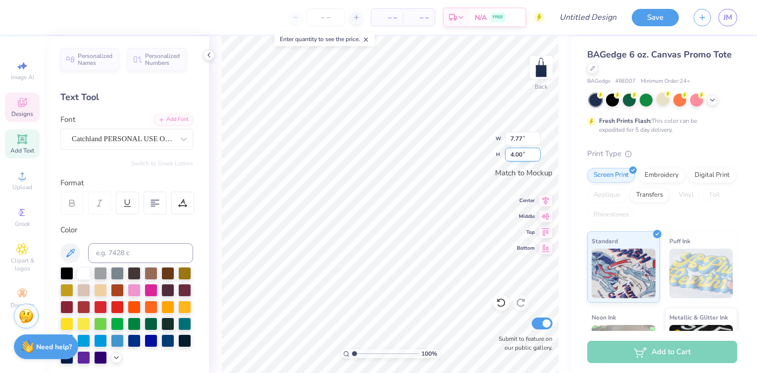
type input "3.18"
type textarea "Charter"
type input "5.10"
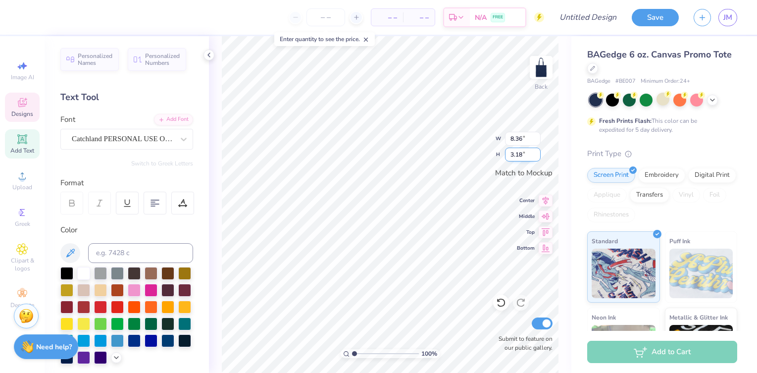
type input "1.23"
type textarea "p"
type textarea "Explorers"
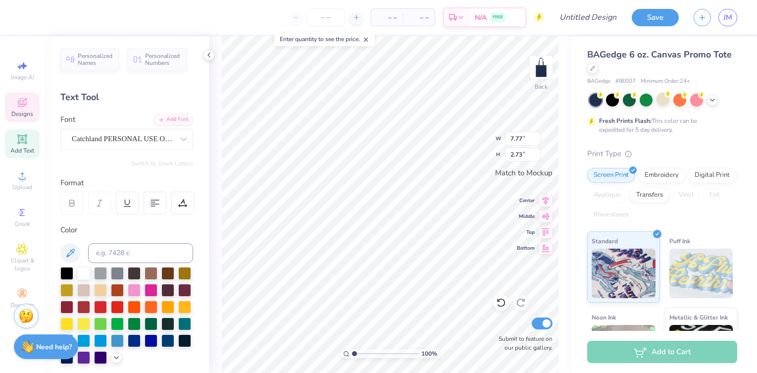
type input "8.41"
type input "3.04"
type input "7.77"
type input "2.73"
type input "8.41"
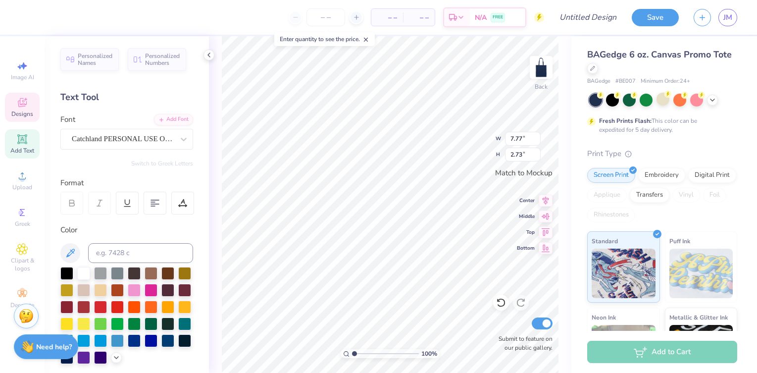
type input "3.04"
type input "3.49"
type input "1.06"
type input "3.49"
type input "1.06"
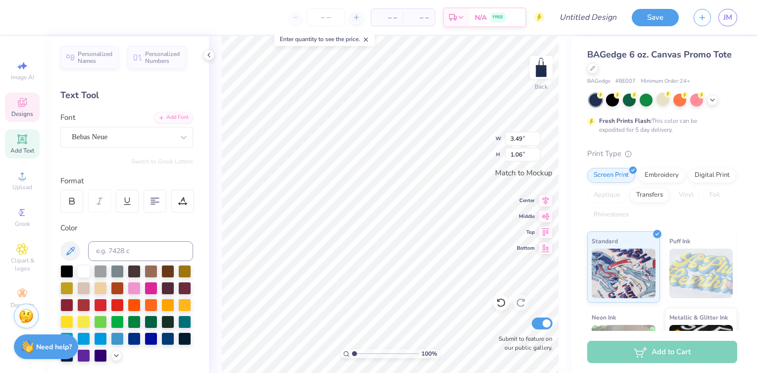
scroll to position [0, 1]
type textarea "Explorers"
click at [535, 135] on input "3.5" at bounding box center [523, 139] width 36 height 14
click at [535, 135] on input "3.51" at bounding box center [523, 139] width 36 height 14
click at [535, 135] on input "3.52" at bounding box center [523, 139] width 36 height 14
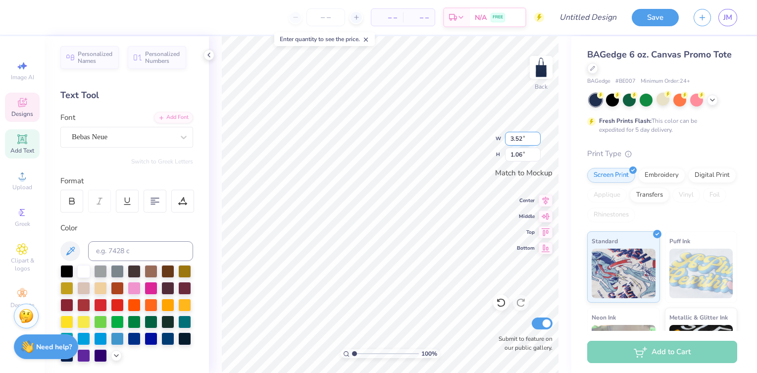
click at [535, 135] on input "3.53" at bounding box center [523, 139] width 36 height 14
click at [535, 135] on input "3.54" at bounding box center [523, 139] width 36 height 14
click at [535, 135] on input "3.55" at bounding box center [523, 139] width 36 height 14
click at [535, 135] on input "3.56" at bounding box center [523, 139] width 36 height 14
click at [535, 135] on input "3.57" at bounding box center [523, 139] width 36 height 14
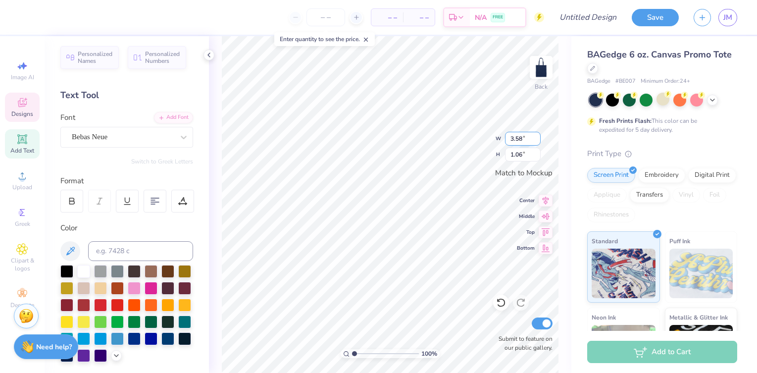
click at [535, 135] on input "3.58" at bounding box center [523, 139] width 36 height 14
click at [535, 135] on input "3.59" at bounding box center [523, 139] width 36 height 14
click at [535, 135] on input "3.6" at bounding box center [523, 139] width 36 height 14
click at [535, 135] on input "3.61" at bounding box center [523, 139] width 36 height 14
click at [535, 135] on input "3.62" at bounding box center [523, 139] width 36 height 14
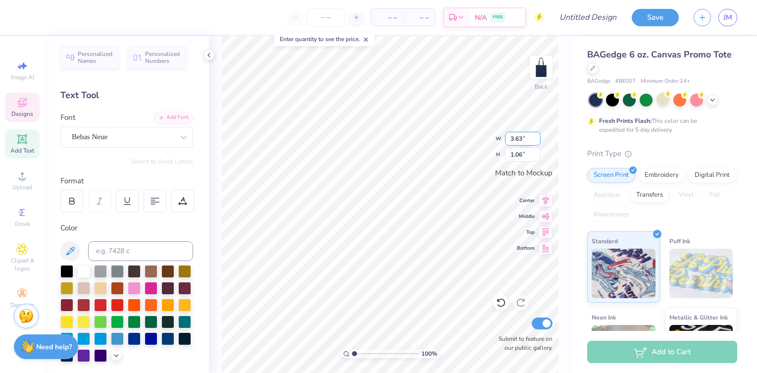
click at [535, 135] on input "3.63" at bounding box center [523, 139] width 36 height 14
click at [535, 135] on input "3.64" at bounding box center [523, 139] width 36 height 14
click at [535, 135] on input "3.65" at bounding box center [523, 139] width 36 height 14
click at [535, 135] on input "3.66" at bounding box center [523, 139] width 36 height 14
click at [535, 135] on input "3.67" at bounding box center [523, 139] width 36 height 14
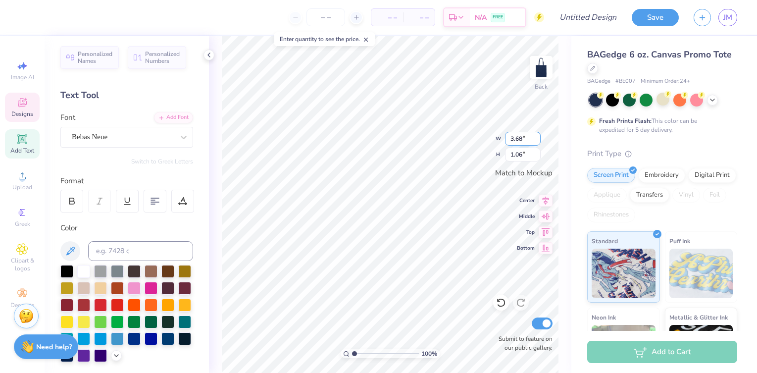
click at [535, 135] on input "3.68" at bounding box center [523, 139] width 36 height 14
click at [535, 135] on input "3.69" at bounding box center [523, 139] width 36 height 14
click at [535, 135] on input "3.7" at bounding box center [523, 139] width 36 height 14
click at [535, 135] on input "3.71" at bounding box center [523, 139] width 36 height 14
click at [535, 135] on input "3.72" at bounding box center [523, 139] width 36 height 14
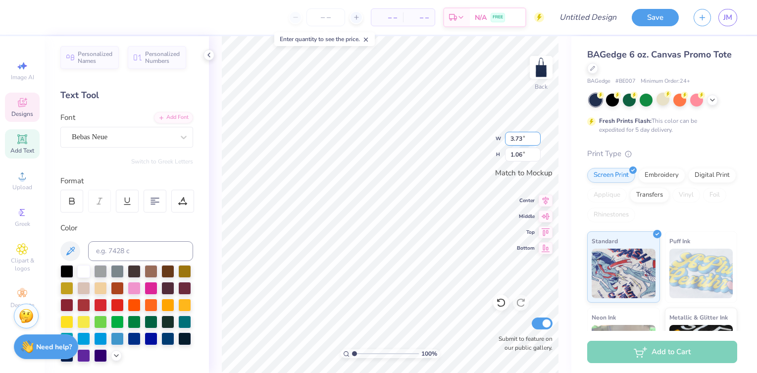
click at [535, 135] on input "3.73" at bounding box center [523, 139] width 36 height 14
click at [535, 135] on input "3.74" at bounding box center [523, 139] width 36 height 14
click at [535, 135] on input "3.75" at bounding box center [523, 139] width 36 height 14
click at [535, 135] on input "3.76" at bounding box center [523, 139] width 36 height 14
click at [535, 135] on input "3.77" at bounding box center [523, 139] width 36 height 14
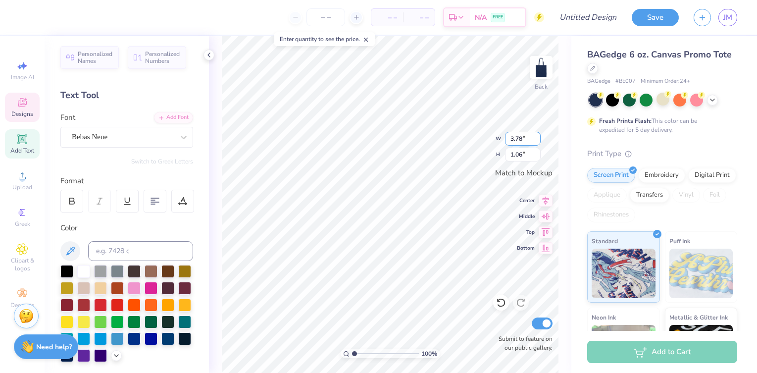
click at [535, 135] on input "3.78" at bounding box center [523, 139] width 36 height 14
click at [535, 135] on input "3.79" at bounding box center [523, 139] width 36 height 14
click at [535, 135] on input "3.8" at bounding box center [523, 139] width 36 height 14
click at [535, 135] on input "3.81" at bounding box center [523, 139] width 36 height 14
click at [535, 135] on input "3.82" at bounding box center [523, 139] width 36 height 14
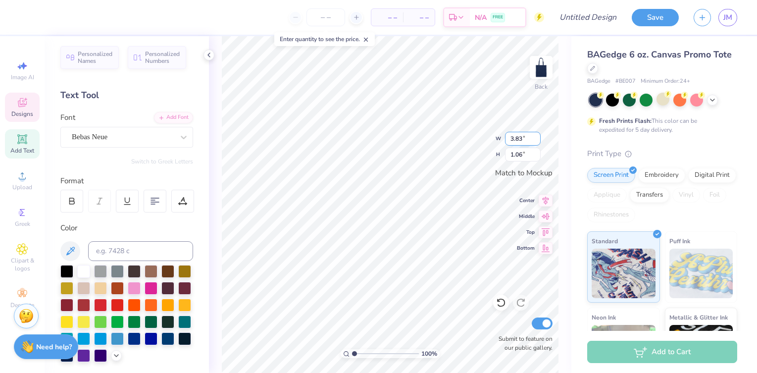
click at [535, 135] on input "3.83" at bounding box center [523, 139] width 36 height 14
click at [535, 135] on input "3.84" at bounding box center [523, 139] width 36 height 14
click at [535, 135] on input "3.85" at bounding box center [523, 139] width 36 height 14
click at [535, 135] on input "3.86" at bounding box center [523, 139] width 36 height 14
click at [535, 135] on input "3.87" at bounding box center [523, 139] width 36 height 14
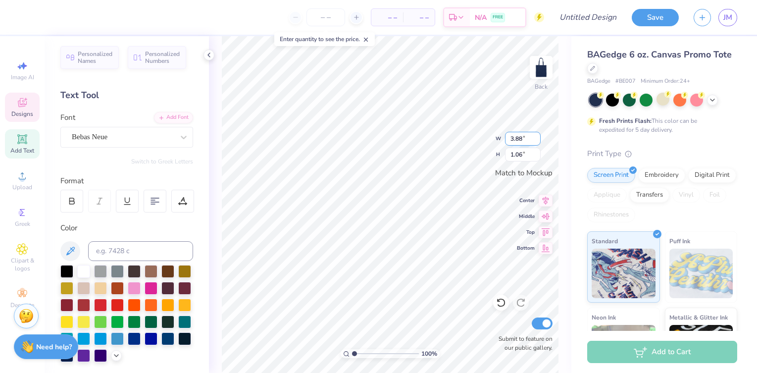
click at [535, 135] on input "3.88" at bounding box center [523, 139] width 36 height 14
click at [535, 135] on input "3.89" at bounding box center [523, 139] width 36 height 14
click at [535, 135] on input "3.9" at bounding box center [523, 139] width 36 height 14
click at [535, 135] on input "3.91" at bounding box center [523, 139] width 36 height 14
click at [535, 135] on input "3.92" at bounding box center [523, 139] width 36 height 14
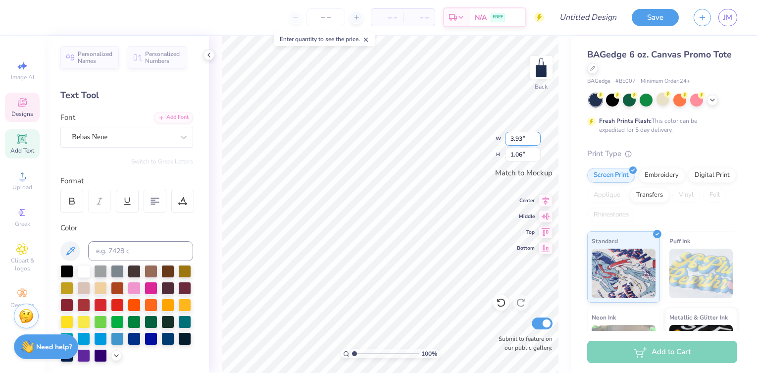
click at [535, 135] on input "3.93" at bounding box center [523, 139] width 36 height 14
click at [535, 135] on input "3.94" at bounding box center [523, 139] width 36 height 14
click at [535, 135] on input "3.95" at bounding box center [523, 139] width 36 height 14
click at [535, 135] on input "3.96" at bounding box center [523, 139] width 36 height 14
click at [535, 135] on input "3.97" at bounding box center [523, 139] width 36 height 14
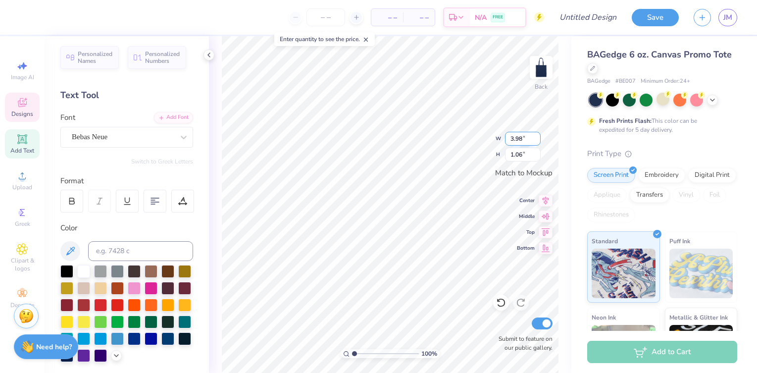
click at [535, 135] on input "3.98" at bounding box center [523, 139] width 36 height 14
click at [535, 135] on input "3.99" at bounding box center [523, 139] width 36 height 14
type input "4"
click at [535, 135] on input "4" at bounding box center [523, 139] width 36 height 14
click at [536, 152] on input "1.07" at bounding box center [523, 154] width 36 height 14
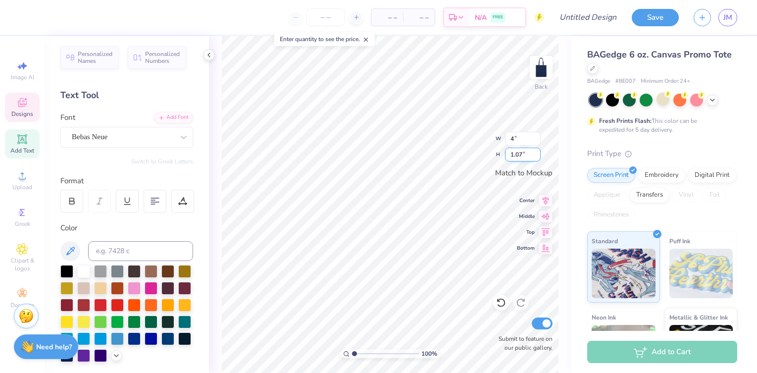
type input "1.08"
click at [536, 152] on input "1.08" at bounding box center [523, 154] width 36 height 14
type input "4.00"
click at [536, 152] on input "1.09" at bounding box center [523, 154] width 36 height 14
click at [536, 152] on input "1.1" at bounding box center [523, 154] width 36 height 14
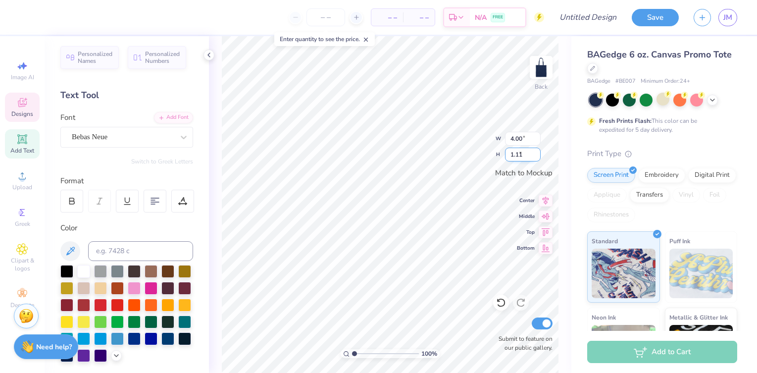
click at [536, 152] on input "1.11" at bounding box center [523, 154] width 36 height 14
click at [536, 152] on input "1.12" at bounding box center [523, 154] width 36 height 14
click at [536, 152] on input "1.13" at bounding box center [523, 154] width 36 height 14
click at [536, 152] on input "1.14" at bounding box center [523, 154] width 36 height 14
click at [536, 152] on input "1.15" at bounding box center [523, 154] width 36 height 14
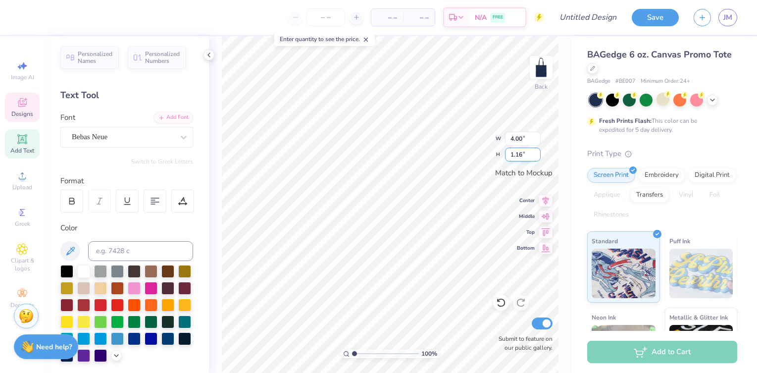
click at [536, 152] on input "1.16" at bounding box center [523, 154] width 36 height 14
click at [536, 152] on input "1.17" at bounding box center [523, 154] width 36 height 14
click at [536, 152] on input "1.18" at bounding box center [523, 154] width 36 height 14
click at [536, 152] on input "1.19" at bounding box center [523, 154] width 36 height 14
click at [536, 152] on input "1.2" at bounding box center [523, 154] width 36 height 14
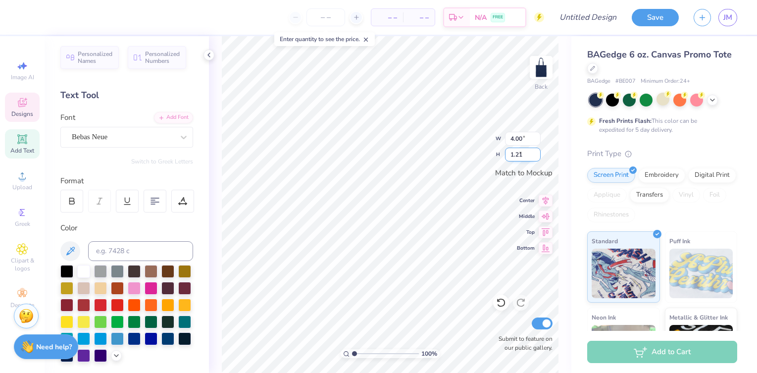
click at [536, 152] on input "1.21" at bounding box center [523, 154] width 36 height 14
click at [536, 152] on input "1.22" at bounding box center [523, 154] width 36 height 14
click at [536, 152] on input "1.23" at bounding box center [523, 154] width 36 height 14
click at [536, 152] on input "1.24" at bounding box center [523, 154] width 36 height 14
click at [536, 152] on input "1.25" at bounding box center [523, 154] width 36 height 14
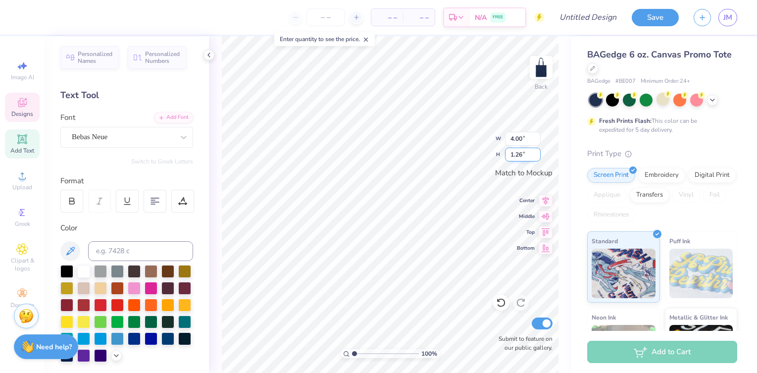
click at [536, 152] on input "1.26" at bounding box center [523, 154] width 36 height 14
click at [536, 152] on input "1.27" at bounding box center [523, 154] width 36 height 14
click at [536, 152] on input "1.28" at bounding box center [523, 154] width 36 height 14
click at [536, 152] on input "1.29" at bounding box center [523, 154] width 36 height 14
click at [536, 152] on input "1.3" at bounding box center [523, 154] width 36 height 14
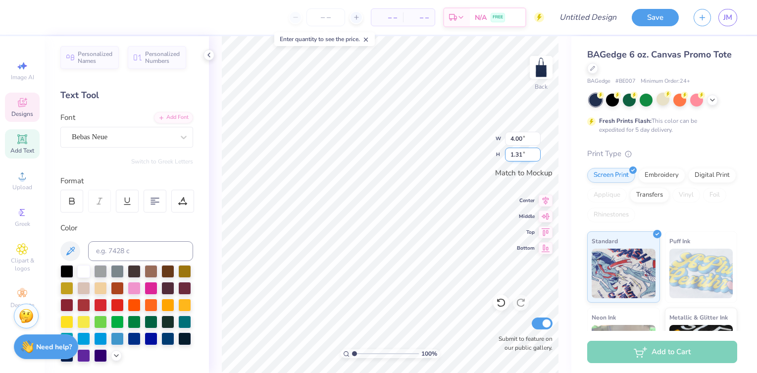
click at [536, 152] on input "1.31" at bounding box center [523, 154] width 36 height 14
click at [536, 152] on input "1.32" at bounding box center [523, 154] width 36 height 14
click at [536, 152] on input "1.33" at bounding box center [523, 154] width 36 height 14
click at [536, 152] on input "1.34" at bounding box center [523, 154] width 36 height 14
click at [536, 152] on input "1.35" at bounding box center [523, 154] width 36 height 14
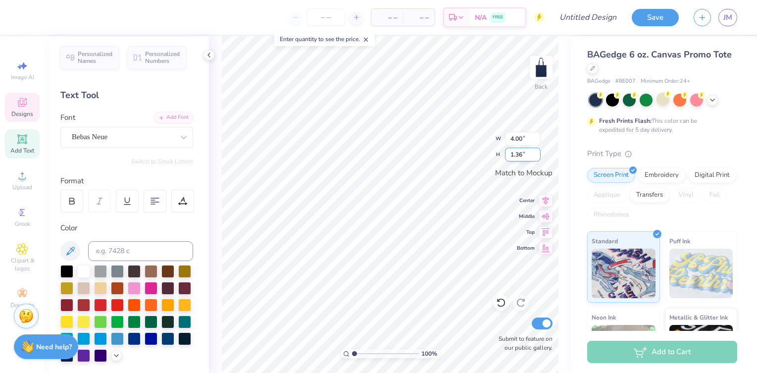
click at [536, 152] on input "1.36" at bounding box center [523, 154] width 36 height 14
click at [536, 152] on input "1.37" at bounding box center [523, 154] width 36 height 14
click at [536, 152] on input "1.38" at bounding box center [523, 154] width 36 height 14
click at [536, 152] on input "1.39" at bounding box center [523, 154] width 36 height 14
click at [536, 152] on input "1.4" at bounding box center [523, 154] width 36 height 14
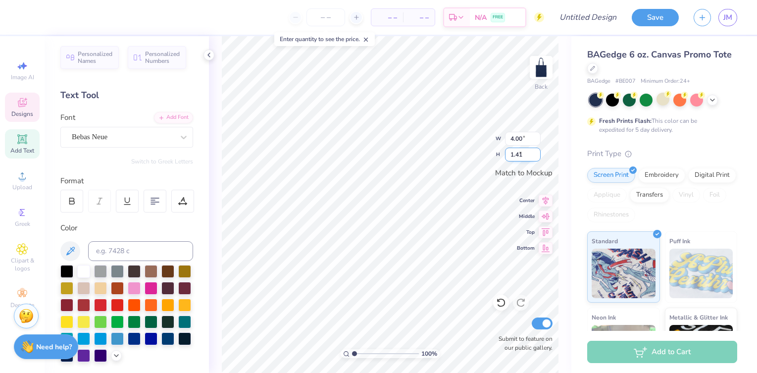
click at [536, 152] on input "1.41" at bounding box center [523, 154] width 36 height 14
click at [536, 152] on input "1.42" at bounding box center [523, 154] width 36 height 14
click at [536, 152] on input "1.43" at bounding box center [523, 154] width 36 height 14
click at [536, 152] on input "1.44" at bounding box center [523, 154] width 36 height 14
click at [536, 152] on input "1.45" at bounding box center [523, 154] width 36 height 14
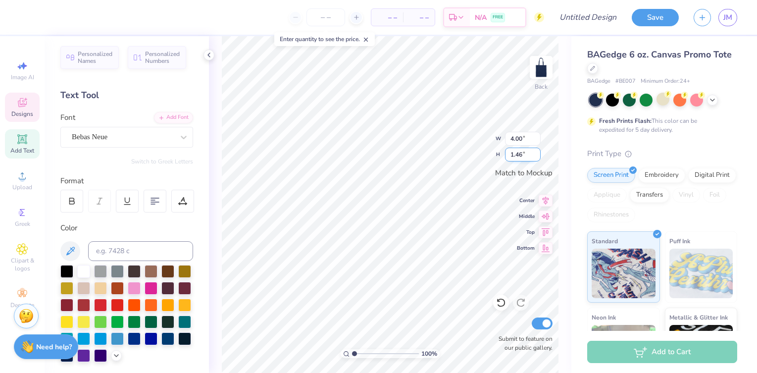
click at [536, 152] on input "1.46" at bounding box center [523, 154] width 36 height 14
click at [536, 152] on input "1.47" at bounding box center [523, 154] width 36 height 14
click at [536, 152] on input "1.48" at bounding box center [523, 154] width 36 height 14
click at [536, 152] on input "1.49" at bounding box center [523, 154] width 36 height 14
type input "1.5"
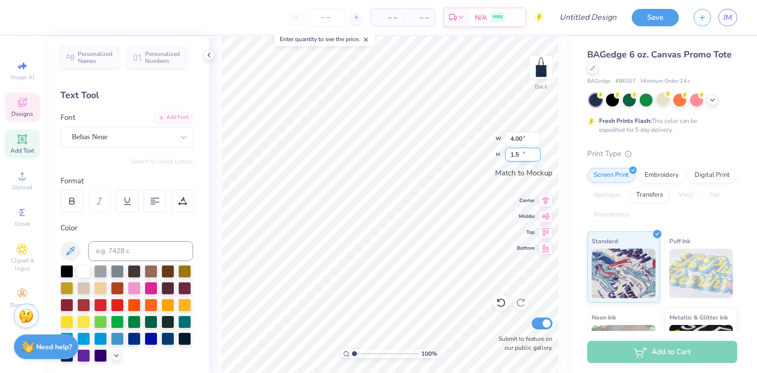
click at [536, 152] on input "1.5" at bounding box center [523, 154] width 36 height 14
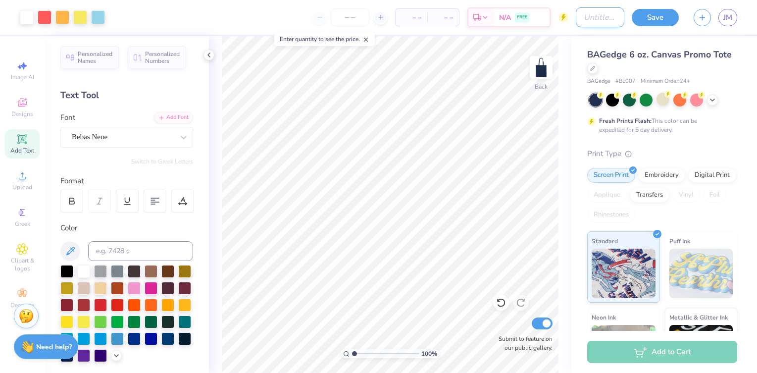
click at [586, 18] on input "Design Title" at bounding box center [600, 17] width 48 height 20
type input "Pledge Tote 2"
click at [661, 14] on button "Save" at bounding box center [654, 15] width 47 height 17
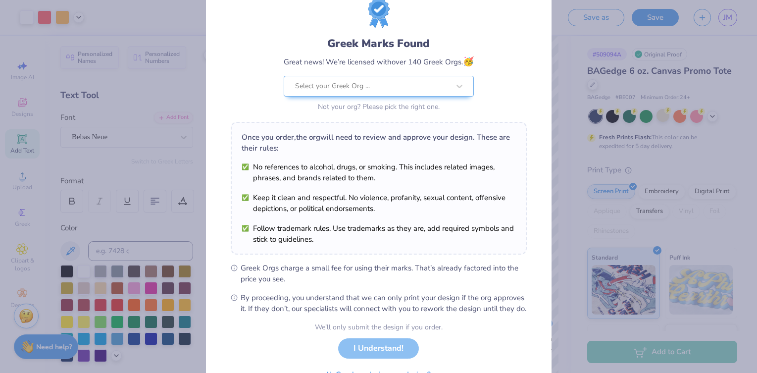
scroll to position [91, 0]
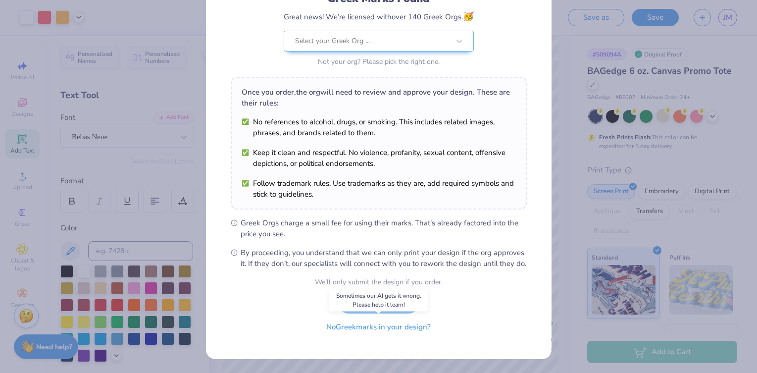
click at [392, 330] on button "No Greek marks in your design?" at bounding box center [378, 327] width 121 height 20
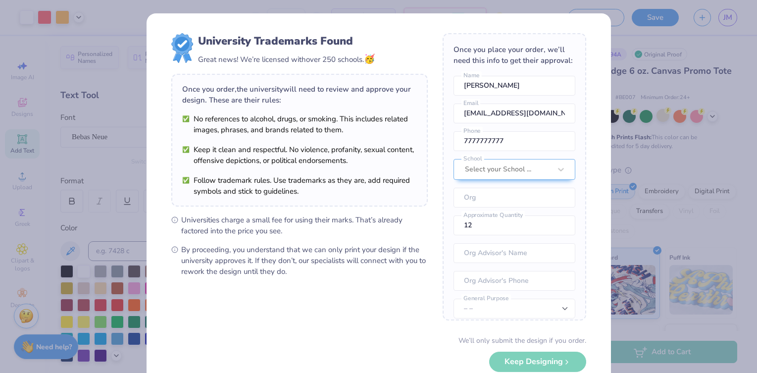
scroll to position [58, 0]
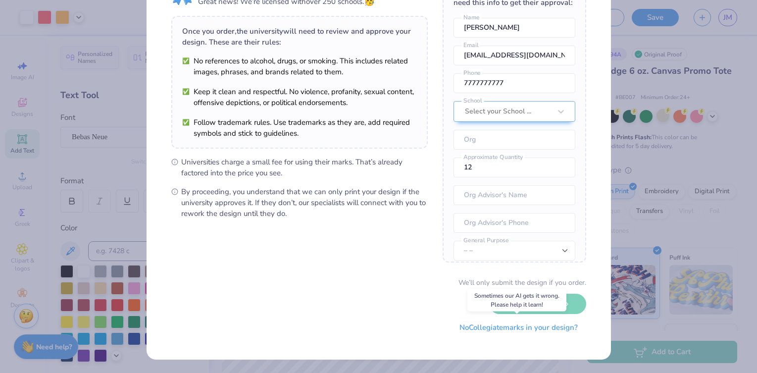
click at [514, 328] on button "No Collegiate marks in your design?" at bounding box center [518, 327] width 135 height 20
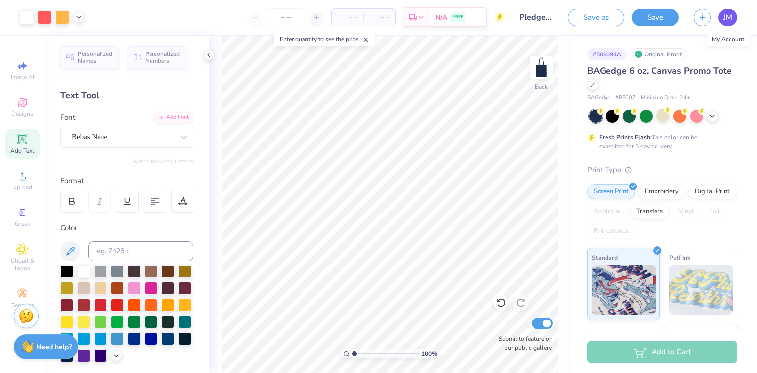
click at [729, 19] on span "JM" at bounding box center [727, 17] width 9 height 11
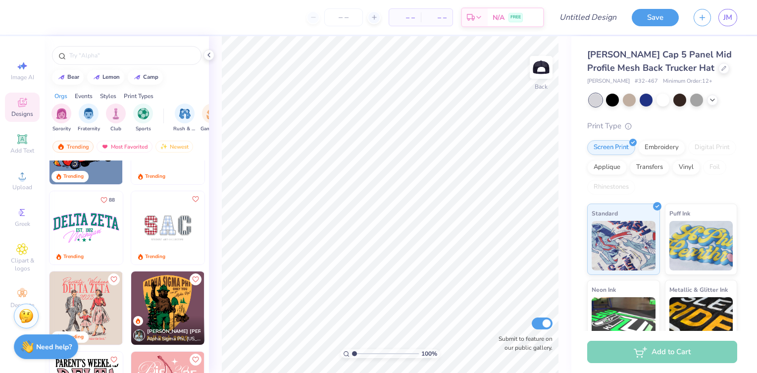
scroll to position [1656, 0]
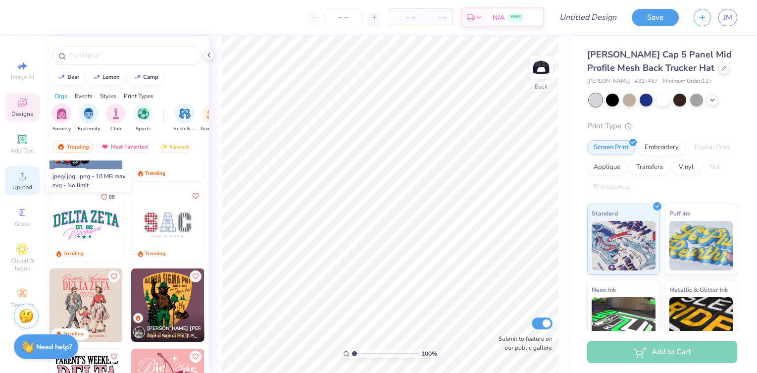
click at [17, 175] on icon at bounding box center [22, 176] width 12 height 12
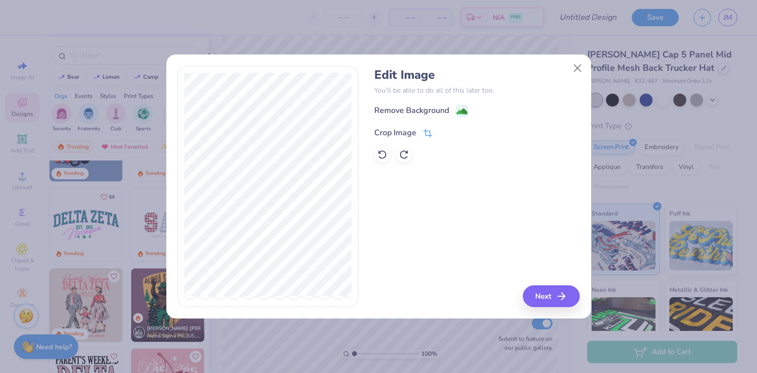
click at [396, 131] on div "Crop Image" at bounding box center [395, 133] width 42 height 12
click at [444, 132] on icon at bounding box center [444, 132] width 6 height 6
click at [434, 109] on div "Remove Background" at bounding box center [411, 111] width 75 height 12
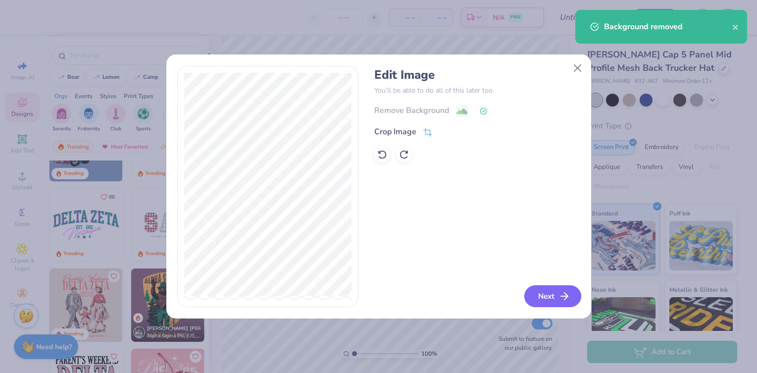
click at [546, 297] on button "Next" at bounding box center [552, 296] width 57 height 22
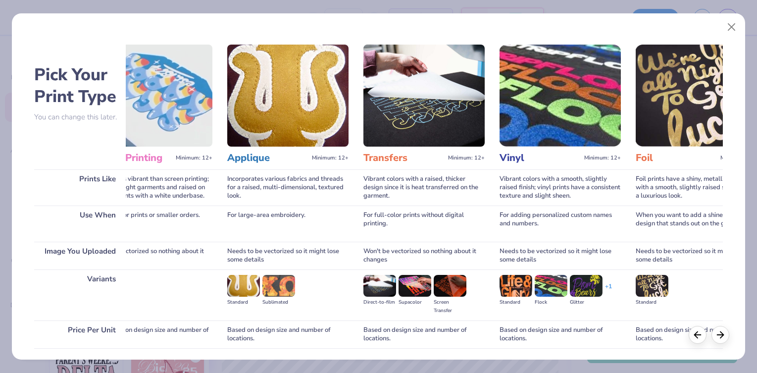
scroll to position [71, 0]
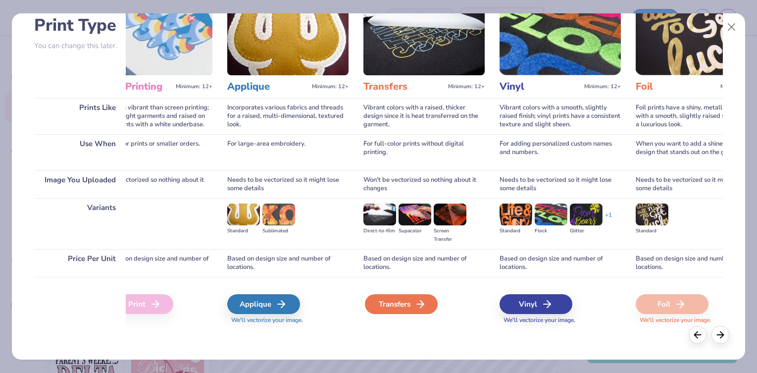
click at [411, 306] on div "Transfers" at bounding box center [401, 304] width 73 height 20
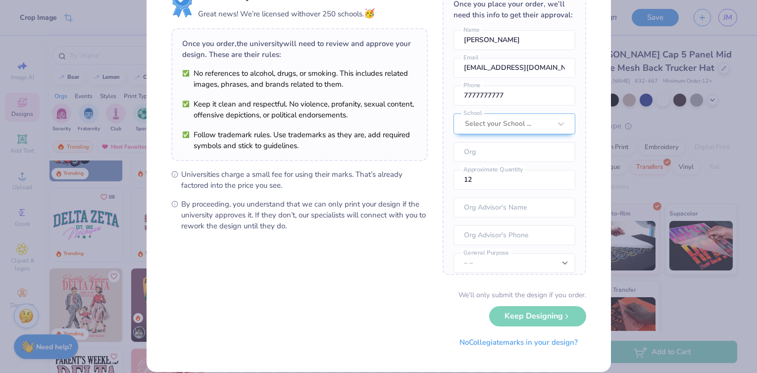
scroll to position [58, 0]
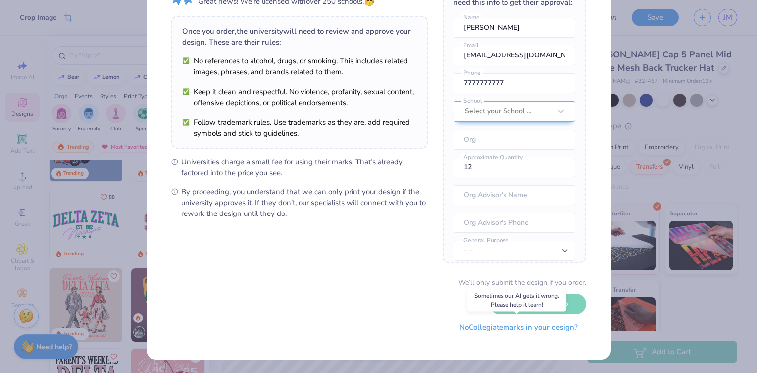
click at [496, 331] on button "No Collegiate marks in your design?" at bounding box center [518, 327] width 135 height 20
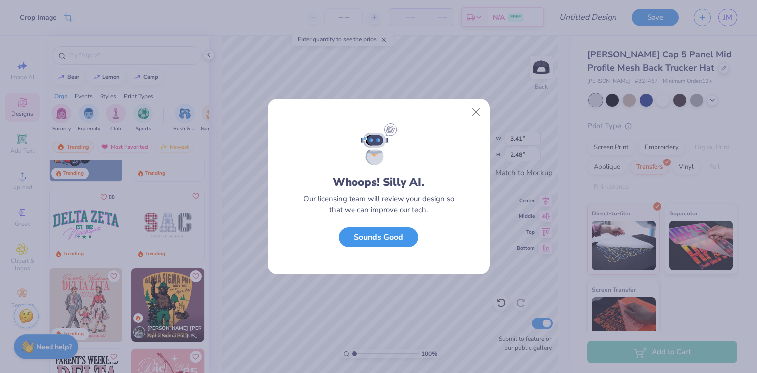
click at [385, 242] on button "Sounds Good" at bounding box center [379, 237] width 80 height 20
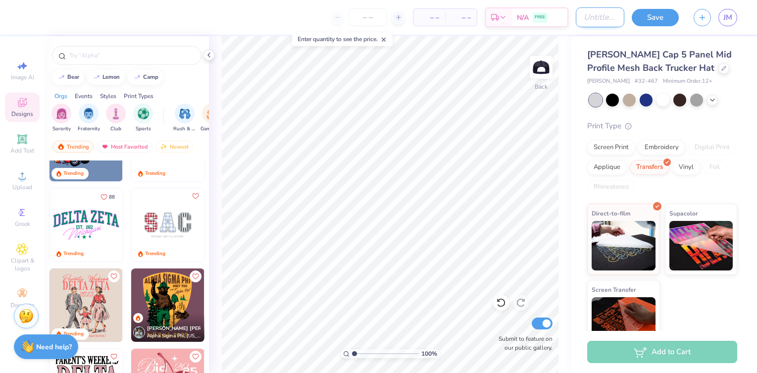
click at [598, 22] on input "Design Title" at bounding box center [600, 17] width 48 height 20
type input "compass rose seal"
click at [659, 13] on button "Save" at bounding box center [654, 15] width 47 height 17
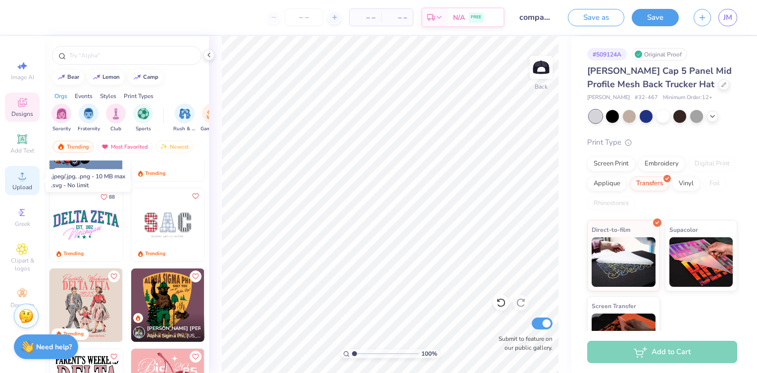
click at [26, 178] on icon at bounding box center [22, 176] width 12 height 12
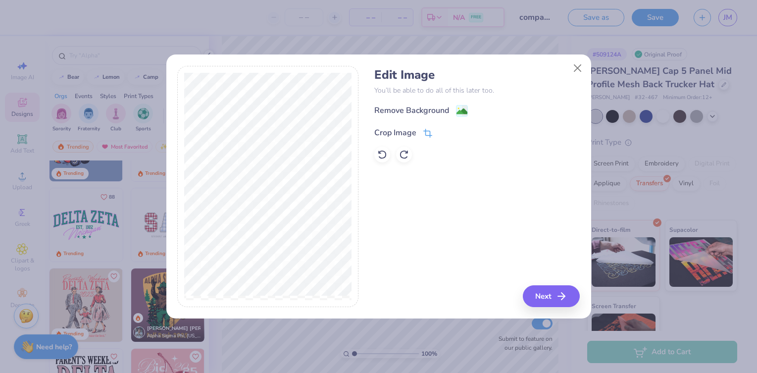
click at [404, 132] on div "Crop Image" at bounding box center [395, 133] width 42 height 12
click at [442, 131] on polyline at bounding box center [444, 131] width 4 height 3
click at [441, 107] on div "Remove Background" at bounding box center [411, 111] width 75 height 12
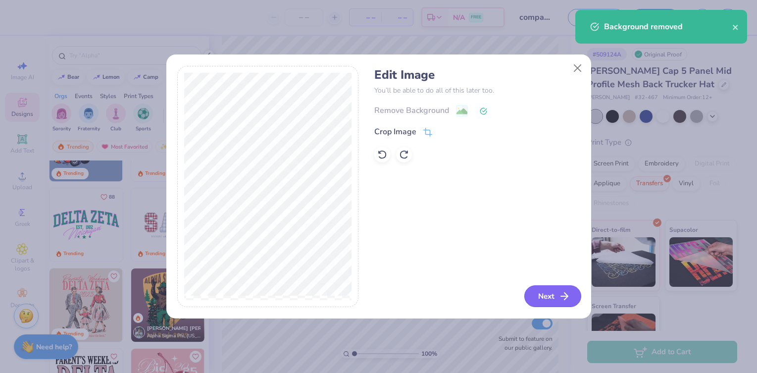
click at [549, 297] on button "Next" at bounding box center [552, 296] width 57 height 22
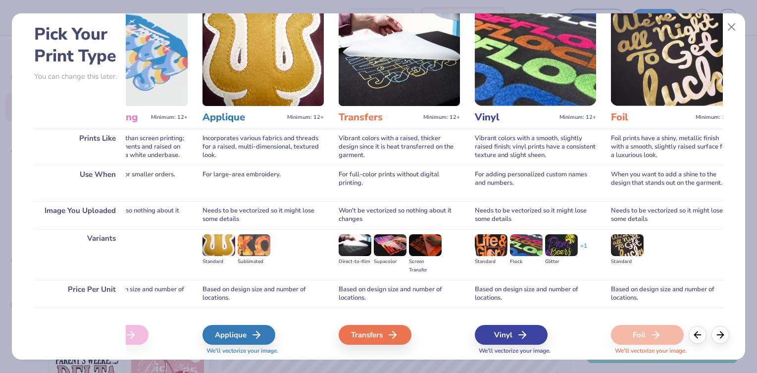
scroll to position [71, 0]
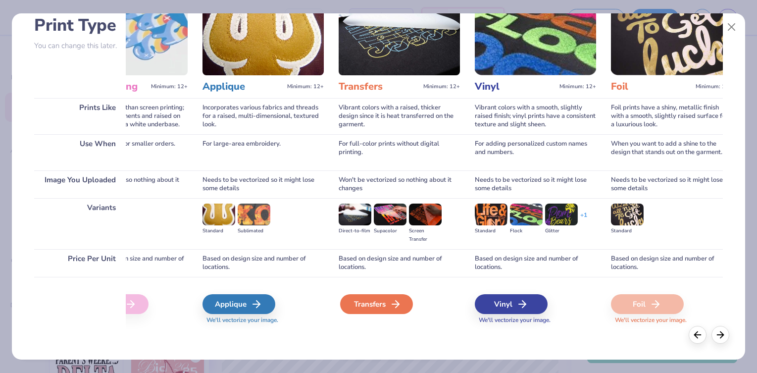
click at [389, 304] on icon at bounding box center [395, 304] width 12 height 12
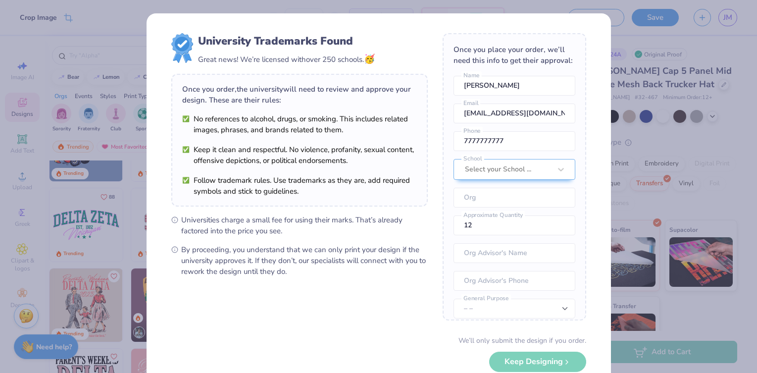
scroll to position [58, 0]
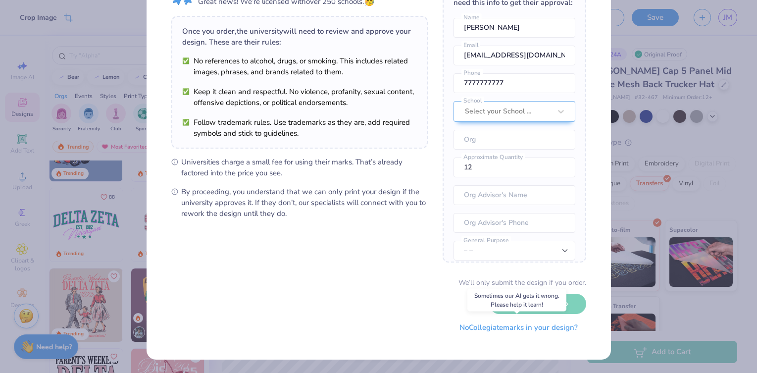
click at [520, 327] on button "No Collegiate marks in your design?" at bounding box center [518, 327] width 135 height 20
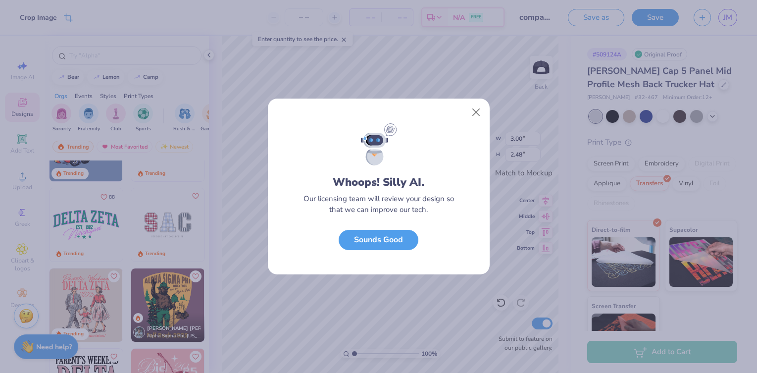
scroll to position [0, 0]
click at [381, 238] on button "Sounds Good" at bounding box center [379, 237] width 80 height 20
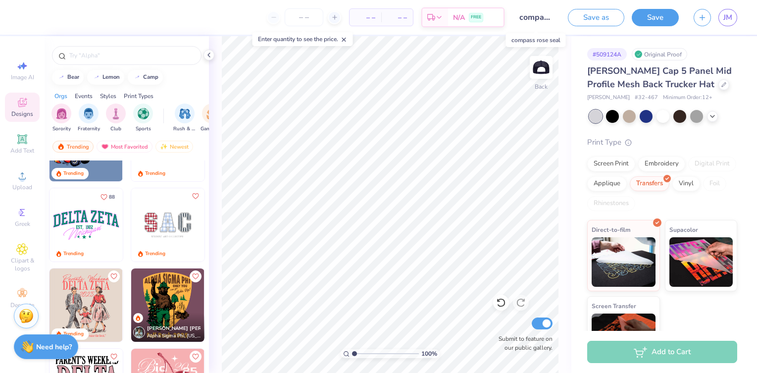
click at [544, 20] on input "compass rose seal" at bounding box center [536, 17] width 48 height 20
click at [657, 16] on button "Save" at bounding box center [654, 15] width 47 height 17
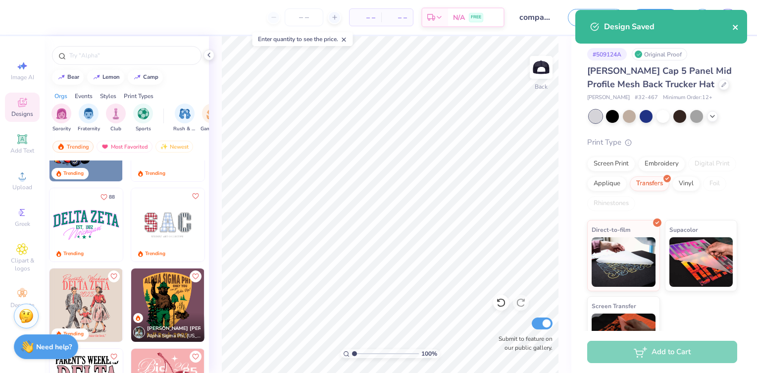
click at [734, 29] on icon "close" at bounding box center [735, 27] width 7 height 8
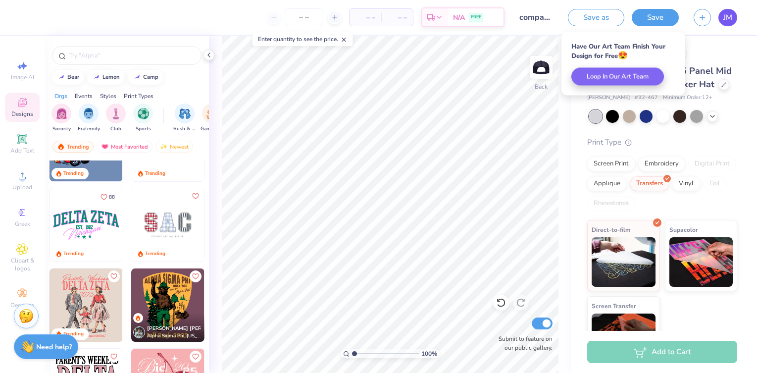
click at [732, 17] on link "JM" at bounding box center [727, 17] width 19 height 17
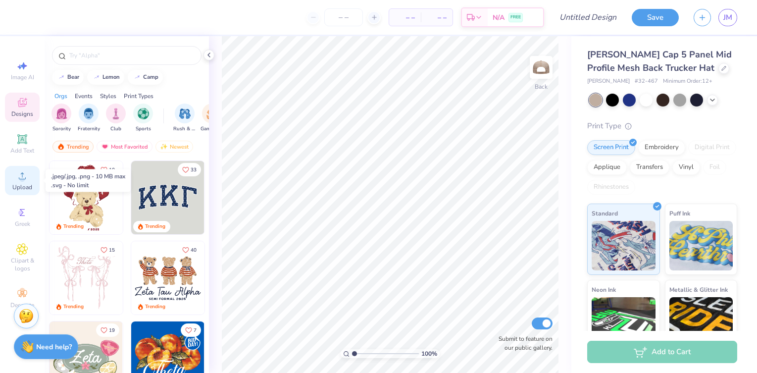
click at [22, 176] on circle at bounding box center [21, 178] width 5 height 5
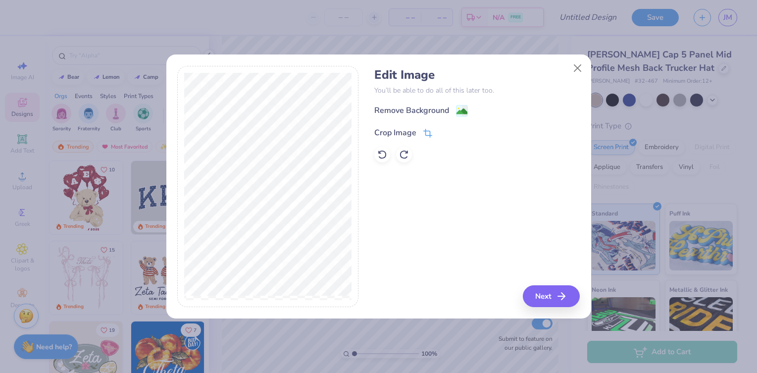
click at [399, 131] on div "Crop Image" at bounding box center [395, 133] width 42 height 12
click at [444, 133] on icon at bounding box center [444, 132] width 6 height 6
click at [441, 109] on div "Remove Background" at bounding box center [411, 111] width 75 height 12
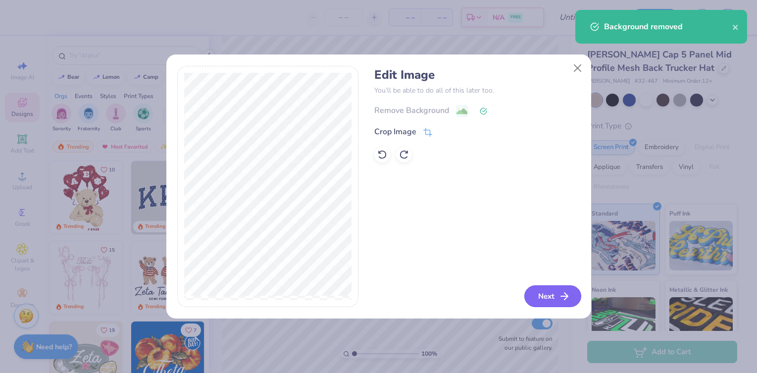
click at [550, 295] on button "Next" at bounding box center [552, 296] width 57 height 22
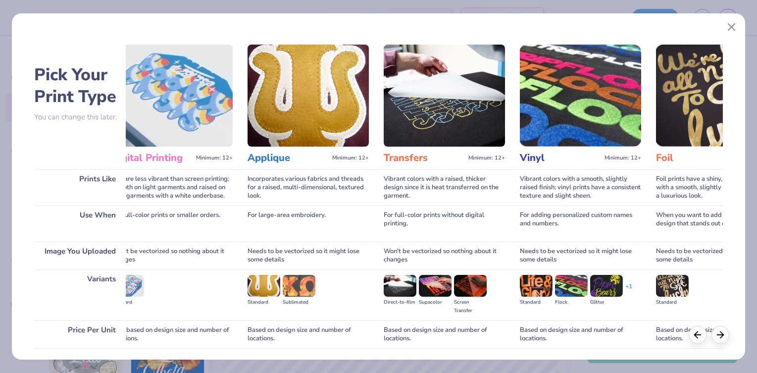
scroll to position [71, 0]
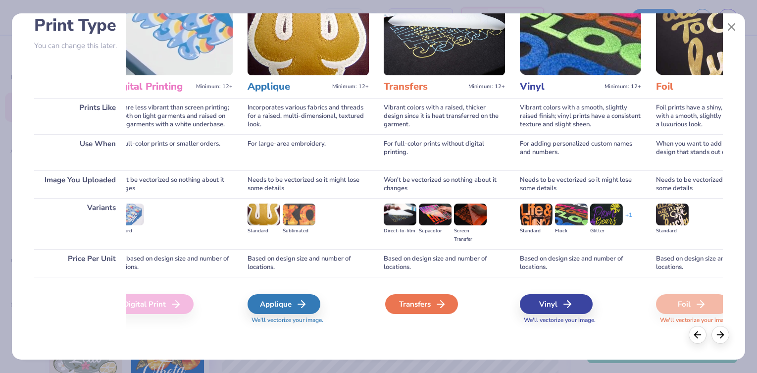
click at [426, 305] on div "Transfers" at bounding box center [421, 304] width 73 height 20
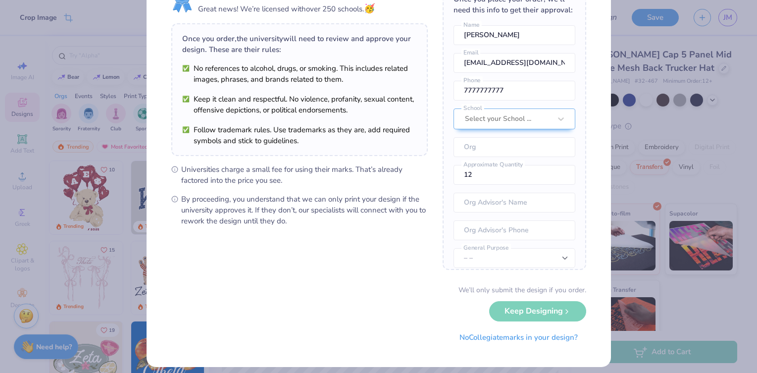
scroll to position [58, 0]
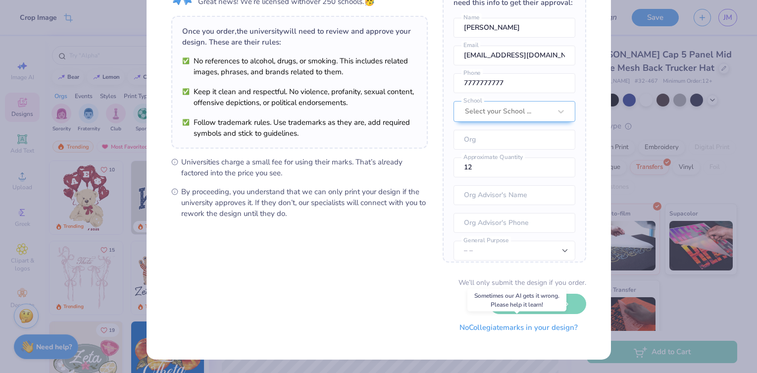
click at [472, 328] on button "No Collegiate marks in your design?" at bounding box center [518, 327] width 135 height 20
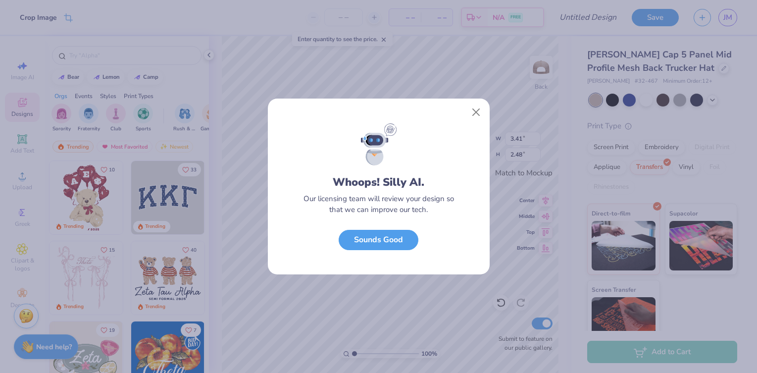
scroll to position [0, 0]
click at [403, 239] on button "Sounds Good" at bounding box center [379, 237] width 80 height 20
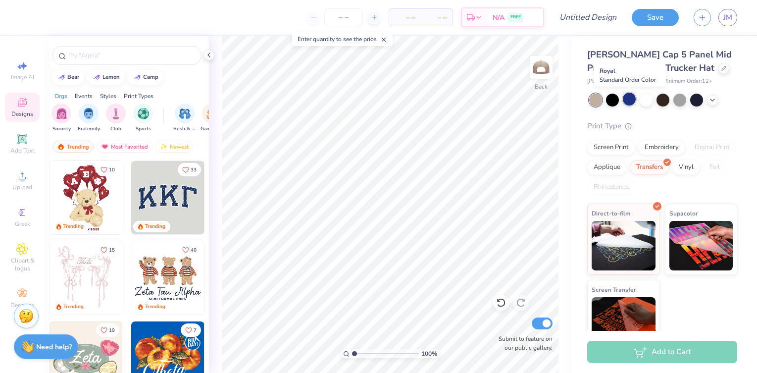
click at [630, 99] on div at bounding box center [629, 99] width 13 height 13
click at [627, 100] on div at bounding box center [629, 99] width 13 height 13
click at [680, 100] on div at bounding box center [679, 99] width 13 height 13
click at [712, 100] on icon at bounding box center [712, 99] width 8 height 8
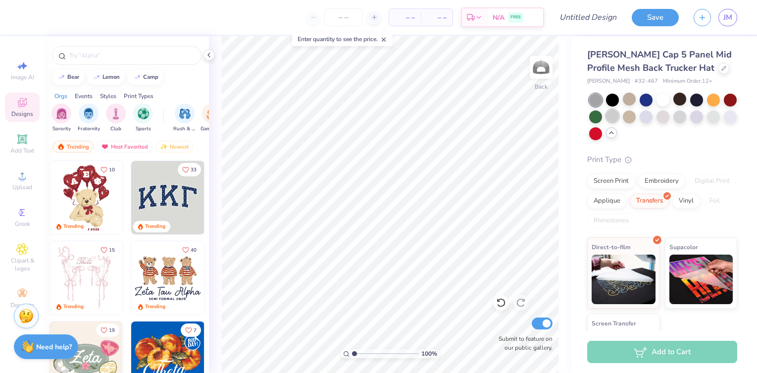
click at [616, 116] on div at bounding box center [612, 115] width 13 height 13
click at [627, 117] on div at bounding box center [629, 115] width 13 height 13
click at [617, 117] on div at bounding box center [612, 115] width 13 height 13
click at [614, 99] on div at bounding box center [612, 99] width 13 height 13
click at [595, 100] on div at bounding box center [595, 100] width 13 height 13
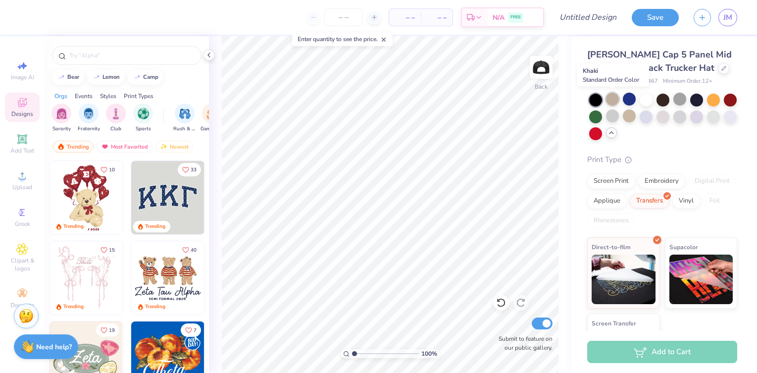
click at [612, 98] on div at bounding box center [612, 99] width 13 height 13
click at [630, 99] on div at bounding box center [629, 99] width 13 height 13
click at [617, 98] on div at bounding box center [612, 99] width 13 height 13
click at [677, 99] on div at bounding box center [679, 99] width 13 height 13
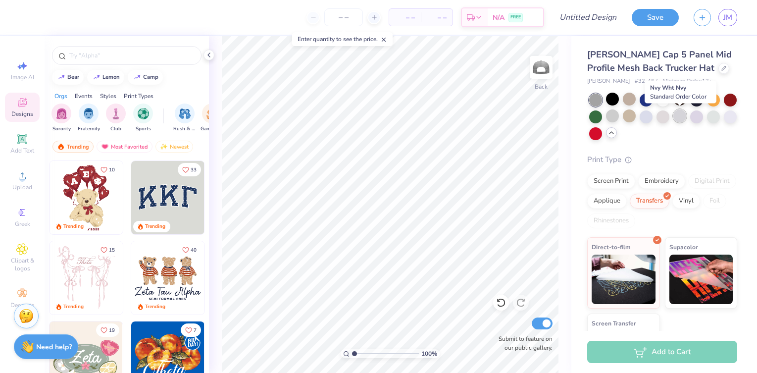
click at [679, 116] on div at bounding box center [679, 115] width 13 height 13
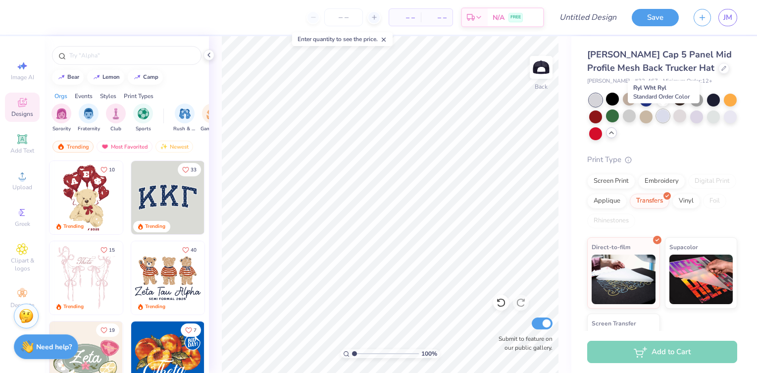
click at [659, 117] on div at bounding box center [662, 115] width 13 height 13
click at [648, 115] on div at bounding box center [645, 115] width 13 height 13
click at [629, 114] on div at bounding box center [629, 115] width 13 height 13
click at [593, 101] on div at bounding box center [595, 100] width 13 height 13
click at [594, 100] on div at bounding box center [595, 100] width 13 height 13
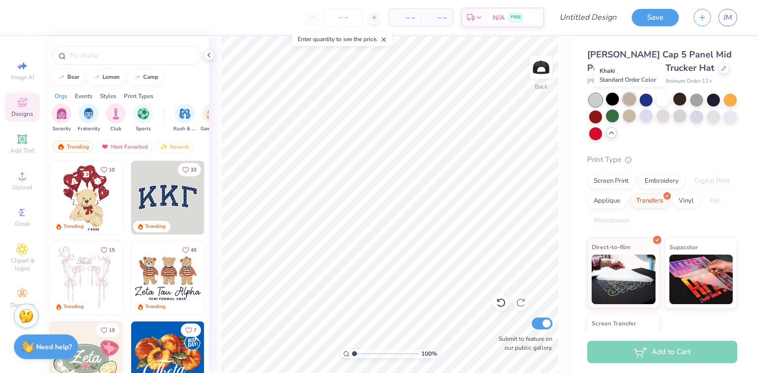
click at [631, 97] on div at bounding box center [629, 99] width 13 height 13
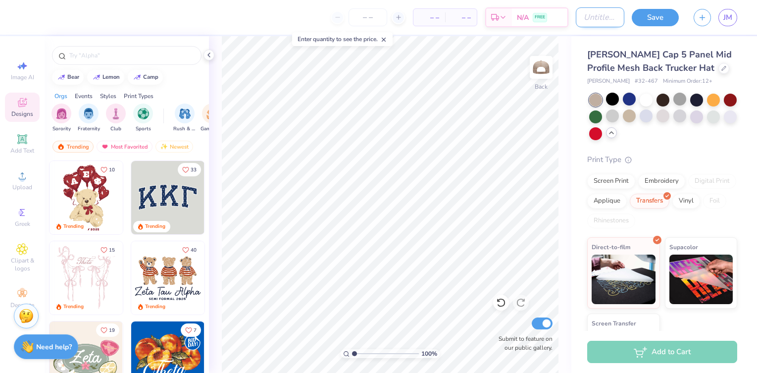
click at [596, 20] on input "Design Title" at bounding box center [600, 17] width 48 height 20
type input "Explorer Seal"
click at [664, 16] on button "Save" at bounding box center [654, 15] width 47 height 17
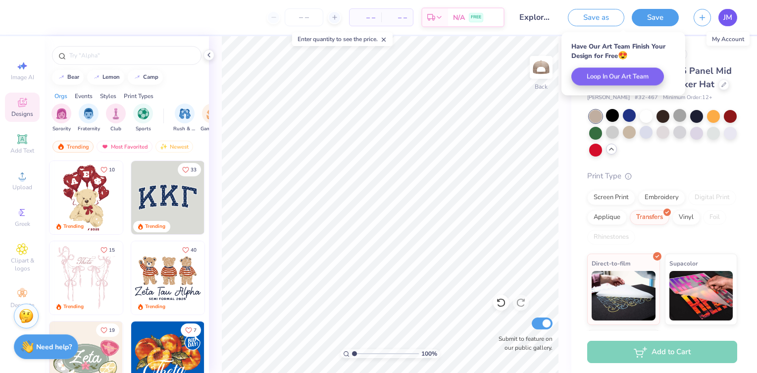
click at [729, 19] on span "JM" at bounding box center [727, 17] width 9 height 11
